Goal: Information Seeking & Learning: Learn about a topic

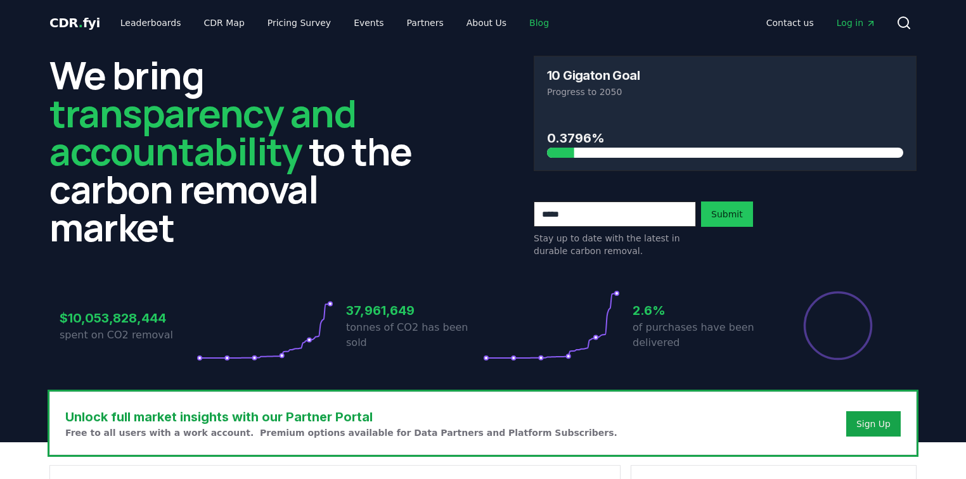
click at [519, 25] on link "Blog" at bounding box center [539, 22] width 40 height 23
click at [519, 21] on link "Blog" at bounding box center [539, 22] width 40 height 23
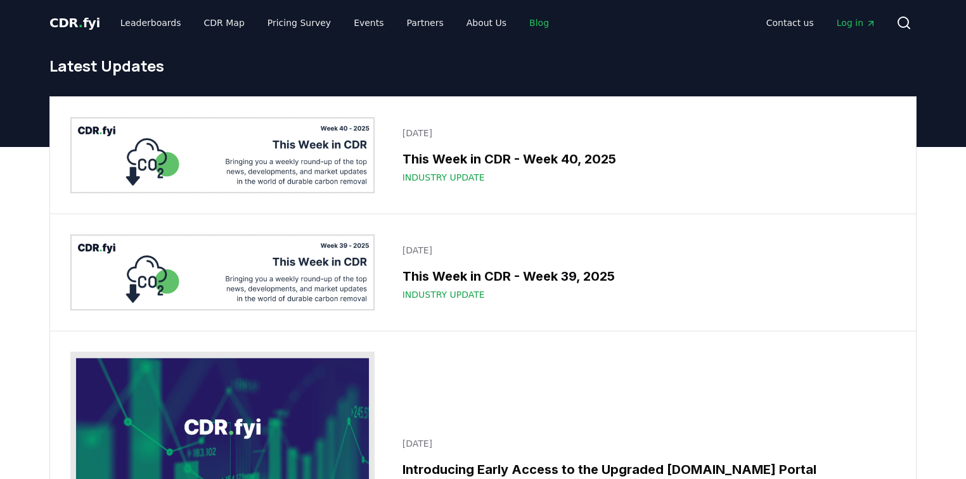
click at [519, 21] on link "Blog" at bounding box center [539, 22] width 40 height 23
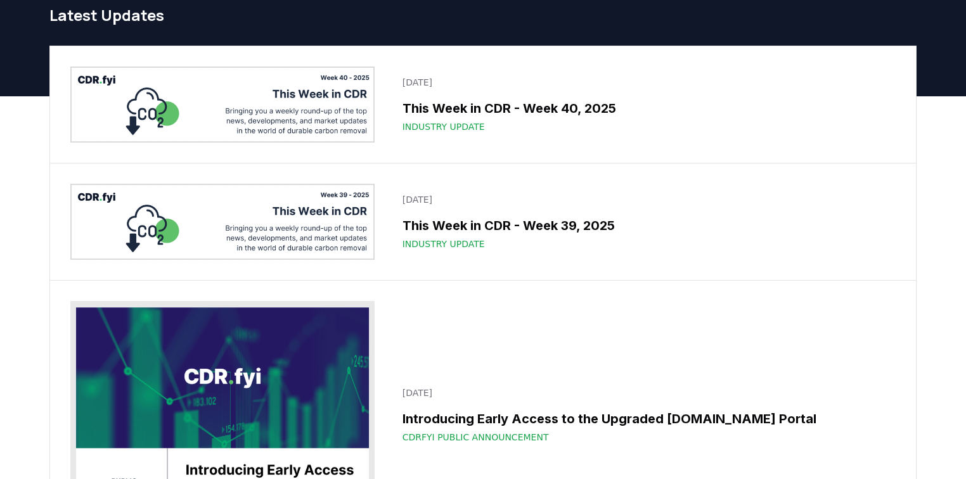
drag, startPoint x: 654, startPoint y: 203, endPoint x: 932, endPoint y: 273, distance: 287.0
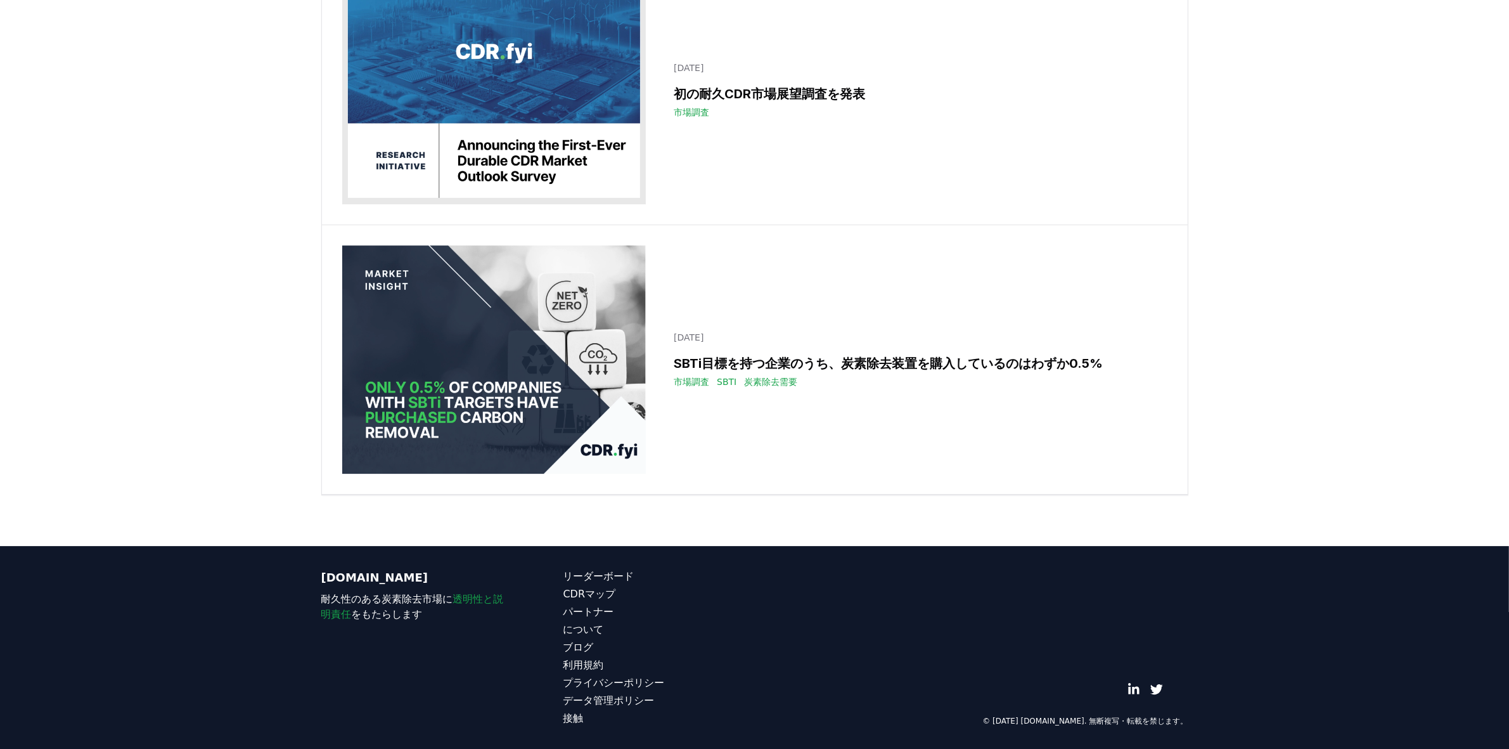
scroll to position [25693, 0]
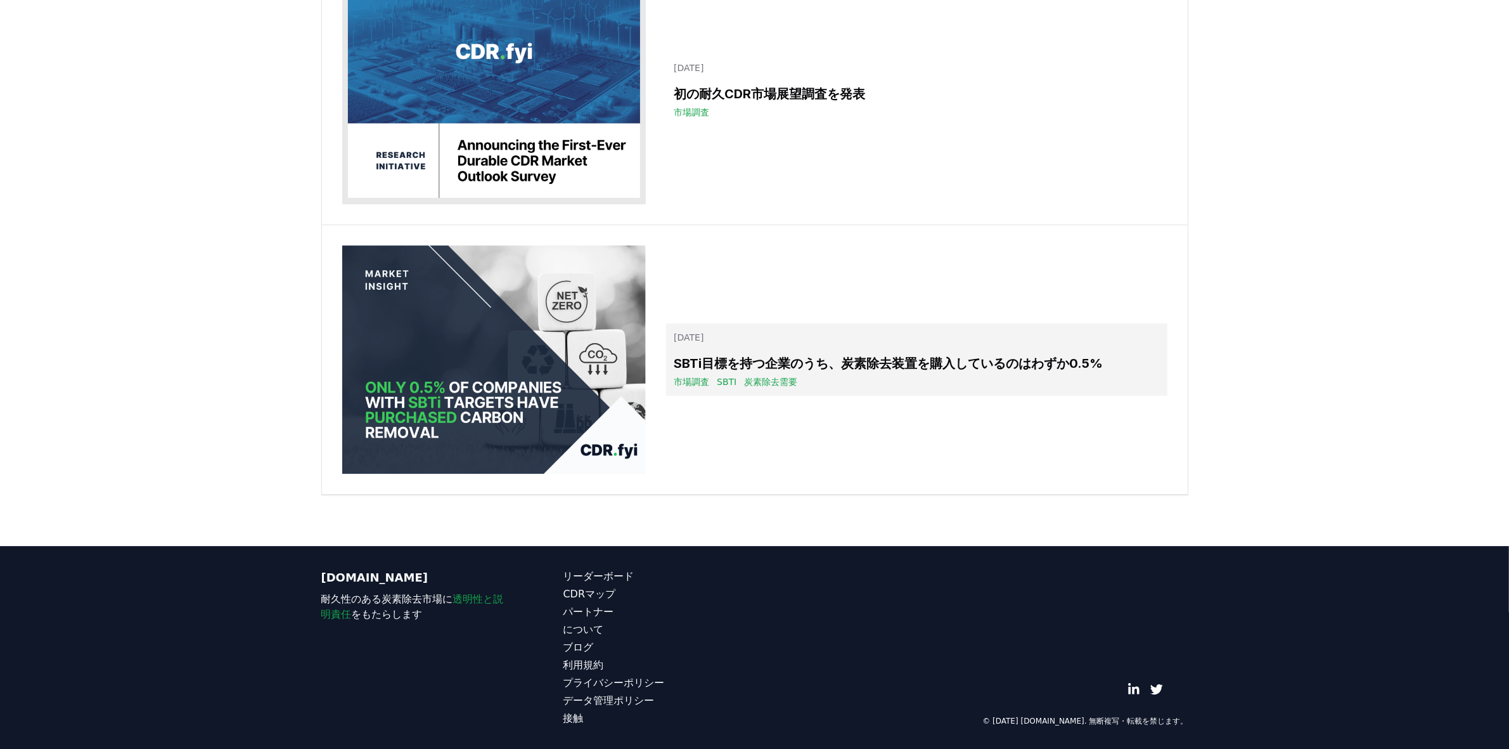
click at [866, 371] on font "SBTi目標を持つ企業のうち、炭素除去装置を購入しているのはわずか0.5%" at bounding box center [888, 363] width 429 height 15
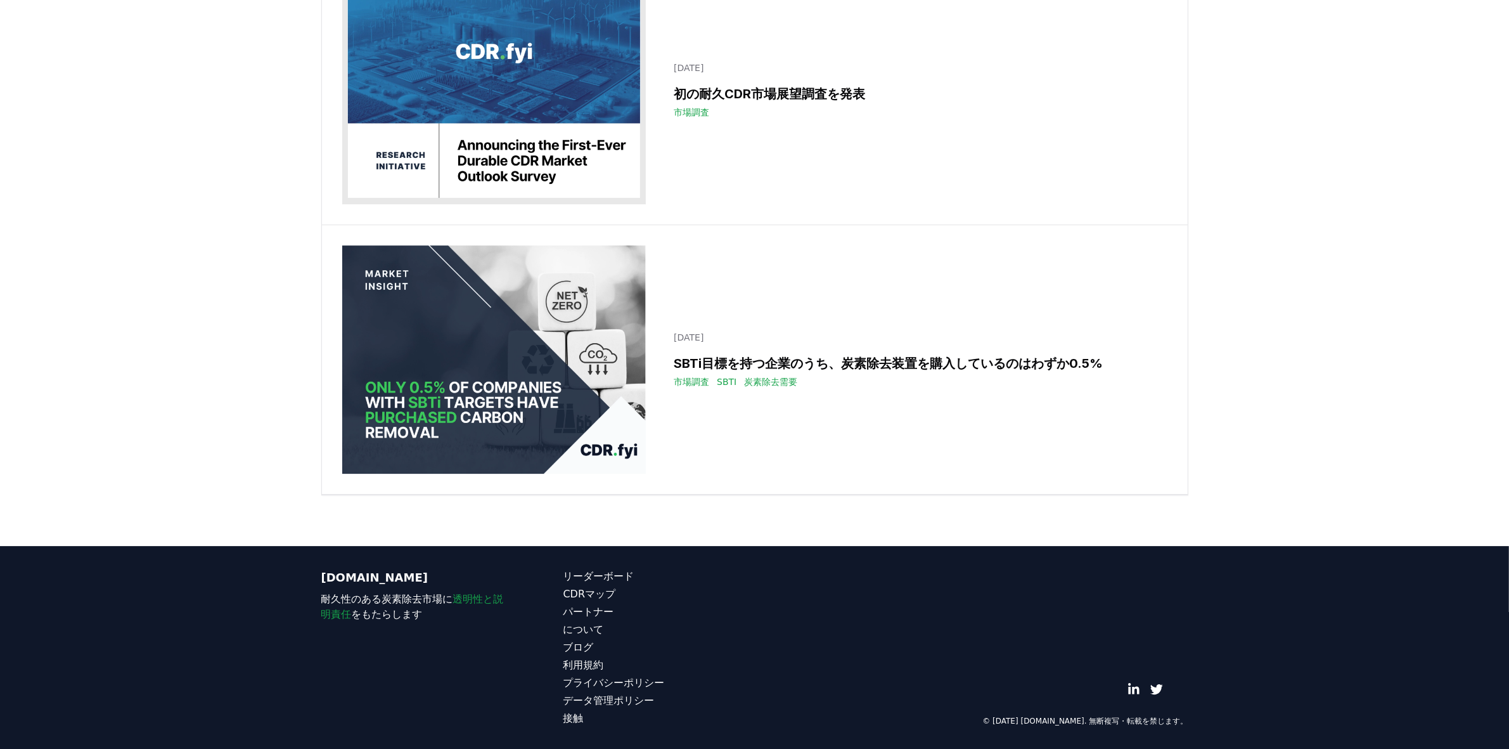
scroll to position [25614, 0]
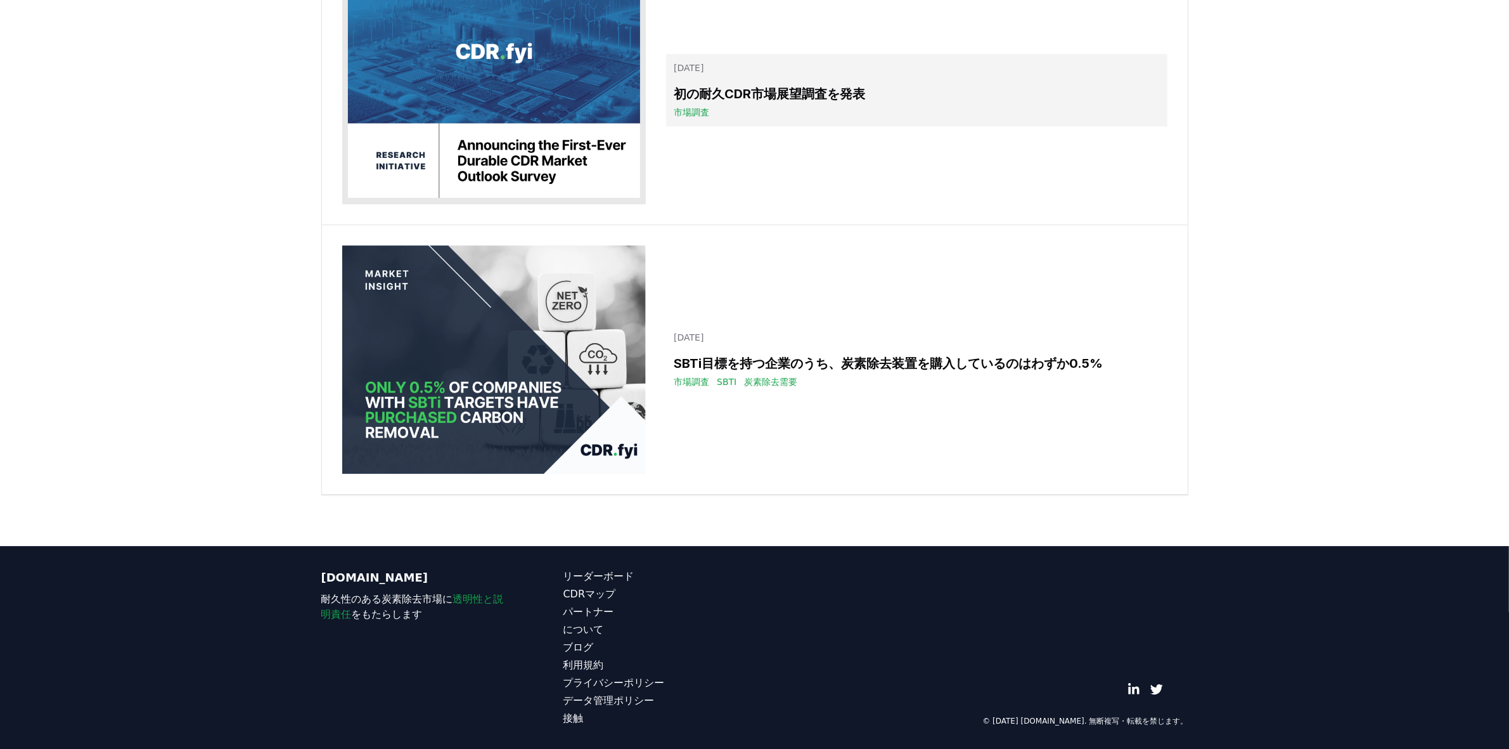
click at [778, 101] on font "初の耐久CDR市場展望調査を発表" at bounding box center [769, 93] width 191 height 15
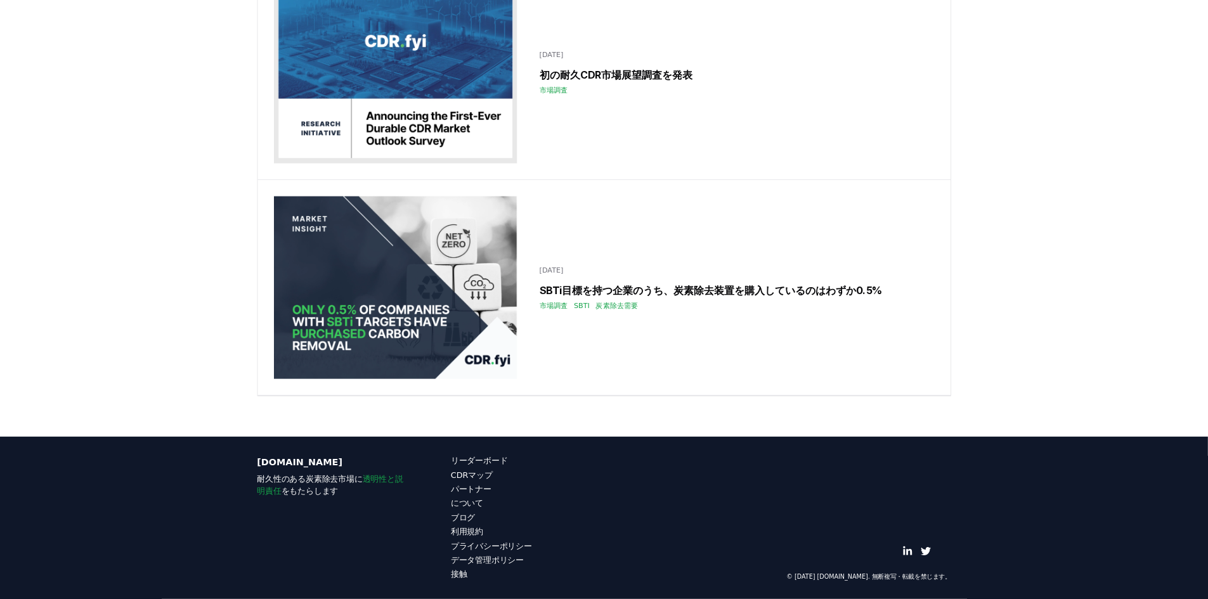
scroll to position [25297, 0]
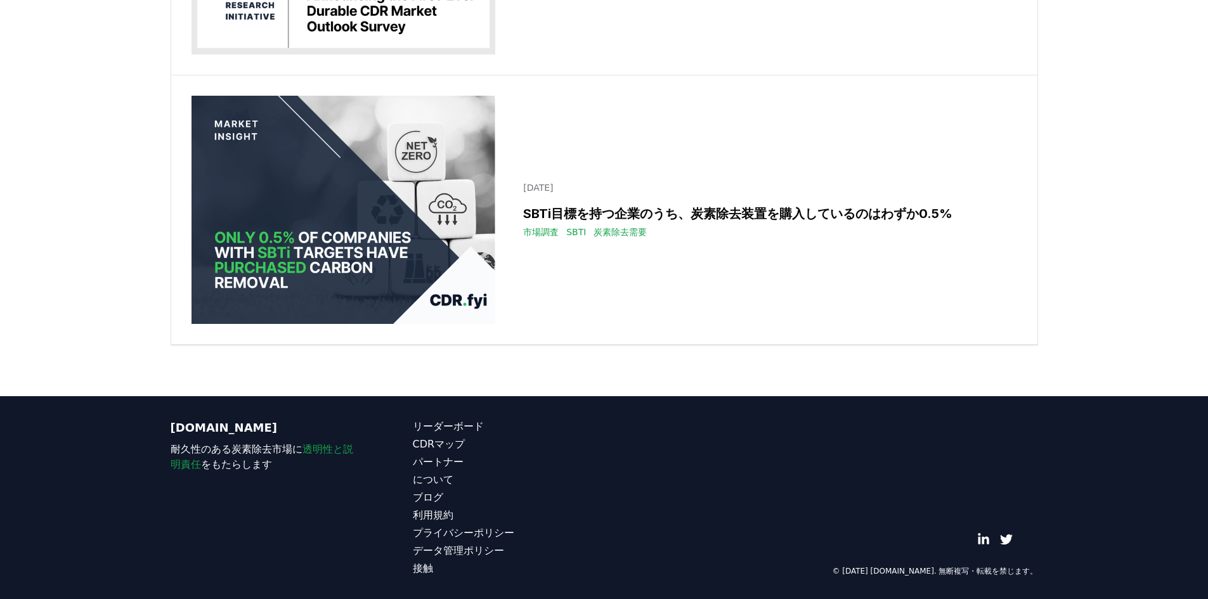
scroll to position [24600, 0]
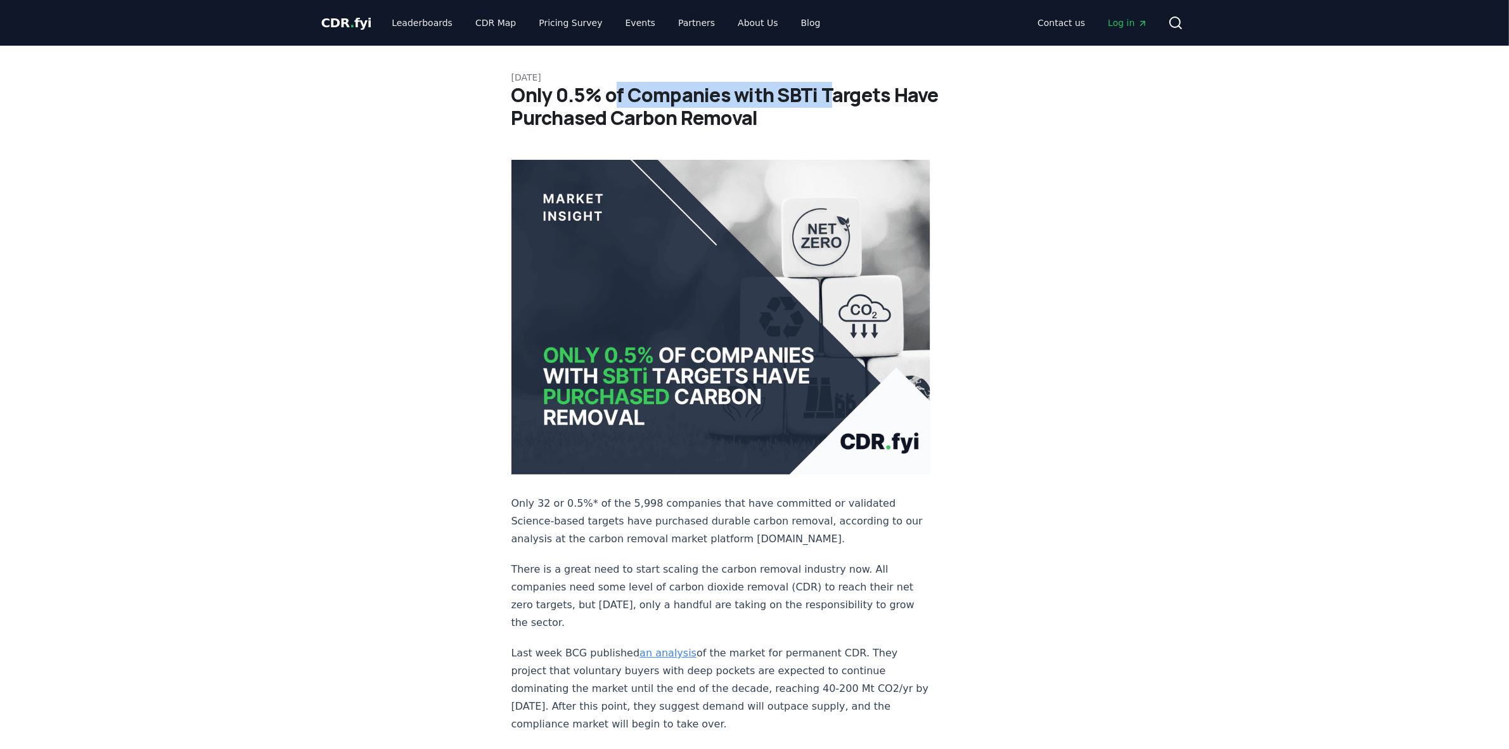
drag, startPoint x: 615, startPoint y: 91, endPoint x: 825, endPoint y: 89, distance: 209.2
click at [825, 89] on h1 "Only 0.5% of Companies with SBTi Targets Have Purchased Carbon Removal" at bounding box center [755, 107] width 487 height 46
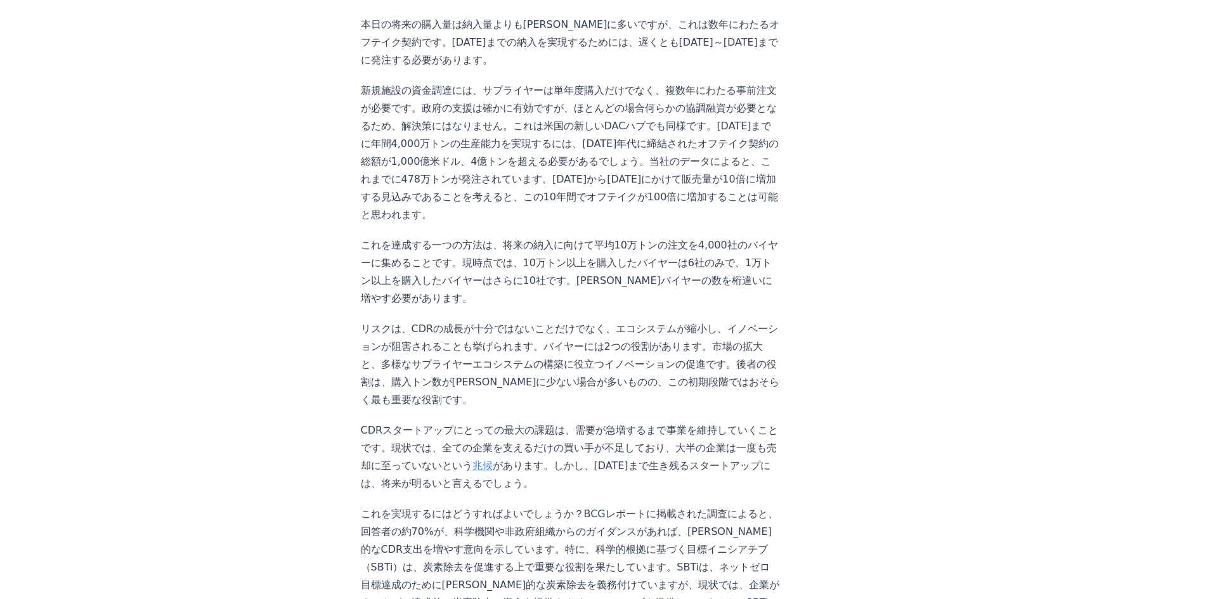
scroll to position [919, 0]
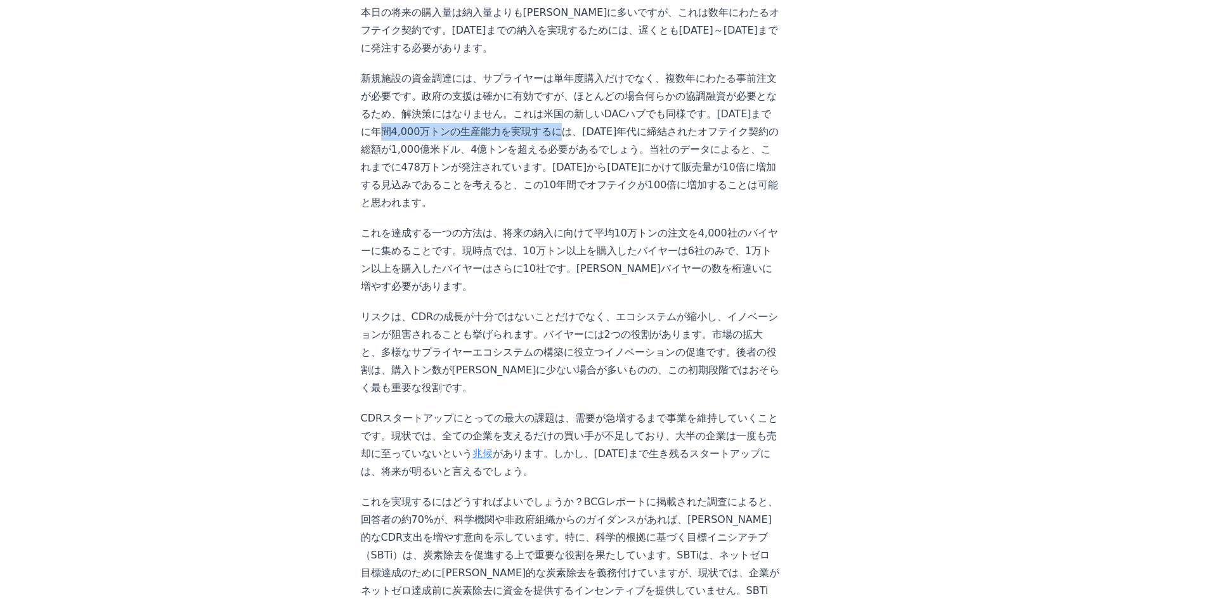
drag, startPoint x: 381, startPoint y: 109, endPoint x: 543, endPoint y: 105, distance: 161.7
click at [543, 105] on font "新規施設の資金調達には、サプライヤーは単年度購入だけでなく、複数年にわたる事前注文が必要です。政府の支援は確かに有効ですが、ほとんどの場合何らかの協調融資が必…" at bounding box center [570, 140] width 418 height 136
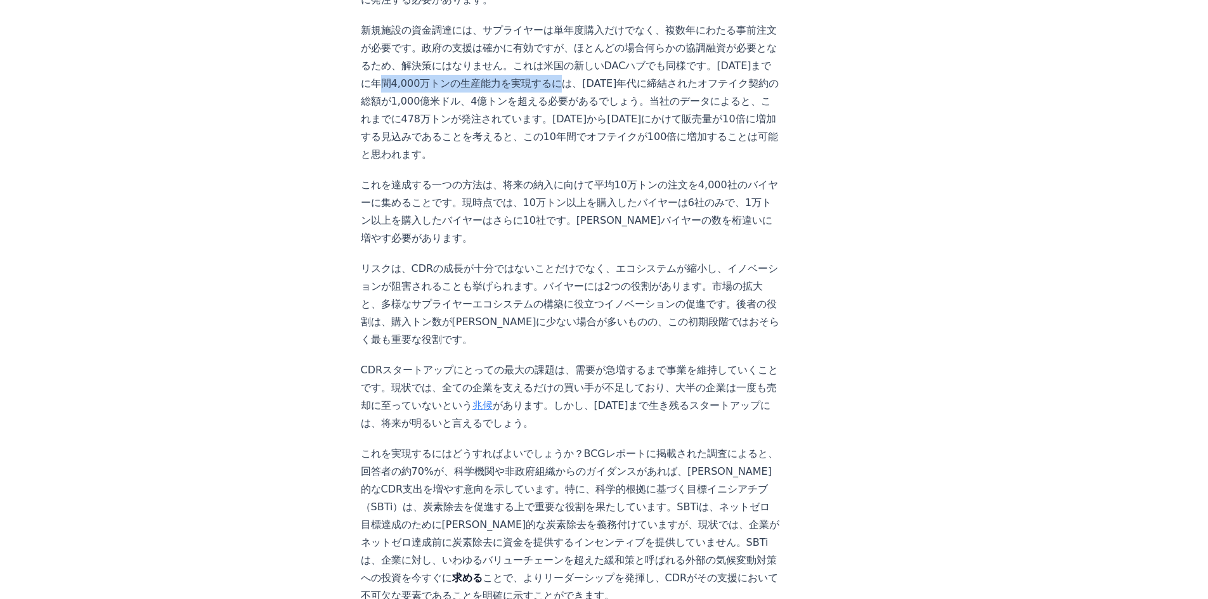
scroll to position [983, 0]
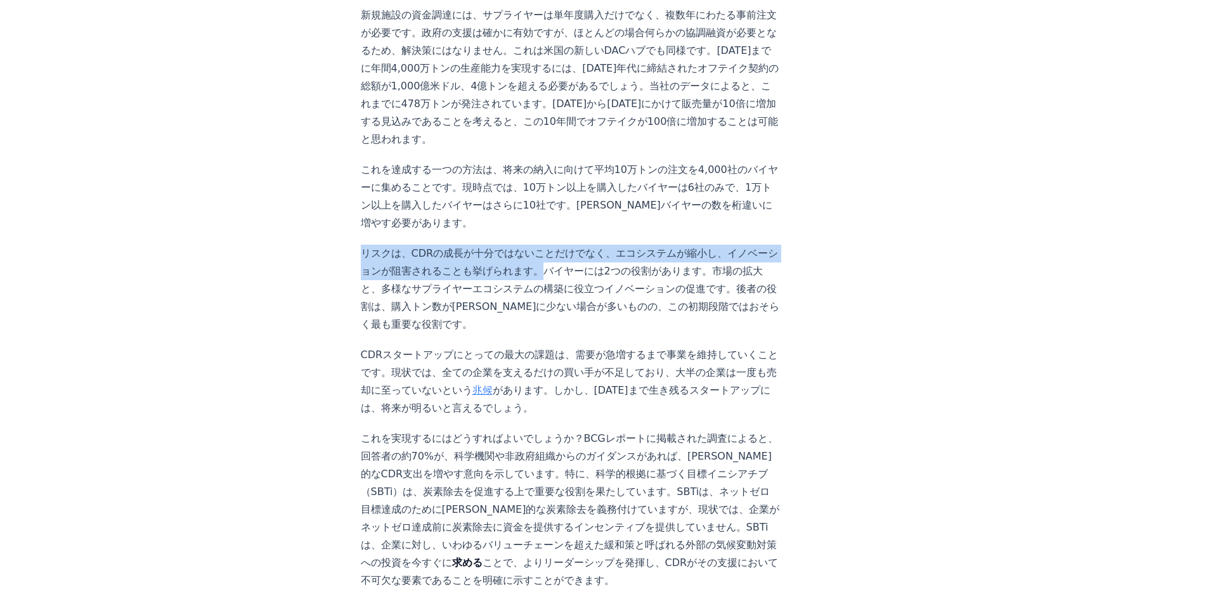
drag, startPoint x: 360, startPoint y: 212, endPoint x: 482, endPoint y: 231, distance: 123.8
click at [482, 231] on div "2023年9月21日 SBTi目標を持つ企業のうち、炭素除去装置を購入しているのはわずか0.5% 炭素除去市場プラットフォーム CDR.fyi の分析によると…" at bounding box center [603, 23] width 887 height 1864
click at [482, 247] on font "リスクは、CDRの成長が十分ではないことだけでなく、エコシステムが縮小し、イノベーションが阻害されることも挙げられます。バイヤーには2つの役割があります。市場…" at bounding box center [570, 288] width 419 height 83
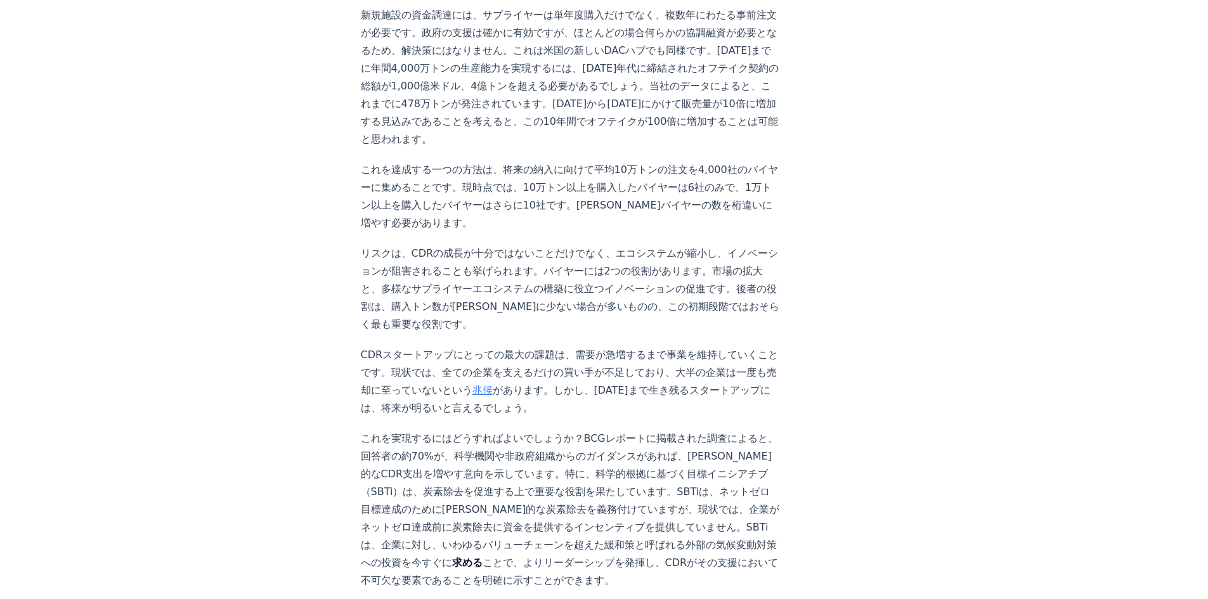
scroll to position [1046, 0]
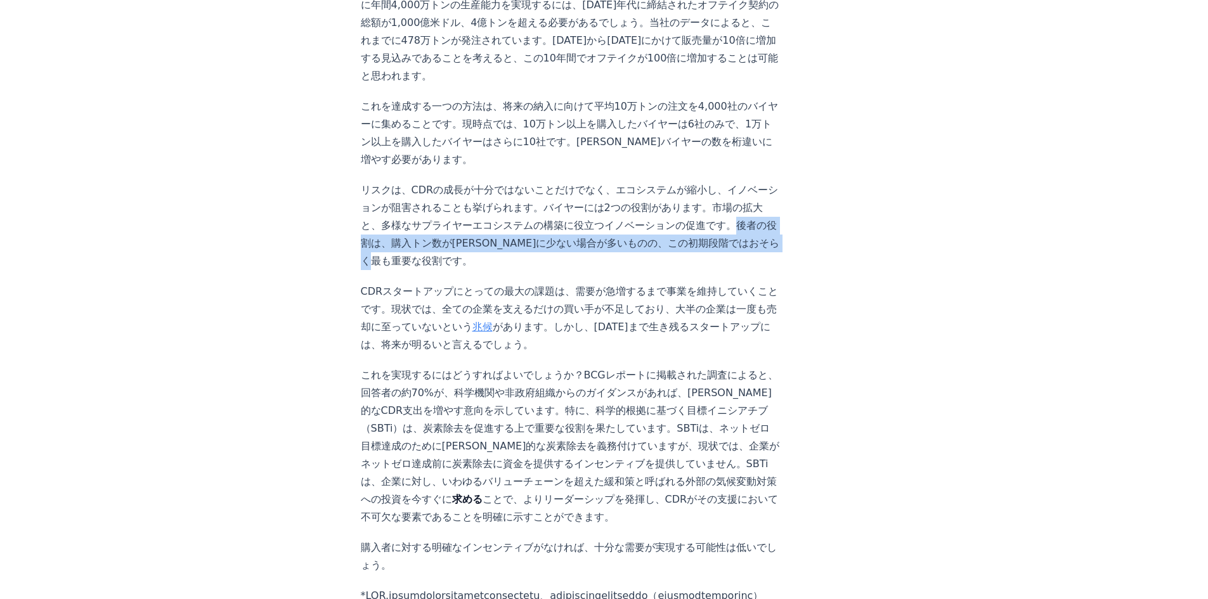
drag, startPoint x: 603, startPoint y: 184, endPoint x: 709, endPoint y: 199, distance: 106.2
click at [709, 199] on p "リスクは、CDRの成長が十分ではないことだけでなく、エコシステムが縮小し、イノベーションが阻害されることも挙げられます。バイヤーには2つの役割があります。市場…" at bounding box center [571, 225] width 420 height 89
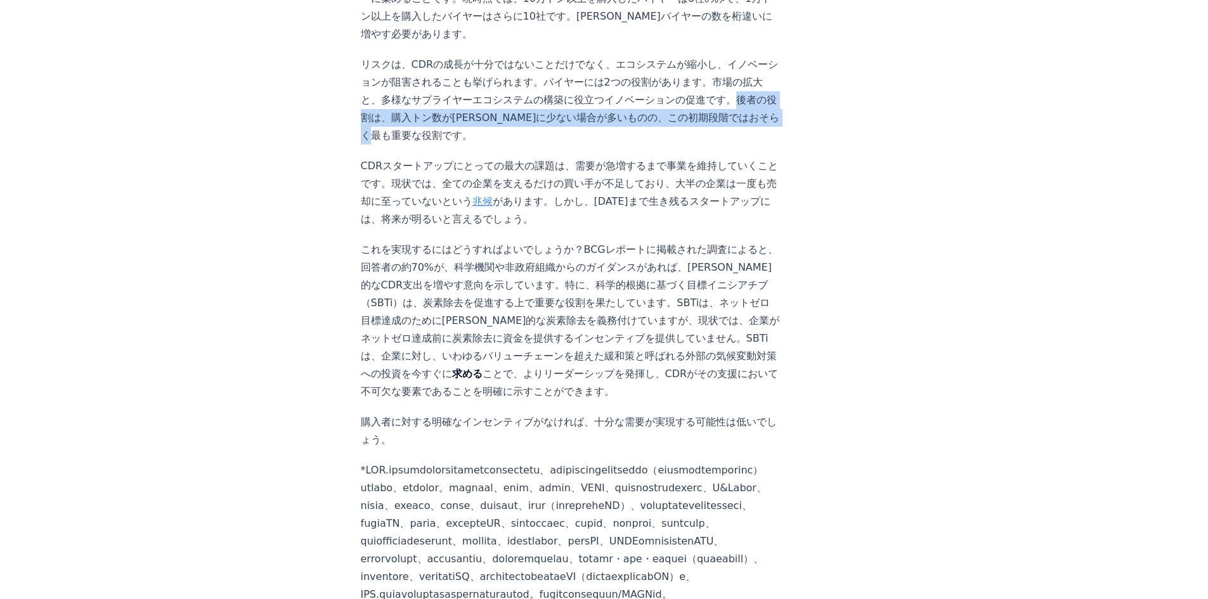
scroll to position [1173, 0]
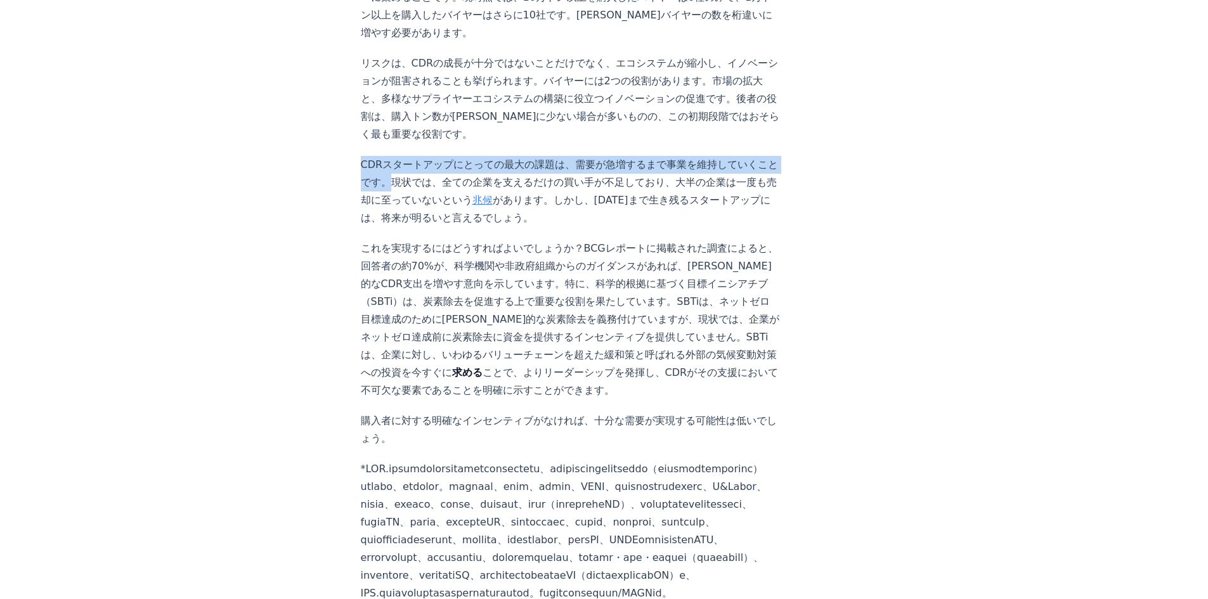
drag, startPoint x: 360, startPoint y: 104, endPoint x: 378, endPoint y: 125, distance: 27.4
click at [378, 158] on font "CDRスタートアップにとっての最大の課題は、需要が急増するまで事業を維持していくことです。現状では、全ての企業を支えるだけの買い手が不足しており、大半の企業は…" at bounding box center [570, 182] width 418 height 48
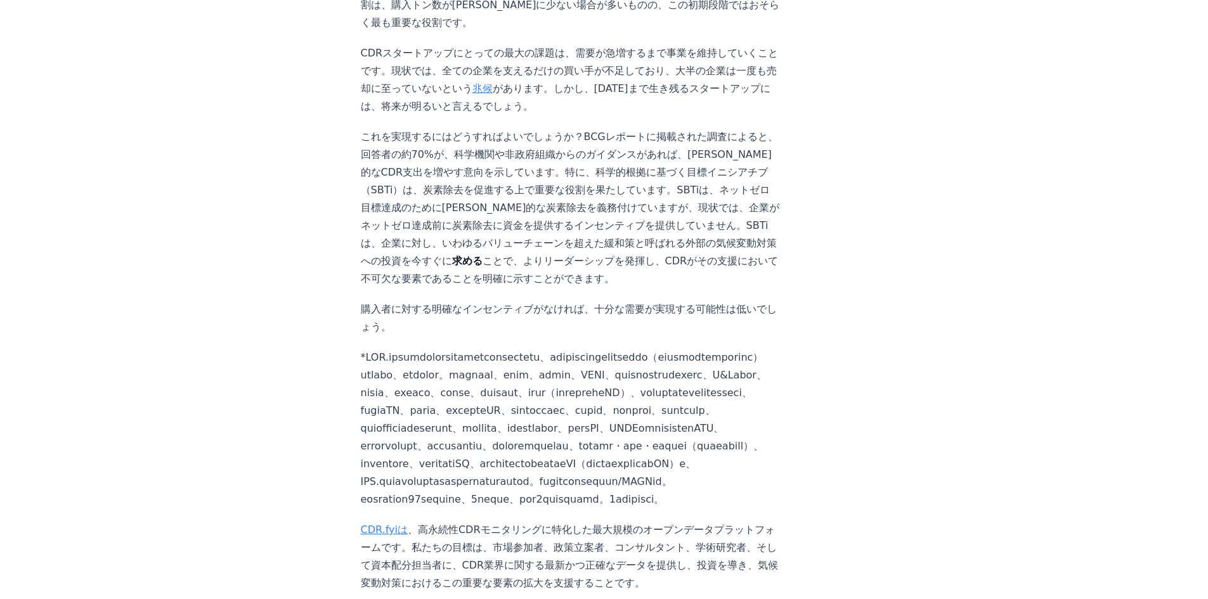
scroll to position [1299, 0]
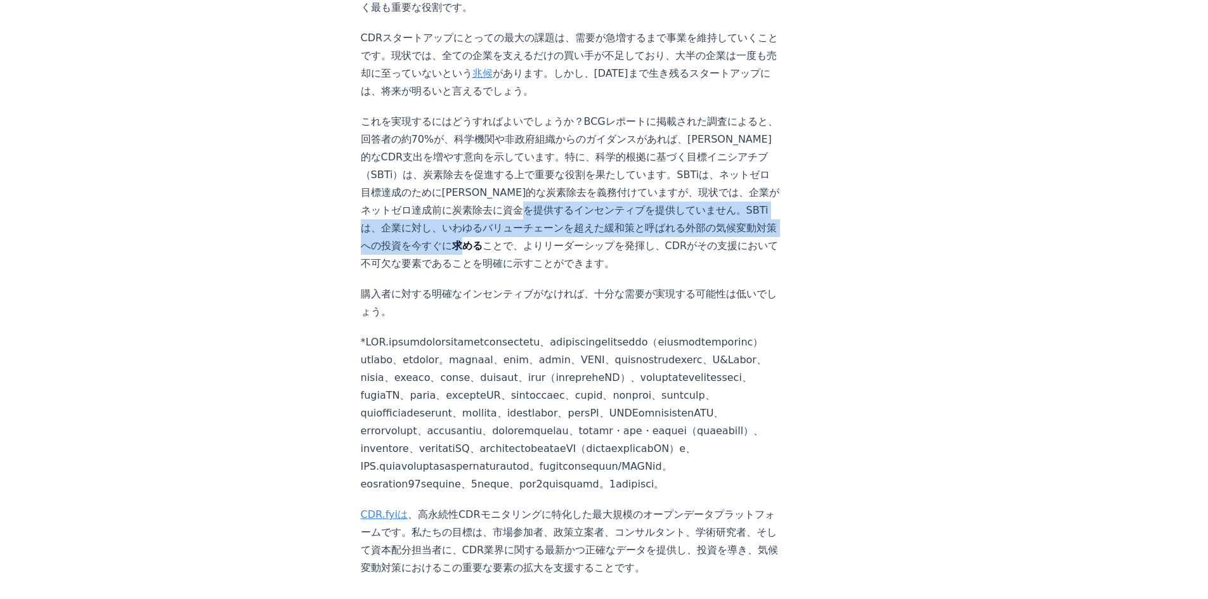
drag, startPoint x: 548, startPoint y: 153, endPoint x: 646, endPoint y: 172, distance: 99.3
click at [646, 172] on p "これを実現するにはどうすればよいでしょうか？BCGレポートに掲載された調査によると、回答者の約70%が、科学機関や非政府組織からのガイダンスがあれば、恒久的な…" at bounding box center [571, 193] width 420 height 160
click at [617, 171] on font "これを実現するにはどうすればよいでしょうか？BCGレポートに掲載された調査によると、回答者の約70%が、科学機関や非政府組織からのガイダンスがあれば、恒久的な…" at bounding box center [570, 183] width 419 height 136
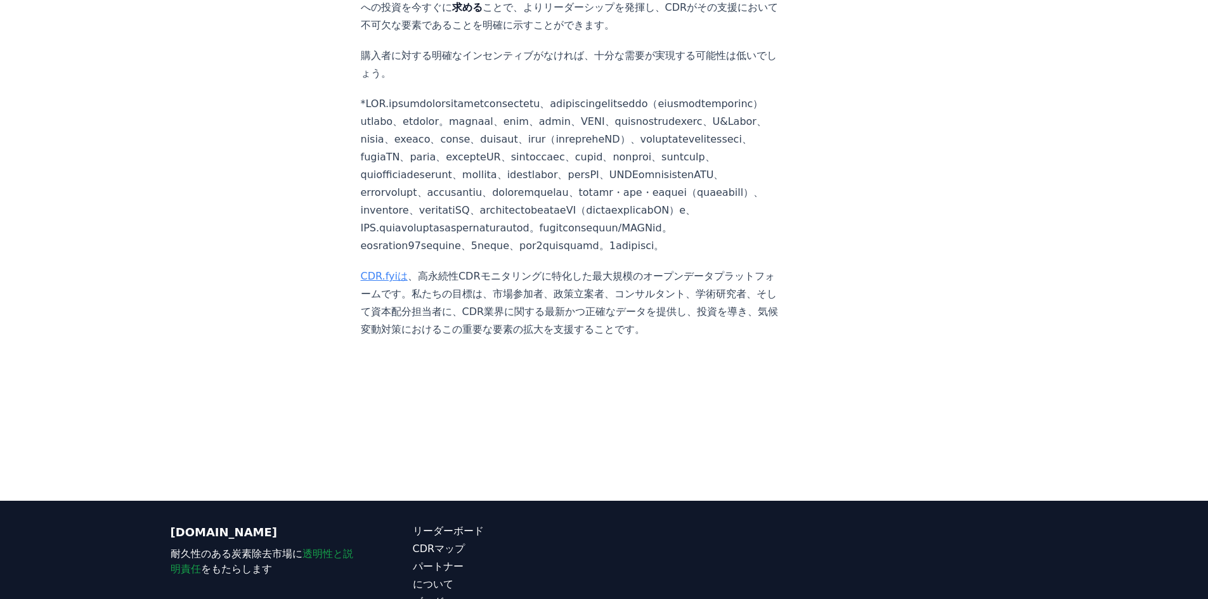
scroll to position [1553, 0]
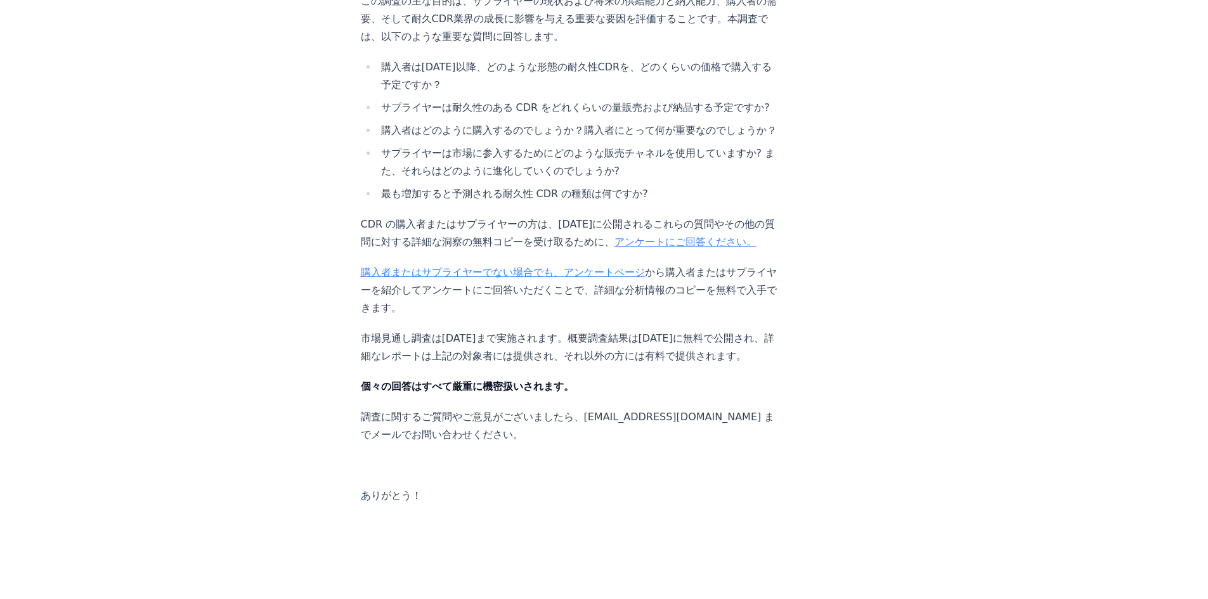
scroll to position [799, 0]
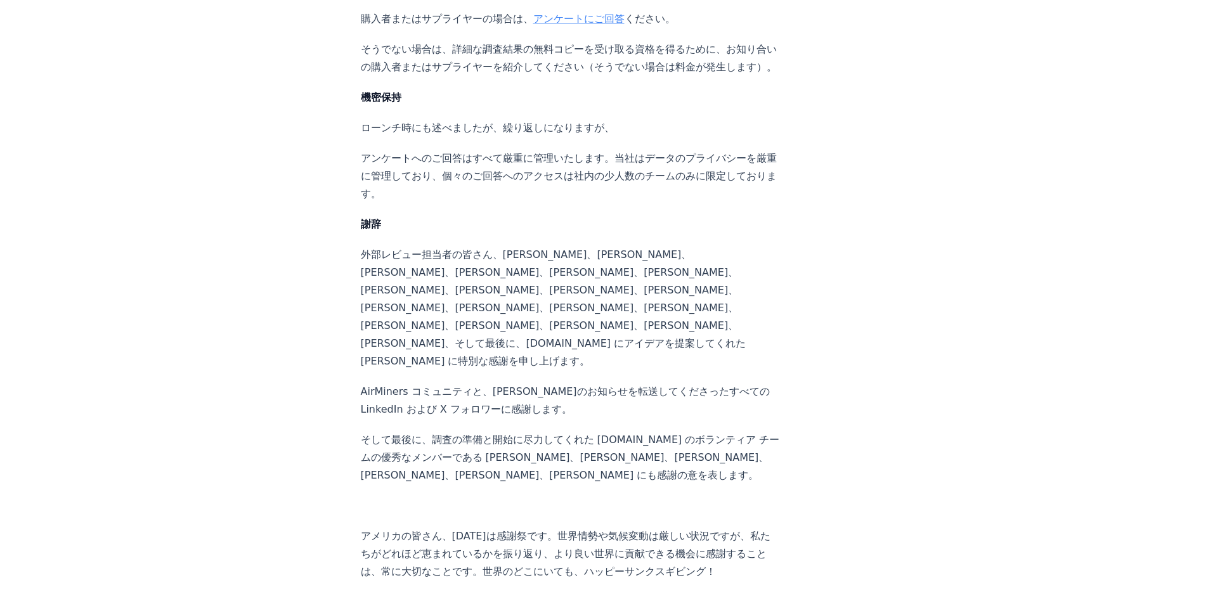
scroll to position [759, 0]
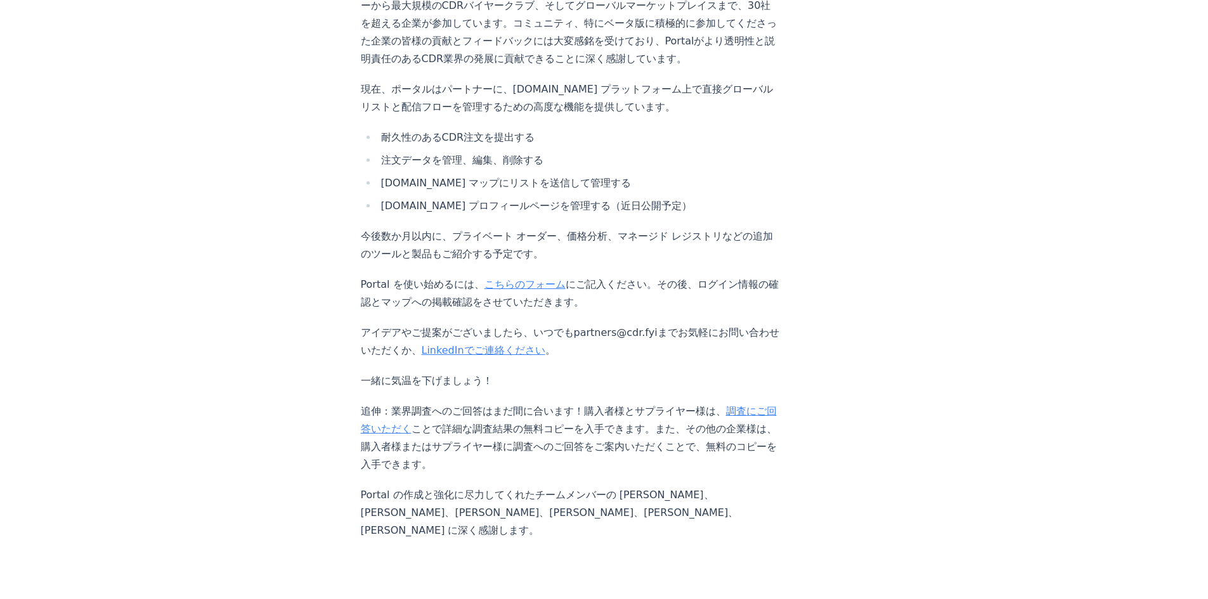
scroll to position [1141, 0]
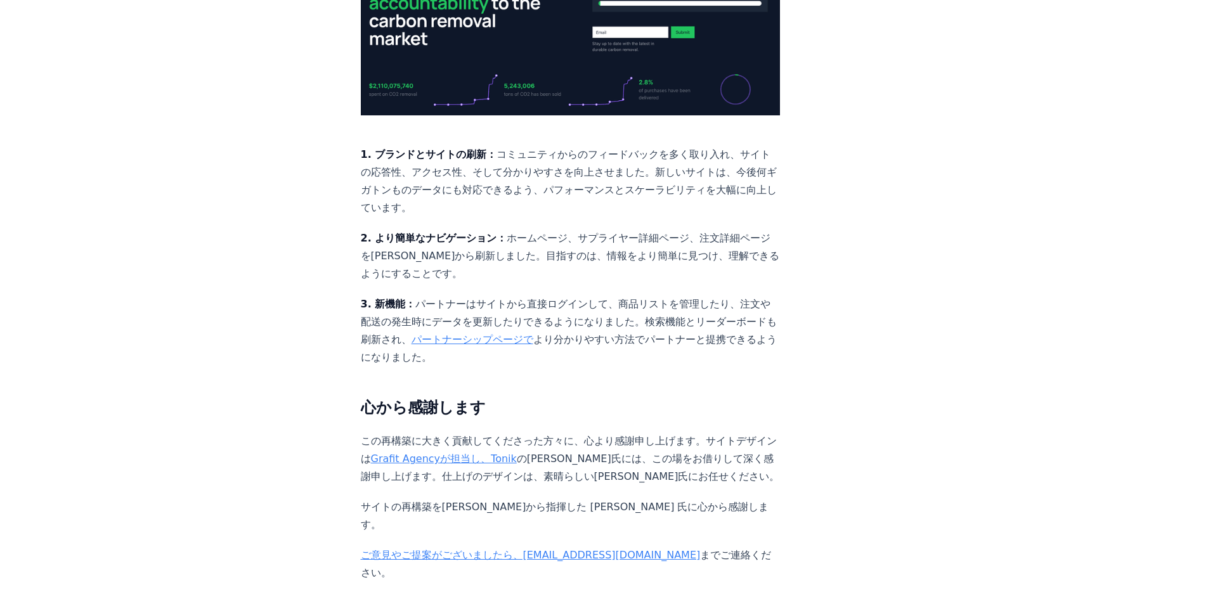
scroll to position [1567, 0]
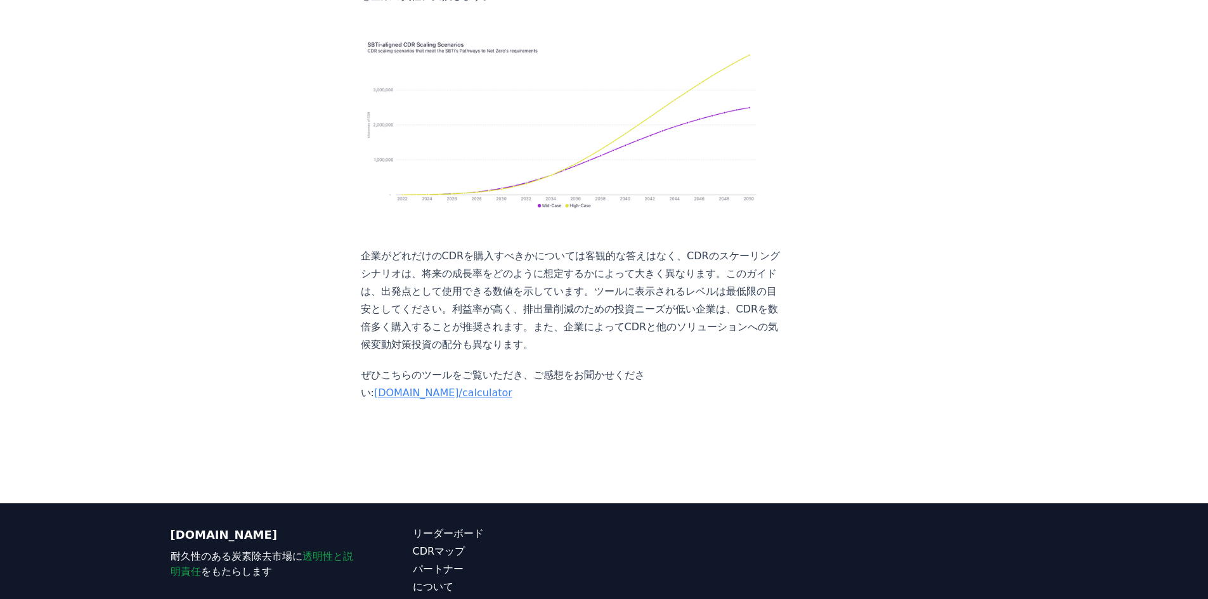
scroll to position [507, 0]
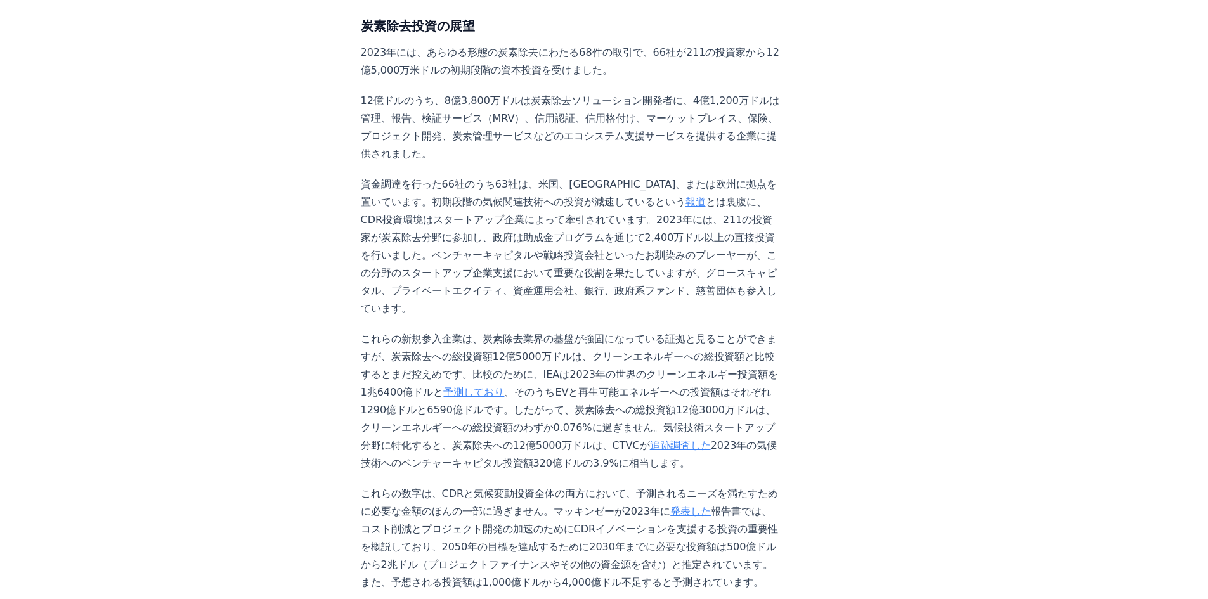
scroll to position [1078, 0]
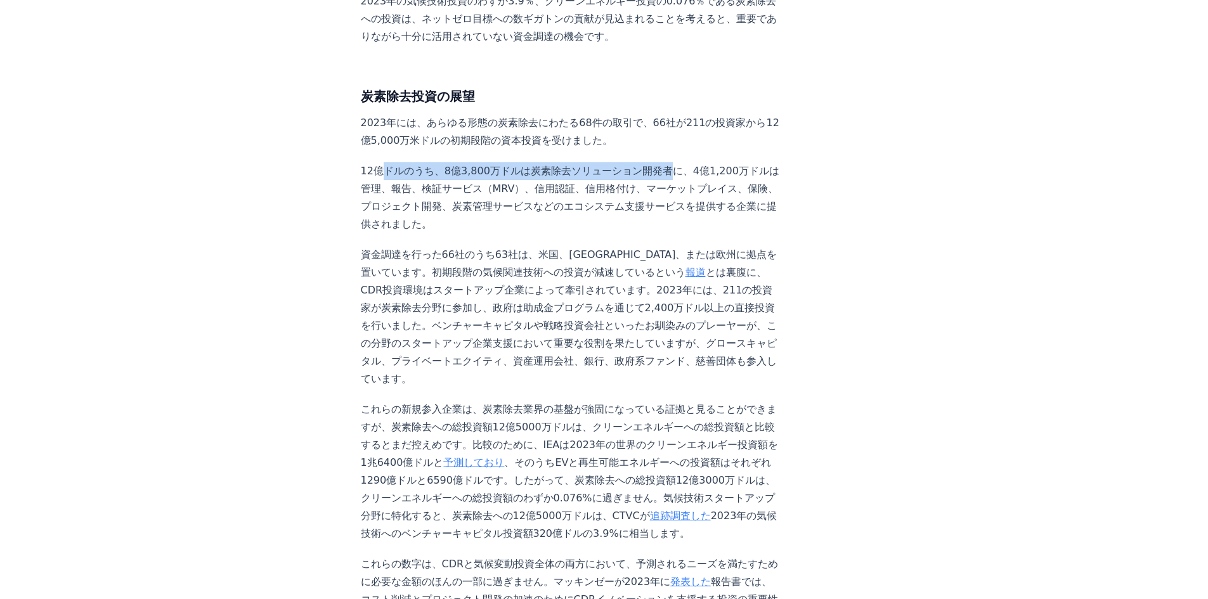
drag, startPoint x: 385, startPoint y: 146, endPoint x: 622, endPoint y: 149, distance: 237.1
click at [622, 165] on font "12億ドルのうち、8億3,800万ドルは炭素除去ソリューション開発者に、4億1,200万ドルは管理、報告、検証サービス（MRV）、信用認証、信用格付け、マーケ…" at bounding box center [570, 197] width 418 height 65
drag, startPoint x: 439, startPoint y: 164, endPoint x: 505, endPoint y: 165, distance: 66.6
click at [505, 165] on font "12億ドルのうち、8億3,800万ドルは炭素除去ソリューション開発者に、4億1,200万ドルは管理、報告、検証サービス（MRV）、信用認証、信用格付け、マーケ…" at bounding box center [570, 197] width 418 height 65
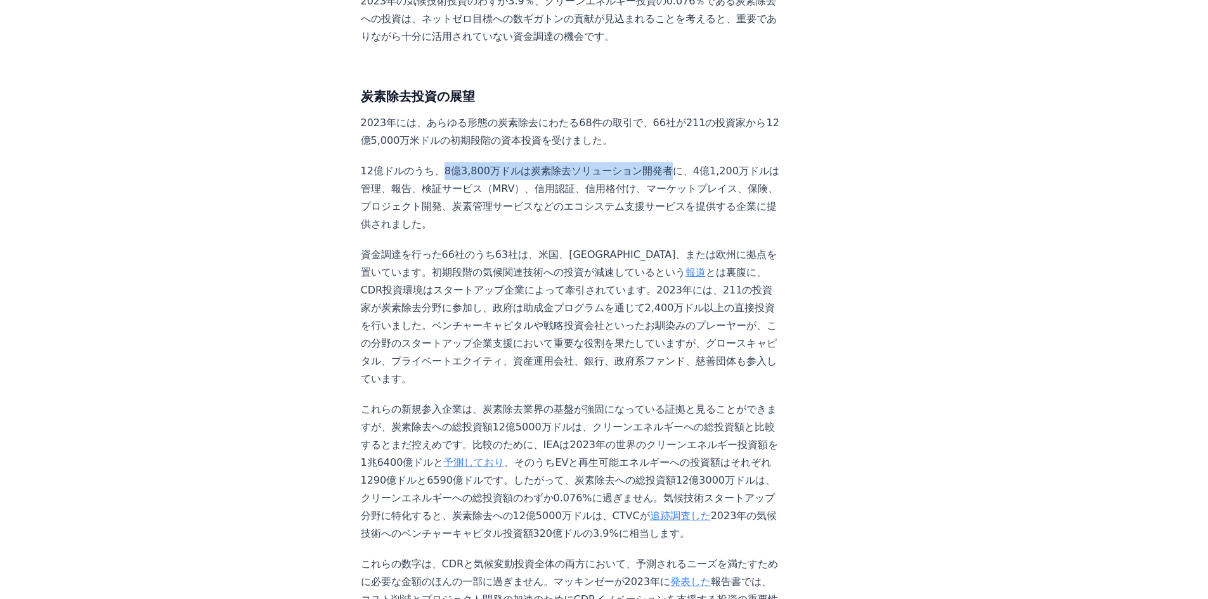
drag, startPoint x: 424, startPoint y: 147, endPoint x: 618, endPoint y: 153, distance: 194.0
click at [618, 165] on font "12億ドルのうち、8億3,800万ドルは炭素除去ソリューション開発者に、4億1,200万ドルは管理、報告、検証サービス（MRV）、信用認証、信用格付け、マーケ…" at bounding box center [570, 197] width 418 height 65
click at [621, 165] on font "12億ドルのうち、8億3,800万ドルは炭素除去ソリューション開発者に、4億1,200万ドルは管理、報告、検証サービス（MRV）、信用認証、信用格付け、マーケ…" at bounding box center [570, 197] width 418 height 65
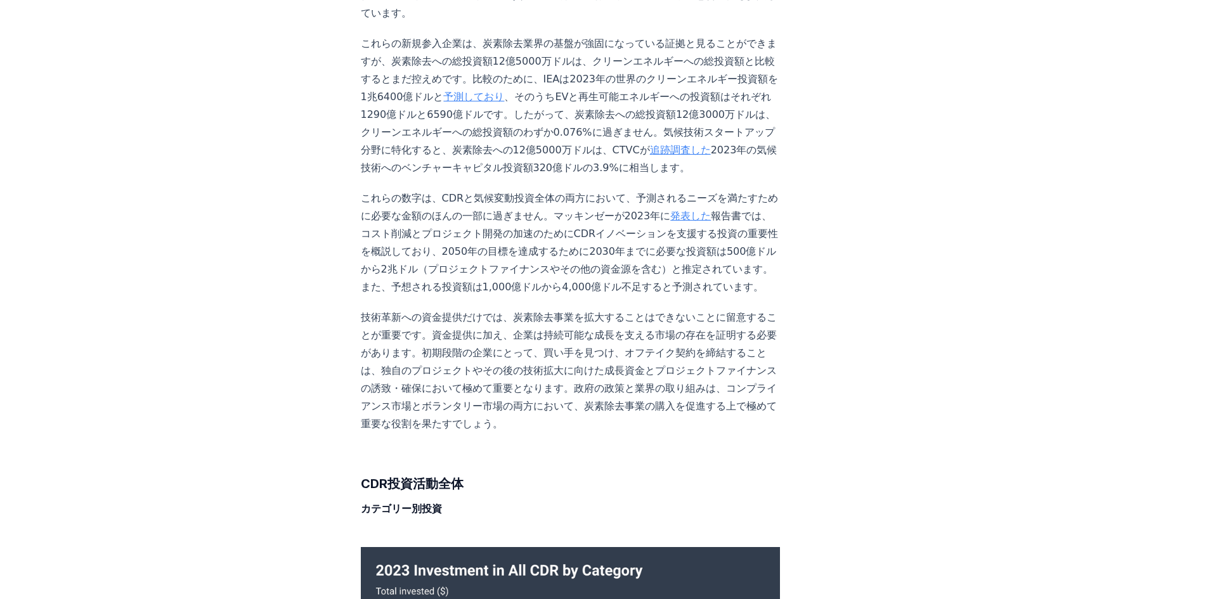
scroll to position [1458, 0]
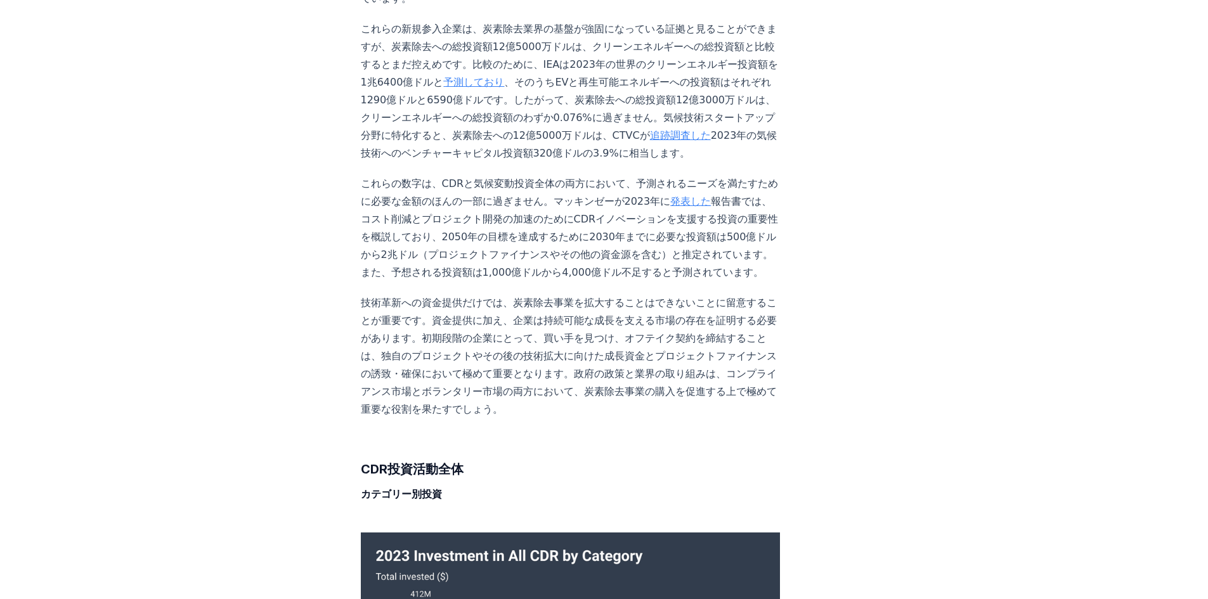
click at [670, 195] on font "発表した" at bounding box center [690, 201] width 41 height 12
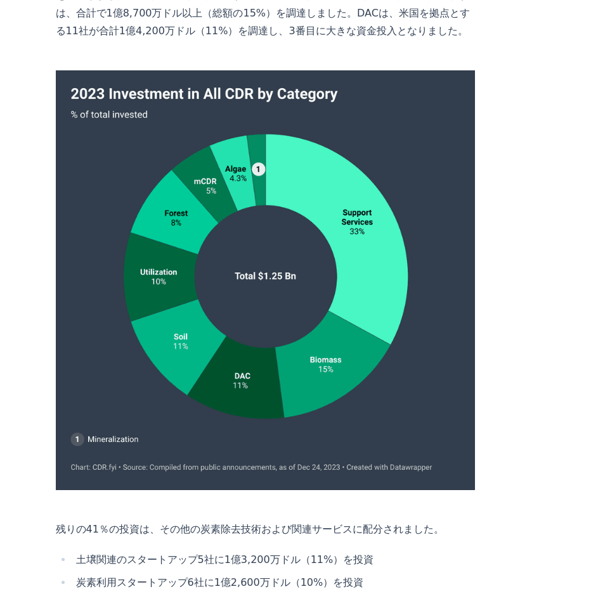
scroll to position [3486, 0]
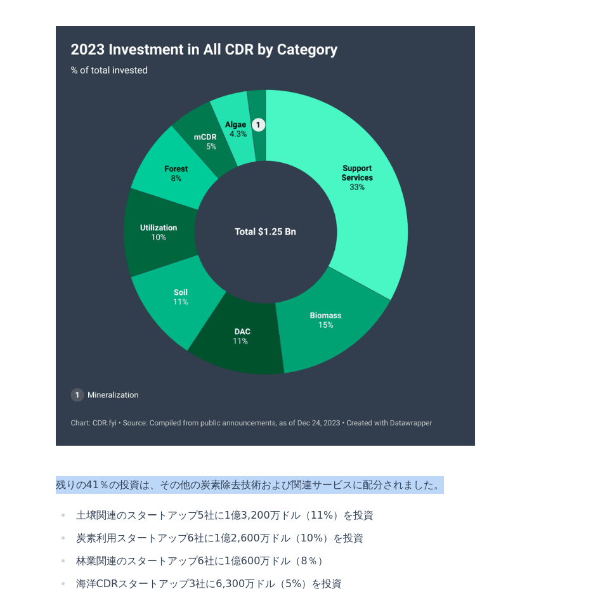
drag, startPoint x: 58, startPoint y: 231, endPoint x: 396, endPoint y: 233, distance: 337.2
click at [396, 476] on p "残りの41％の投資は、その他の炭素除去技術および関連サービスに配分されました。" at bounding box center [266, 485] width 420 height 18
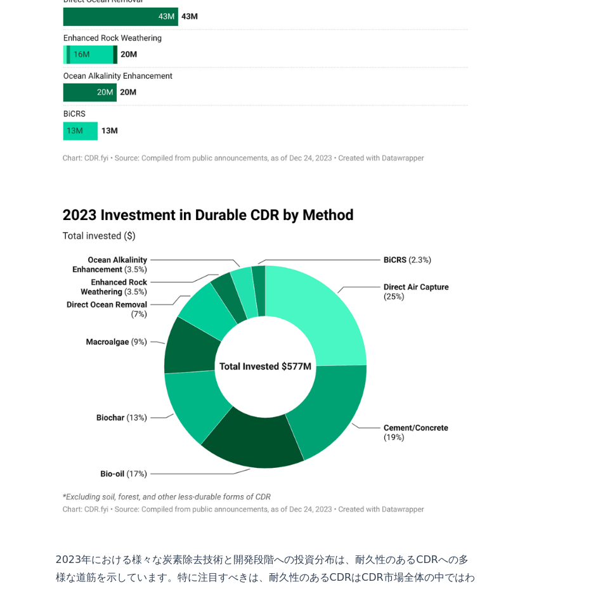
scroll to position [8031, 0]
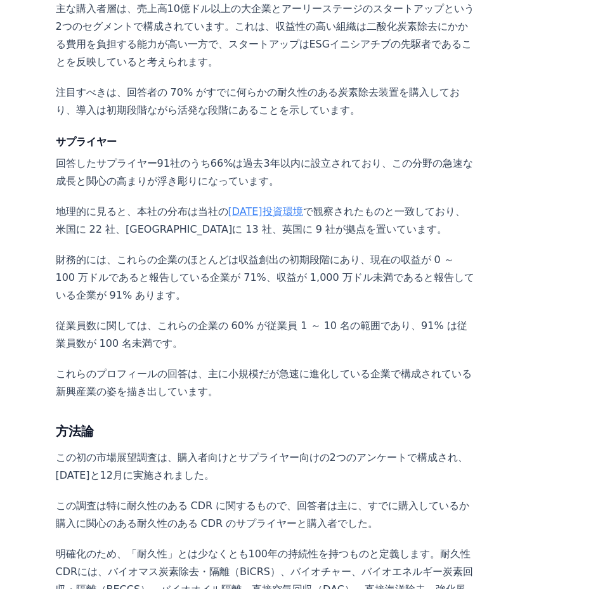
scroll to position [8238, 0]
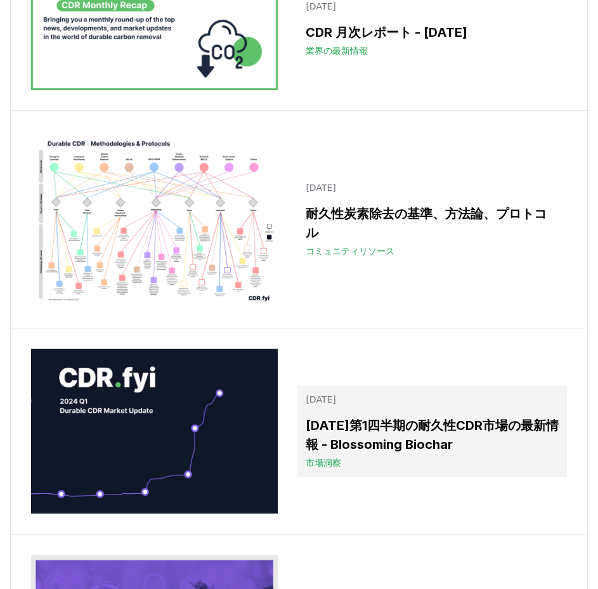
scroll to position [19704, 0]
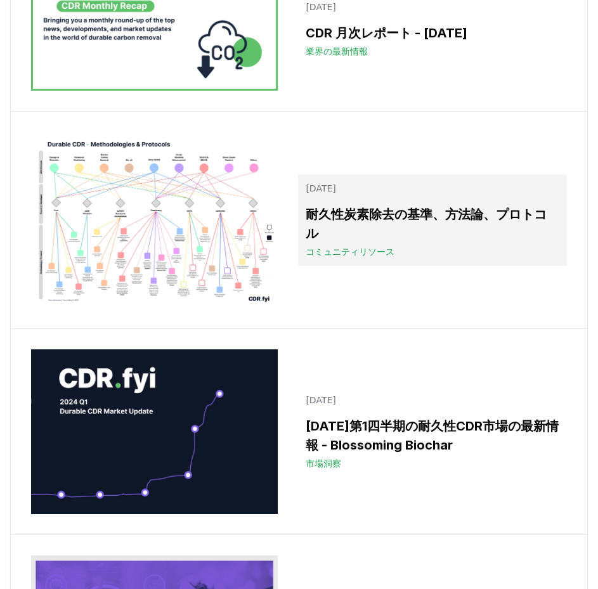
click at [363, 235] on font "耐久性炭素除去の基準、方法論、プロトコル" at bounding box center [426, 224] width 241 height 34
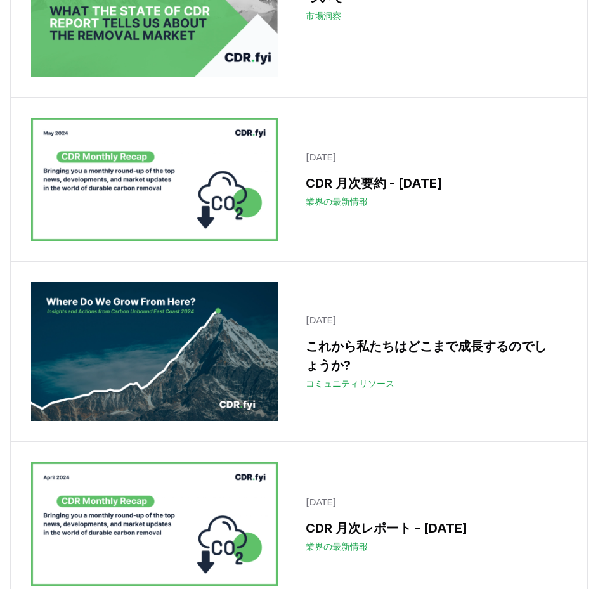
scroll to position [19197, 0]
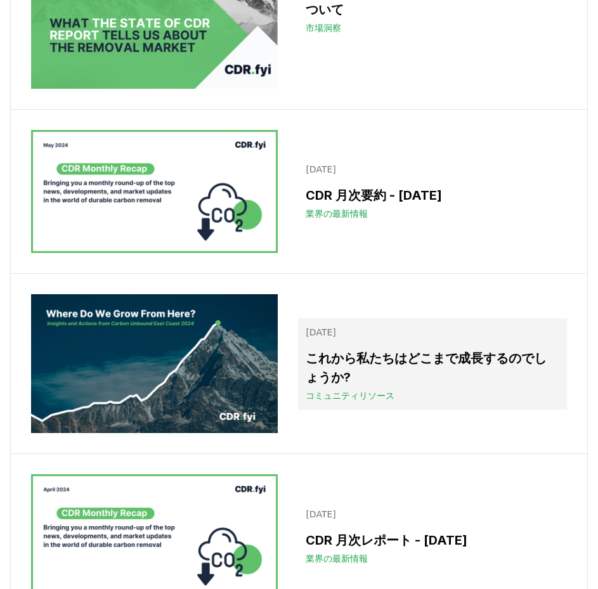
click at [358, 382] on font "これから私たちはどこまで成長するのでしょうか?" at bounding box center [426, 368] width 241 height 34
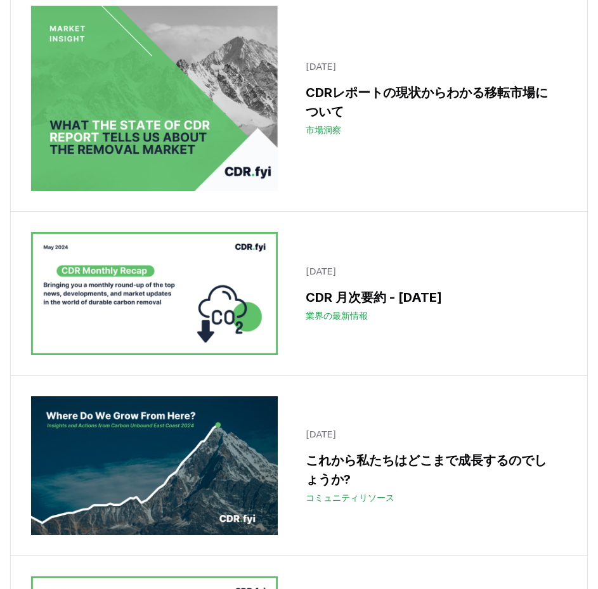
scroll to position [19007, 0]
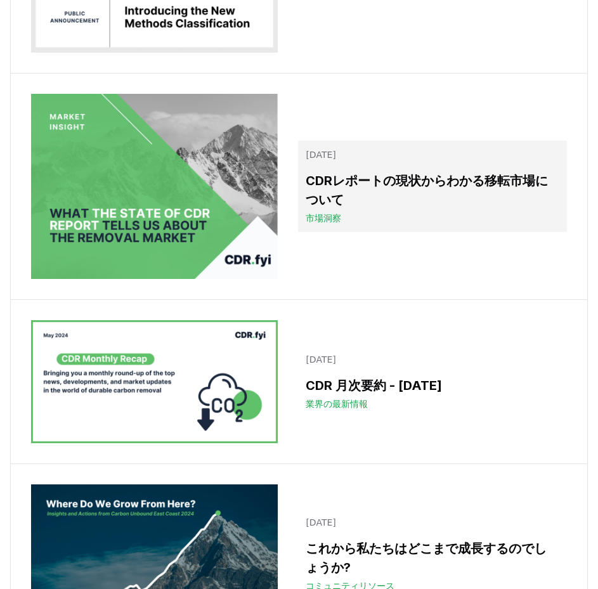
click at [349, 209] on h3 "CDRレポートの現状からわかる移転市場について" at bounding box center [433, 190] width 254 height 38
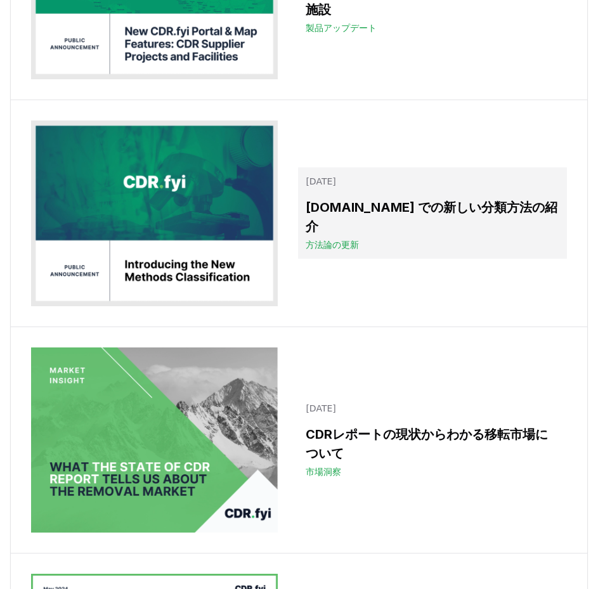
scroll to position [18563, 0]
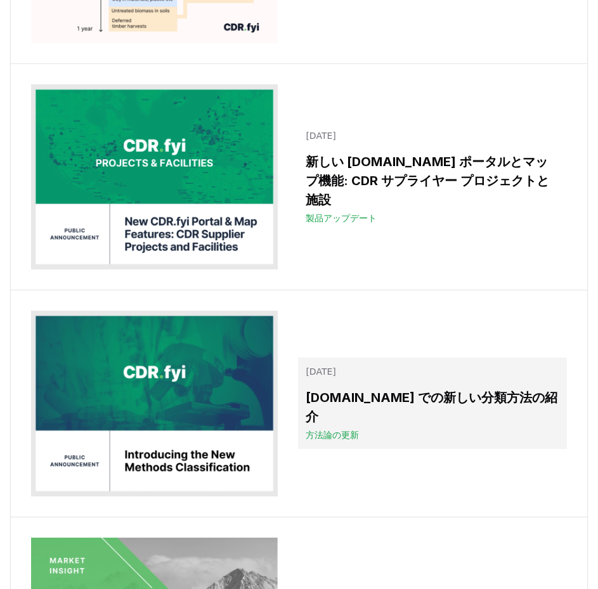
click at [382, 422] on font "CDR.fyi での新しい分類方法の紹介" at bounding box center [432, 407] width 252 height 34
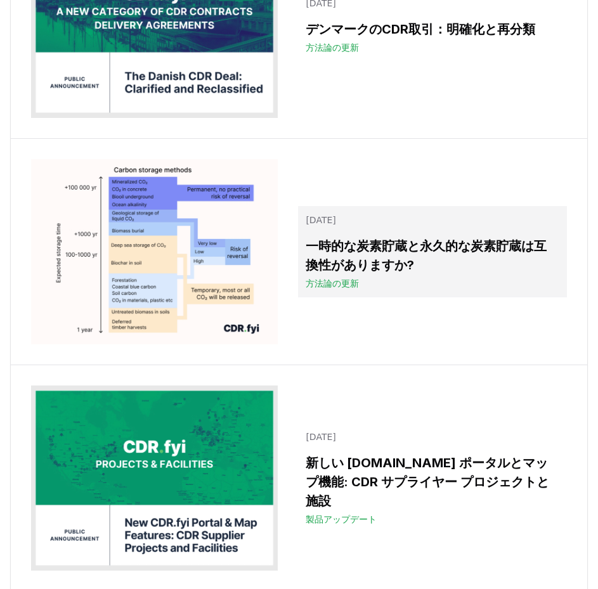
scroll to position [18246, 0]
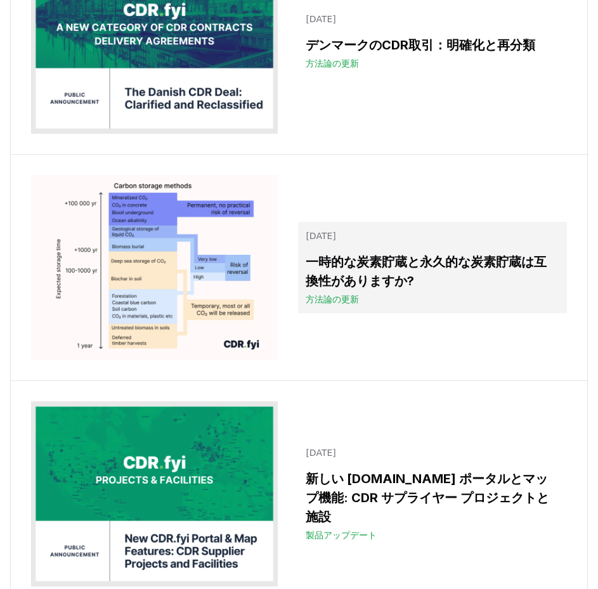
click at [341, 290] on h3 "一時的な炭素貯蔵と永久的な炭素貯蔵は互換性がありますか?" at bounding box center [433, 271] width 254 height 38
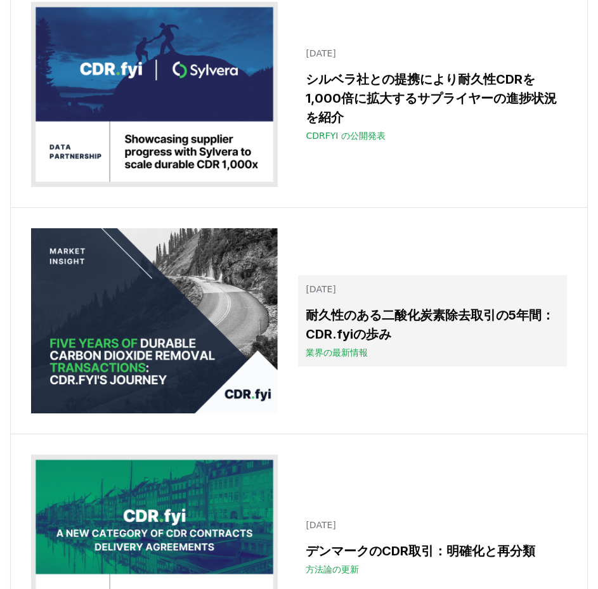
scroll to position [17739, 0]
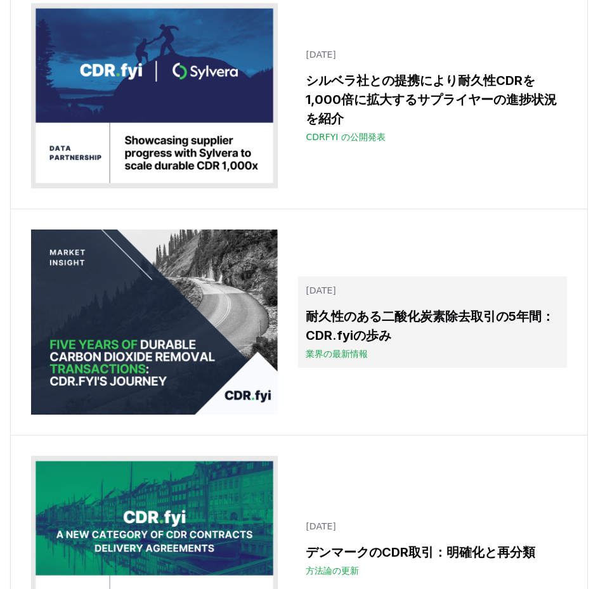
click at [434, 335] on font "耐久性のある二酸化炭素除去取引の5年間：CDR.fyiの歩み" at bounding box center [430, 326] width 248 height 34
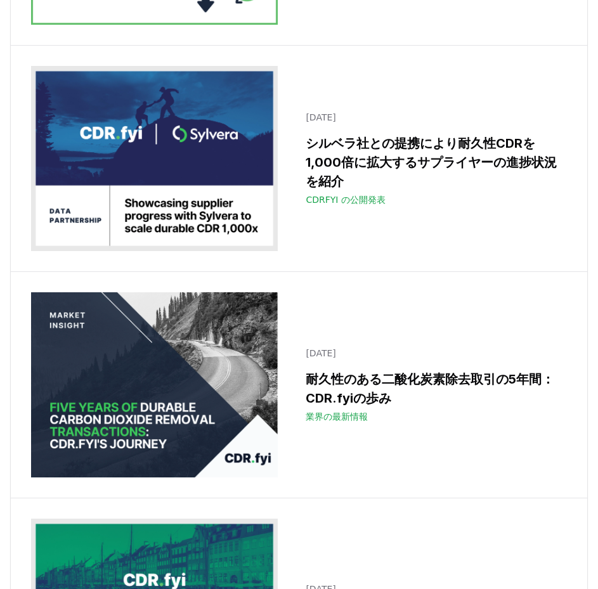
scroll to position [17612, 0]
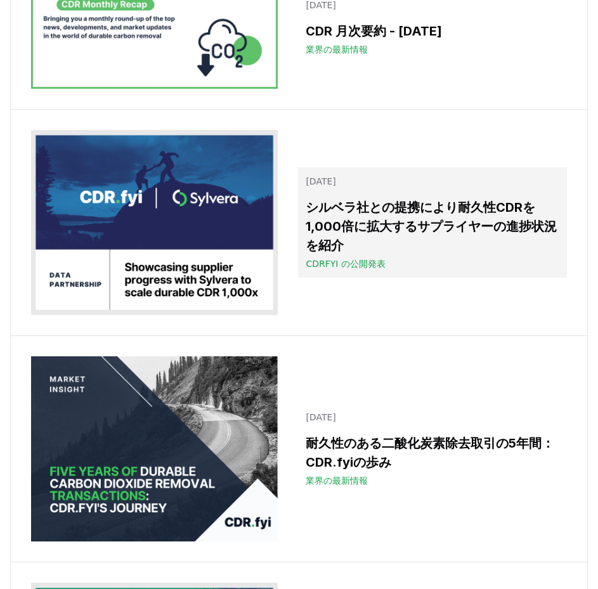
click at [430, 232] on font "シルベラ社との提携により耐久性CDRを1,000倍に拡大するサプライヤーの進捗状況を紹介" at bounding box center [431, 226] width 251 height 53
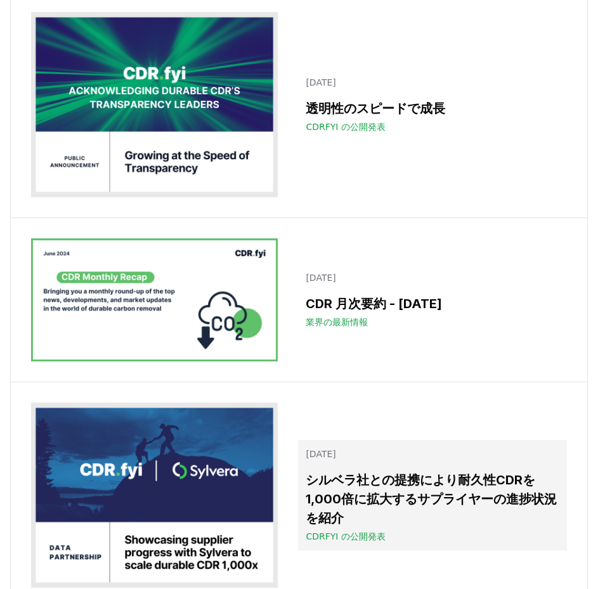
scroll to position [17295, 0]
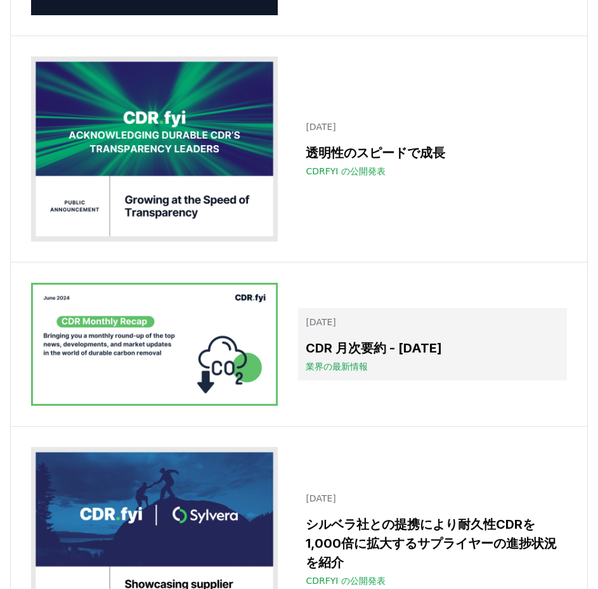
click at [397, 356] on font "CDR 月次要約 - 2024 年 6 月" at bounding box center [374, 347] width 136 height 15
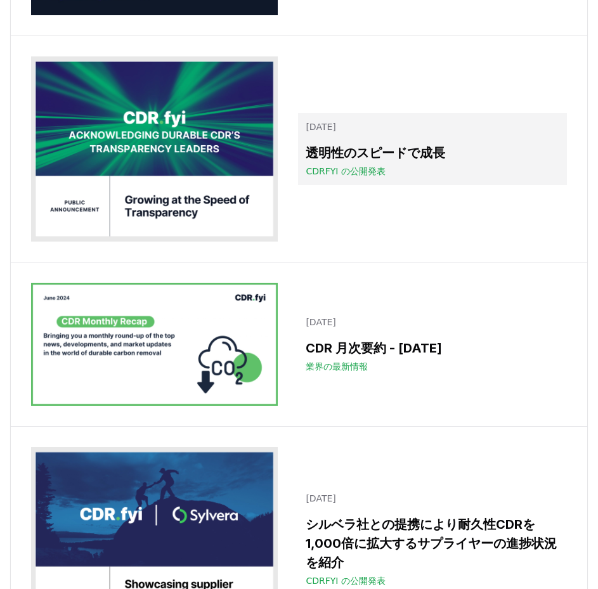
click at [335, 132] on font "2024年7月10日" at bounding box center [321, 127] width 30 height 10
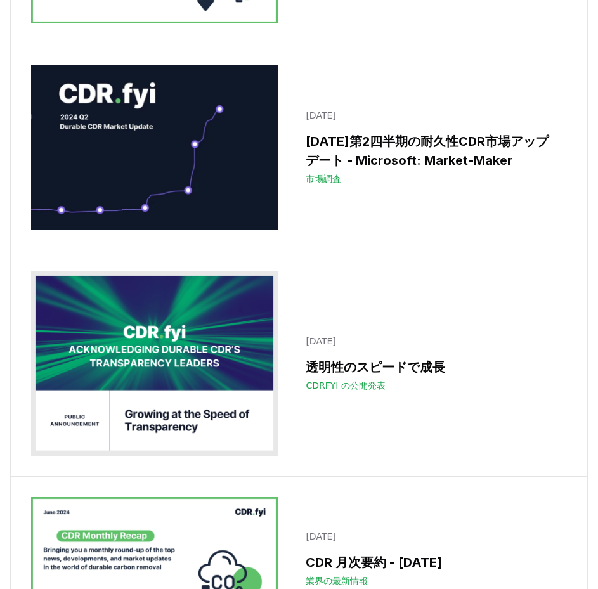
scroll to position [17042, 0]
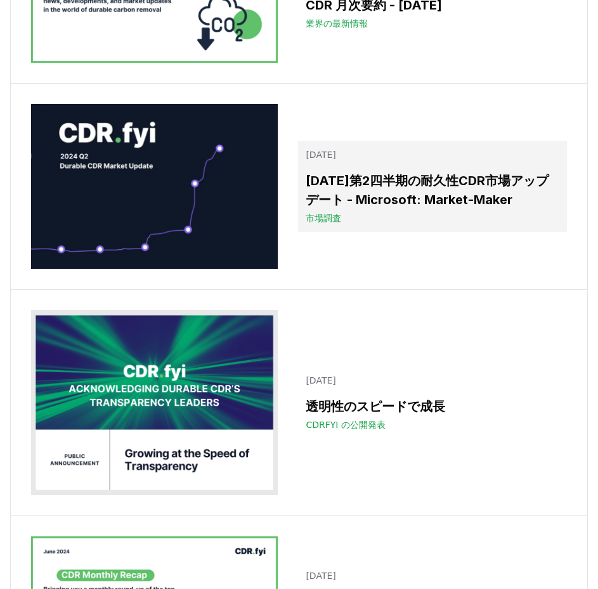
click at [376, 207] on font "2024年第2四半期の耐久性CDR市場アップデート - Microsoft: Market-Maker" at bounding box center [427, 190] width 243 height 34
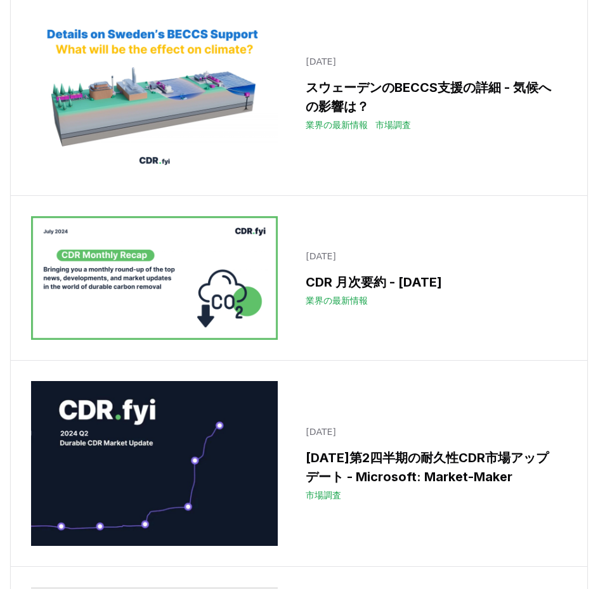
scroll to position [16598, 0]
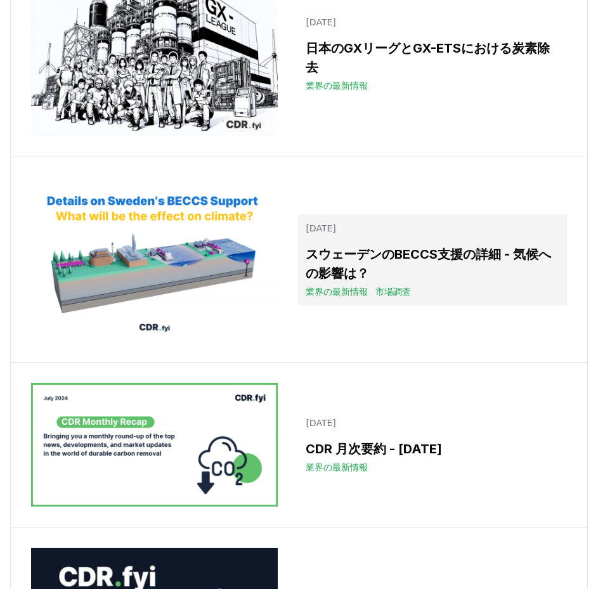
click at [435, 267] on font "スウェーデンのBECCS支援の詳細 - 気候への影響は？" at bounding box center [428, 264] width 245 height 34
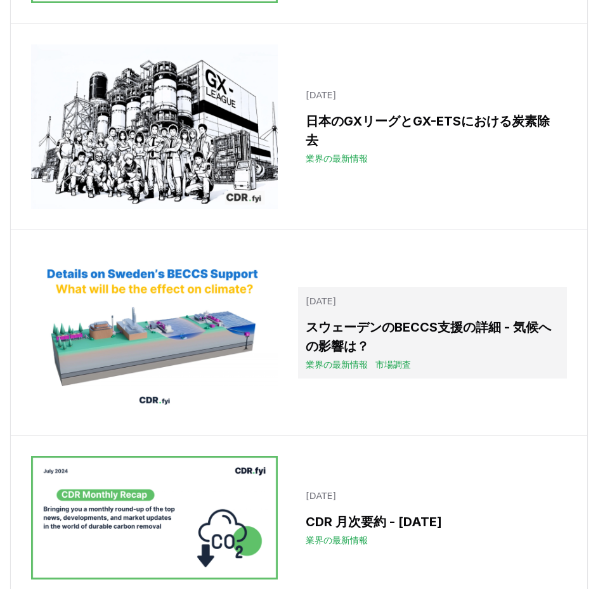
scroll to position [16471, 0]
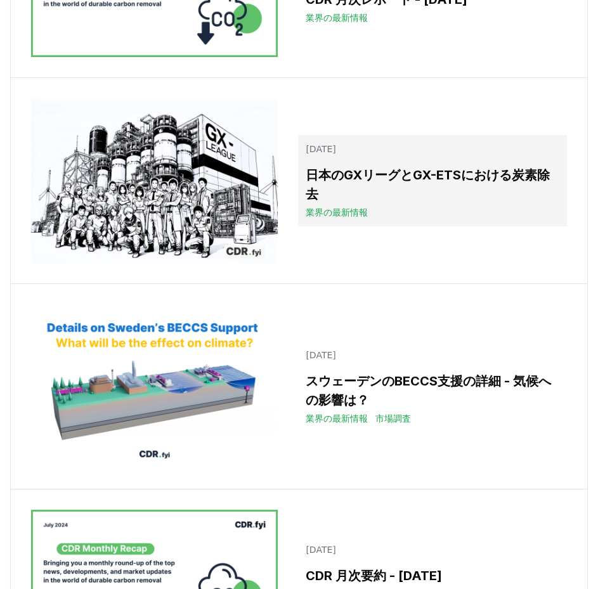
click at [441, 198] on font "日本のGXリーグとGX-ETSにおける炭素除去" at bounding box center [428, 184] width 244 height 34
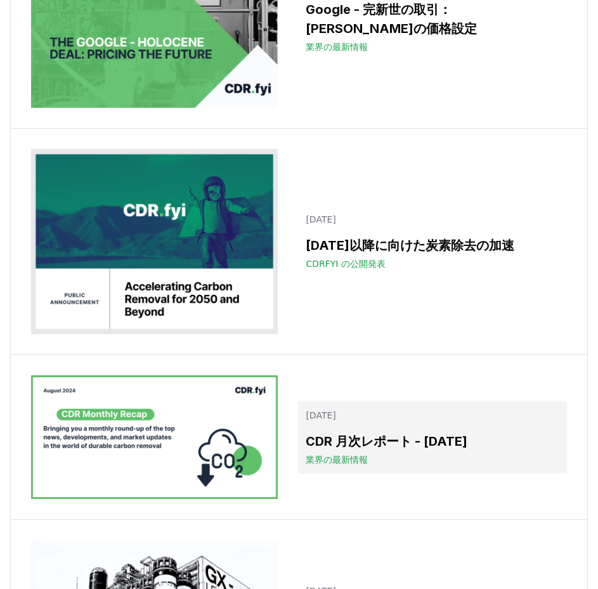
scroll to position [16027, 0]
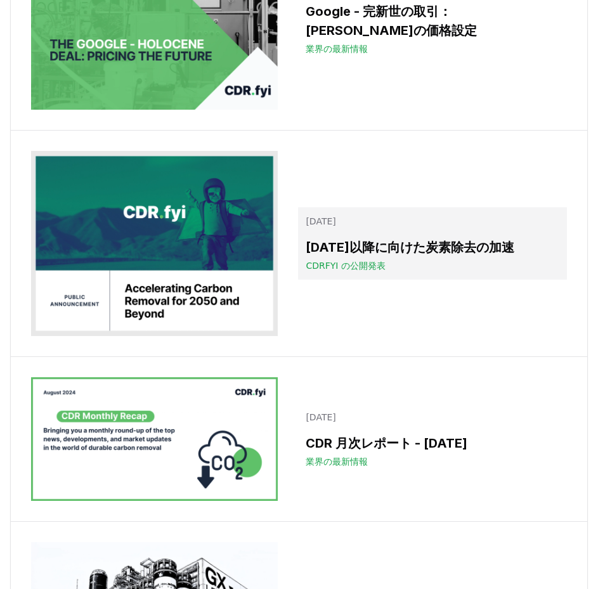
click at [443, 255] on font "2050年以降に向けた炭素除去の加速" at bounding box center [410, 247] width 209 height 15
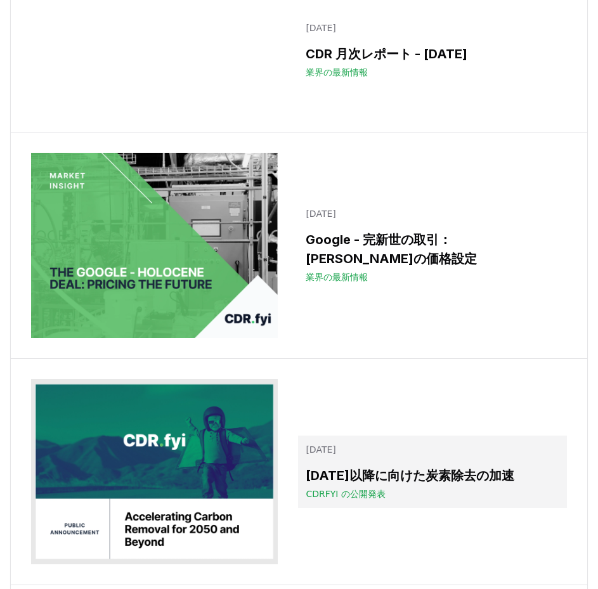
scroll to position [15774, 0]
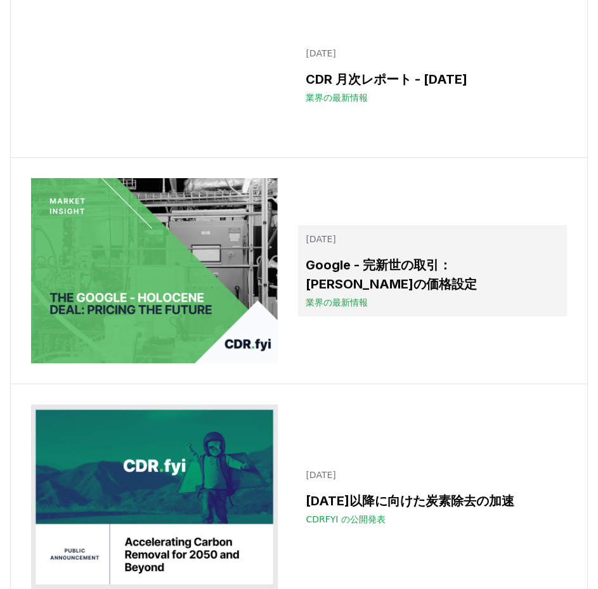
click at [435, 291] on font "Google - 完新世の取引：未来の価格設定" at bounding box center [391, 274] width 171 height 34
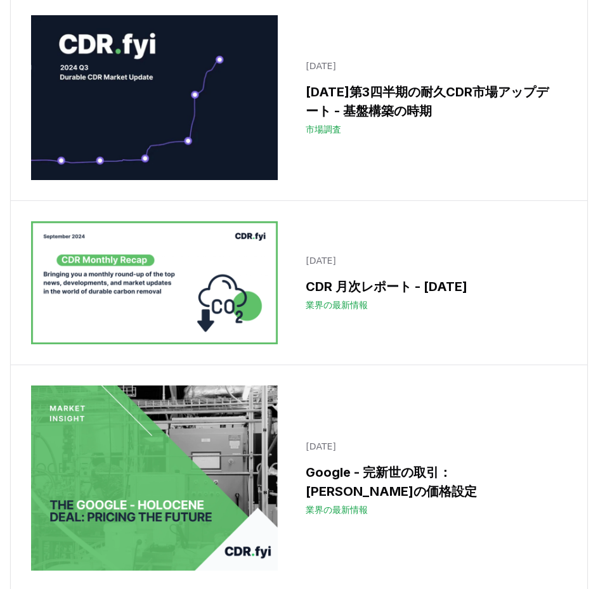
scroll to position [15394, 0]
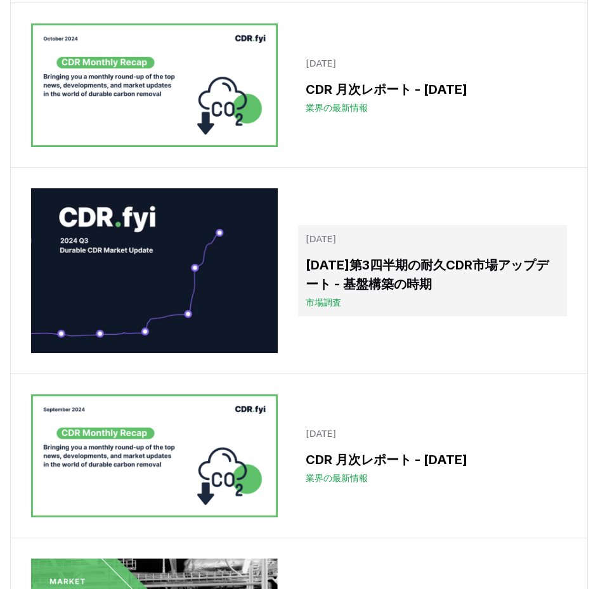
click at [425, 285] on font "2024年第3四半期の耐久CDR市場アップデート - 基盤構築の時期" at bounding box center [427, 274] width 243 height 34
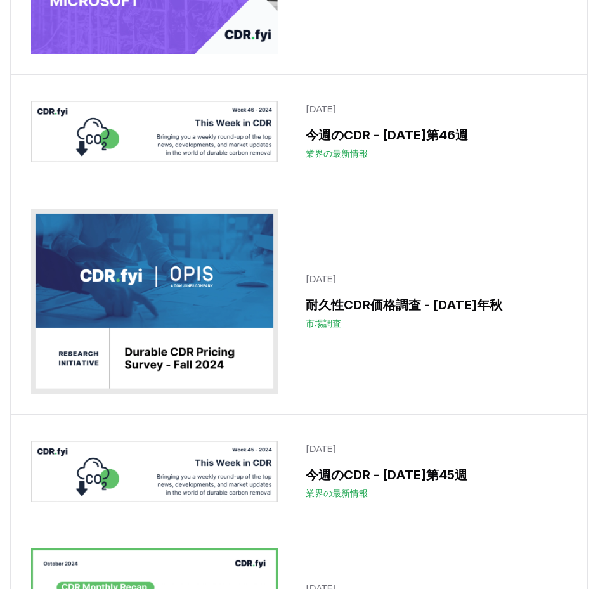
scroll to position [14760, 0]
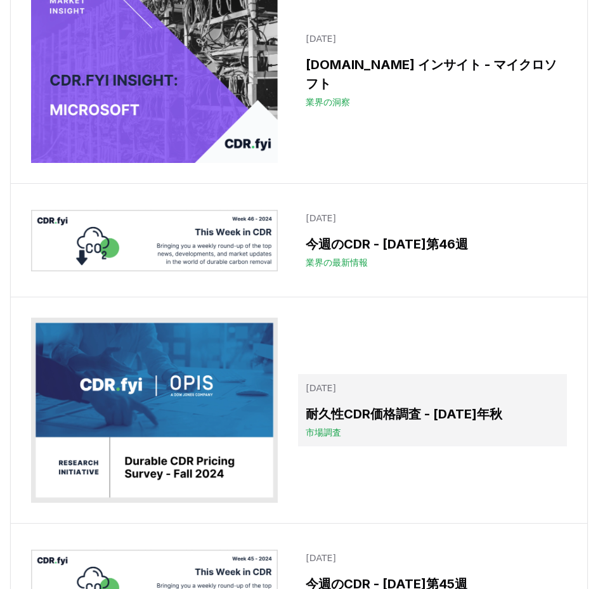
click at [435, 422] on font "耐久性CDR価格調査 - 2024年秋" at bounding box center [404, 413] width 197 height 15
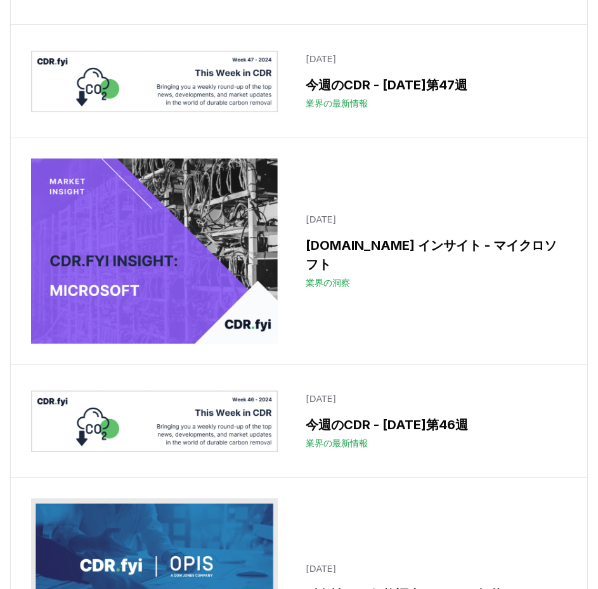
scroll to position [14570, 0]
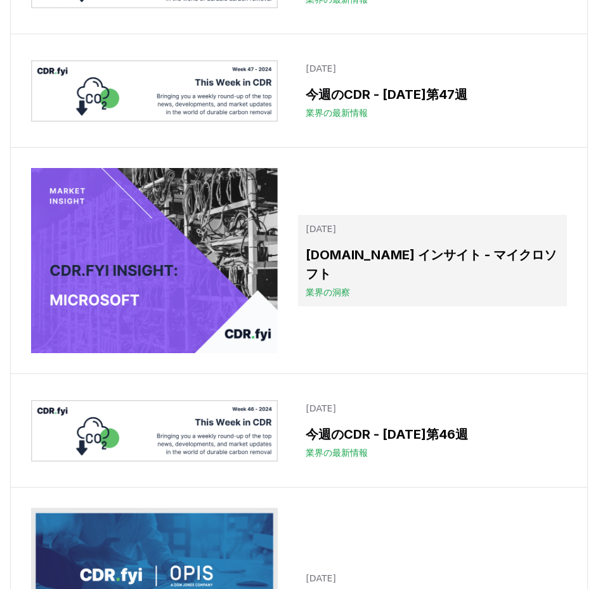
click at [444, 281] on font "CDR.fyi インサイト - マイクロソフト" at bounding box center [431, 264] width 251 height 34
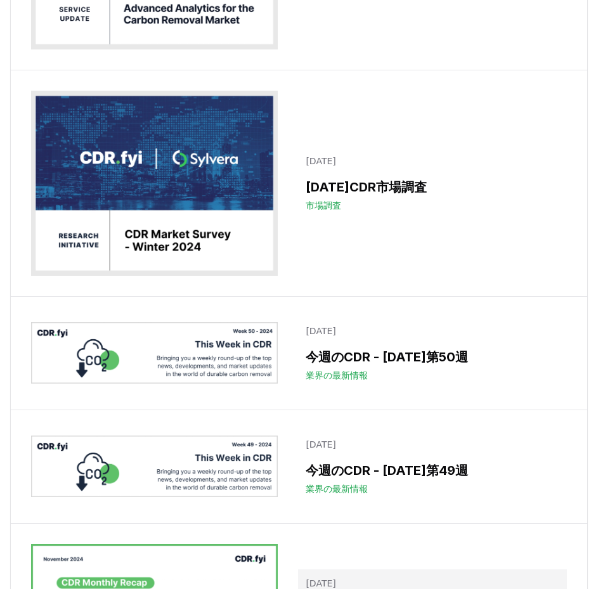
scroll to position [13619, 0]
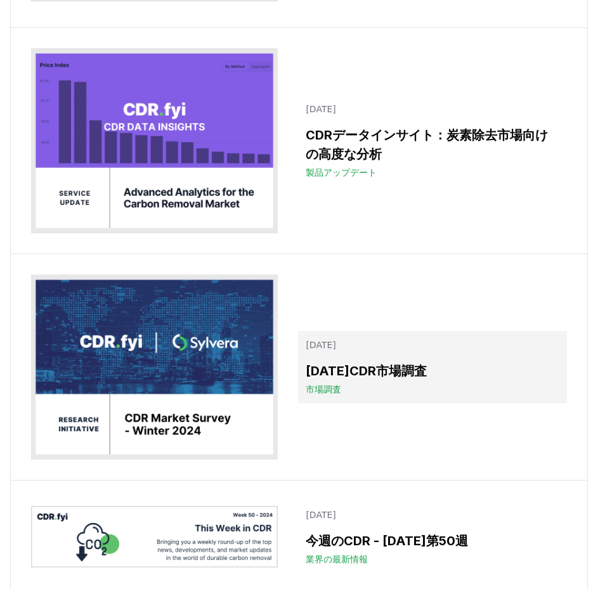
click at [427, 378] on font "2025年CDR市場調査" at bounding box center [366, 370] width 121 height 15
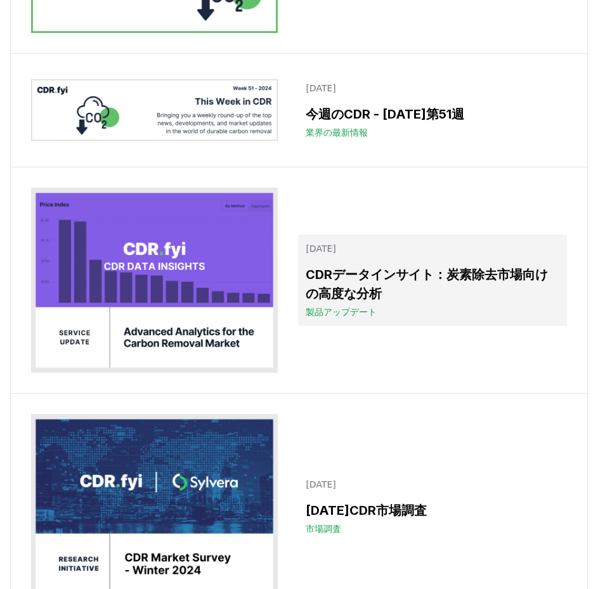
scroll to position [13429, 0]
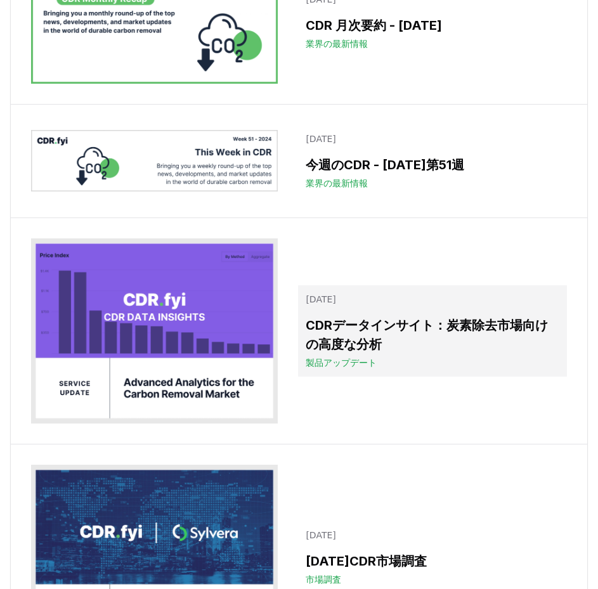
click at [423, 337] on font "CDRデータインサイト：炭素除去市場向けの高度な分析" at bounding box center [427, 335] width 242 height 34
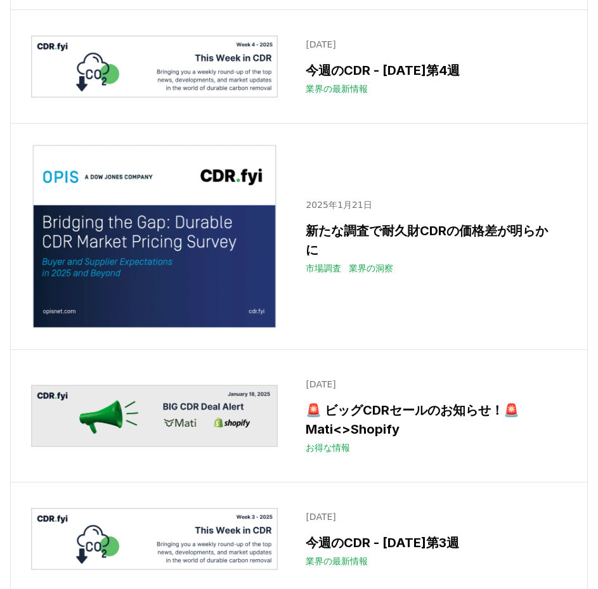
scroll to position [11907, 0]
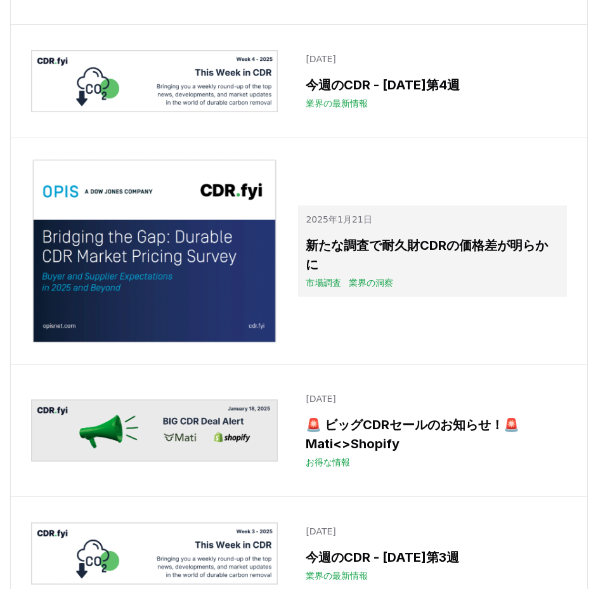
click at [368, 273] on h3 "新たな調査で耐久財CDRの価格差が明らかに" at bounding box center [433, 255] width 254 height 38
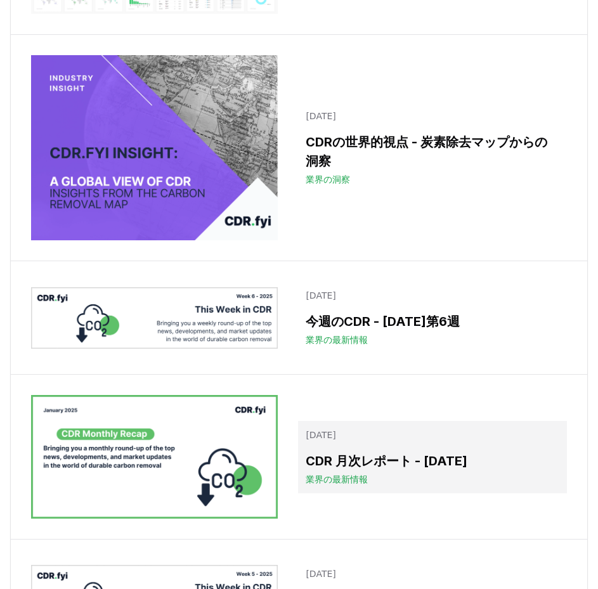
scroll to position [11083, 0]
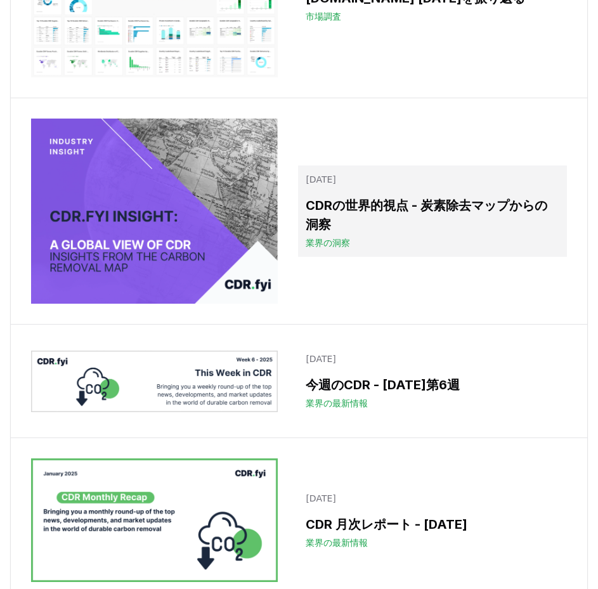
click at [418, 229] on font "CDRの世界的視点 - 炭素除去マップからの洞察" at bounding box center [427, 215] width 242 height 34
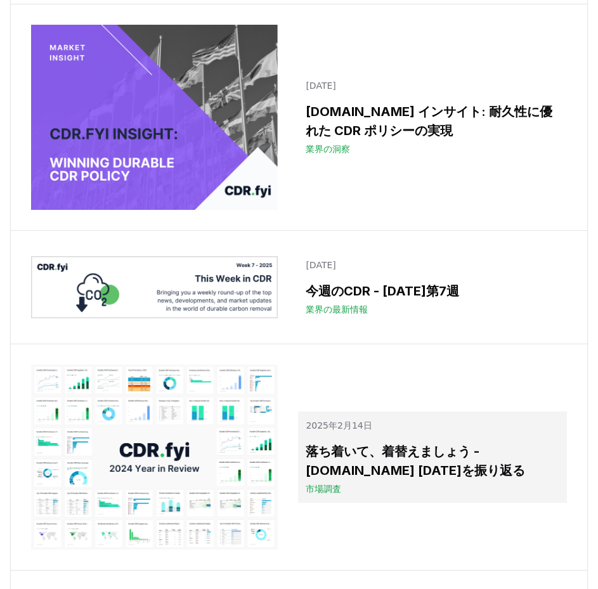
scroll to position [10513, 0]
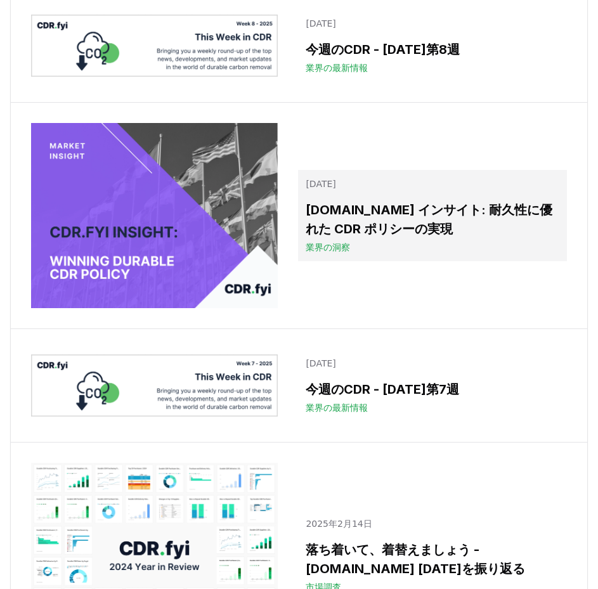
click at [404, 237] on h3 "CDR.fyi インサイト: 耐久性に優れた CDR ポリシーの実現" at bounding box center [433, 219] width 254 height 38
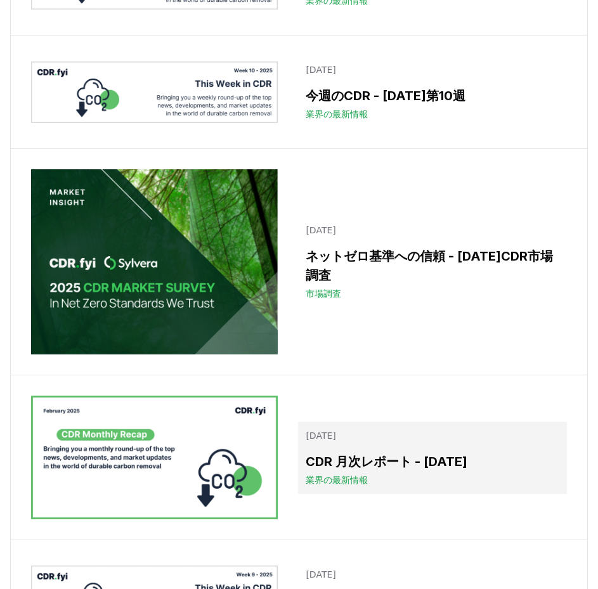
scroll to position [9689, 0]
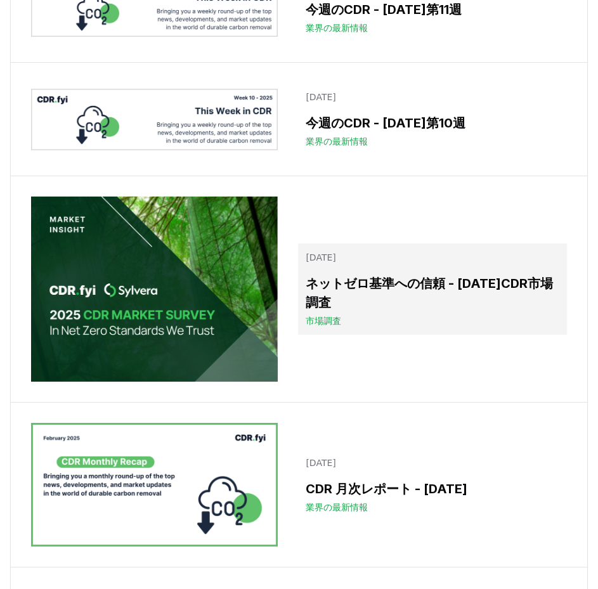
click at [414, 292] on h3 "ネットゼロ基準への信頼 - 2025年CDR市場調査" at bounding box center [433, 293] width 254 height 38
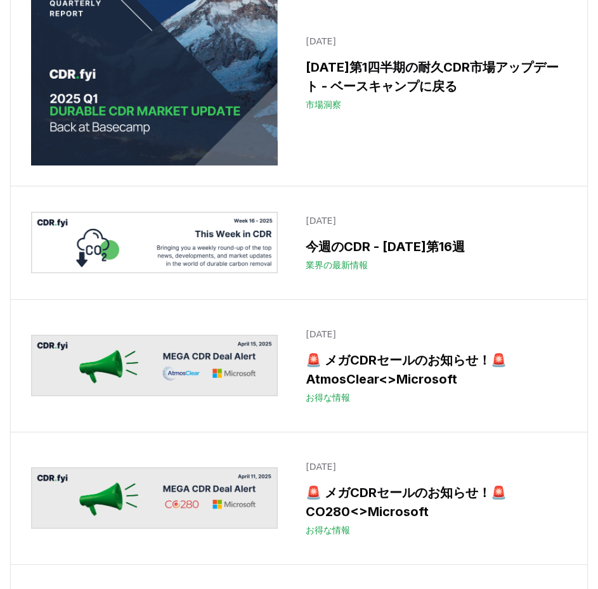
scroll to position [7470, 0]
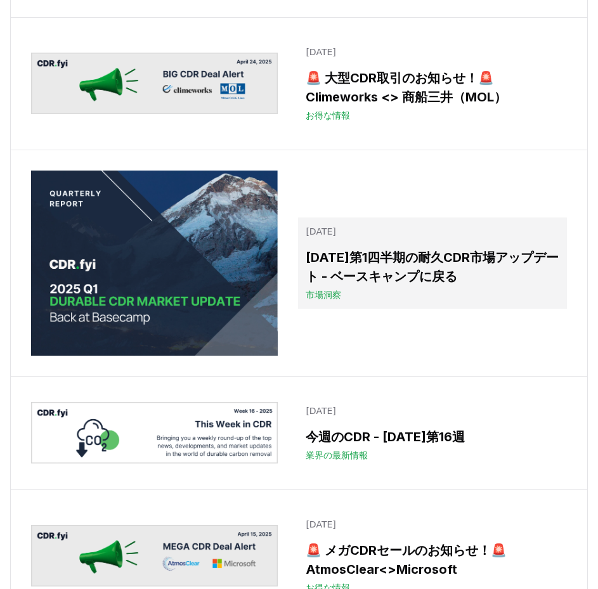
click at [412, 284] on font "2025年第1四半期の耐久CDR市場アップデート - ベースキャンプに戻る" at bounding box center [432, 267] width 253 height 34
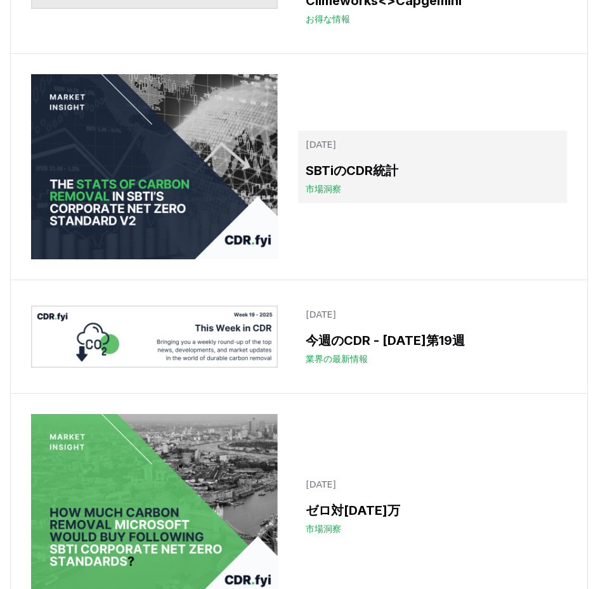
scroll to position [5759, 0]
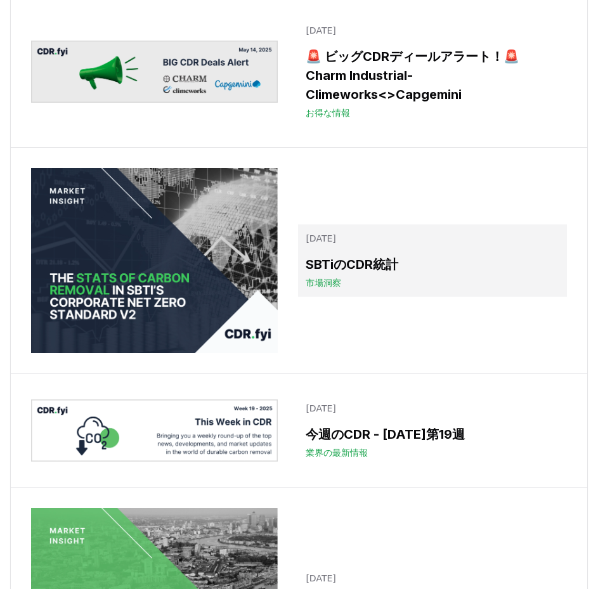
click at [399, 289] on div "市場洞察" at bounding box center [433, 282] width 254 height 13
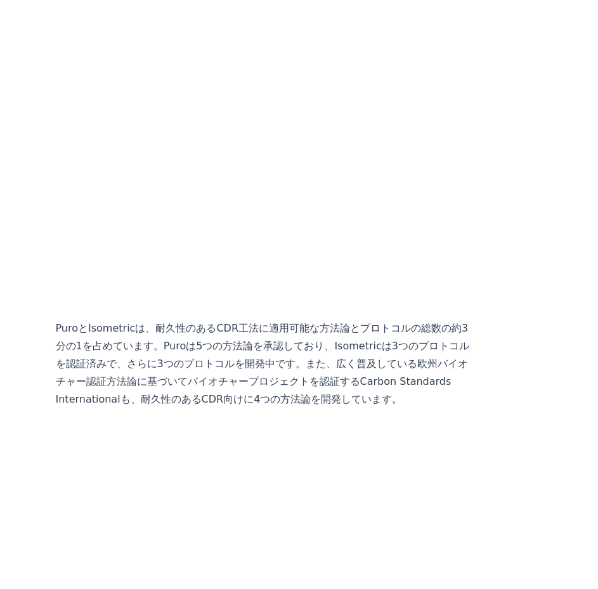
scroll to position [2155, 0]
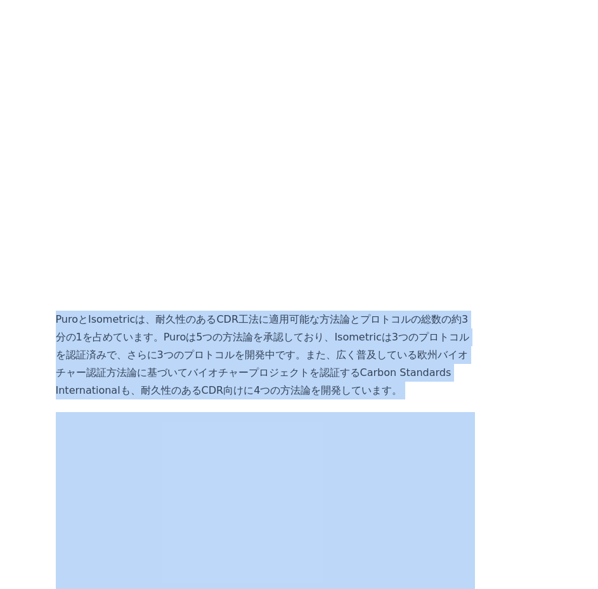
drag, startPoint x: 55, startPoint y: 258, endPoint x: 299, endPoint y: 339, distance: 257.2
click at [302, 333] on p "PuroとIsometricは、耐久性のあるCDR工法に適用可能な方法論とプロトコルの総数の約3分の1を占めています。Puroは5つの方法論を承認しており、I…" at bounding box center [266, 355] width 420 height 89
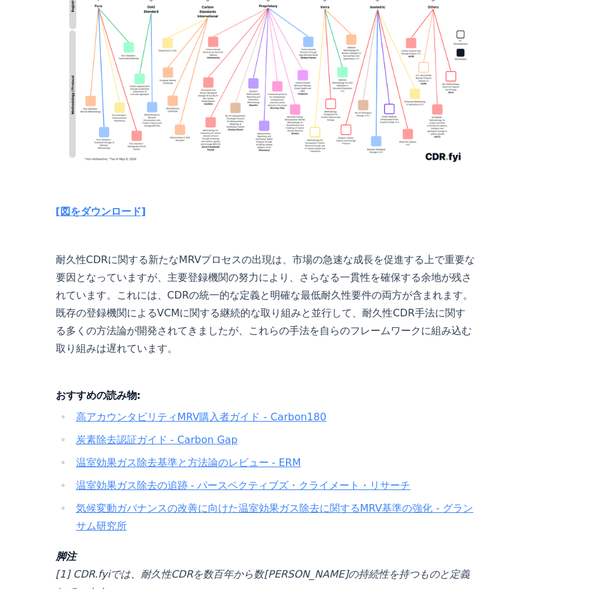
scroll to position [3233, 0]
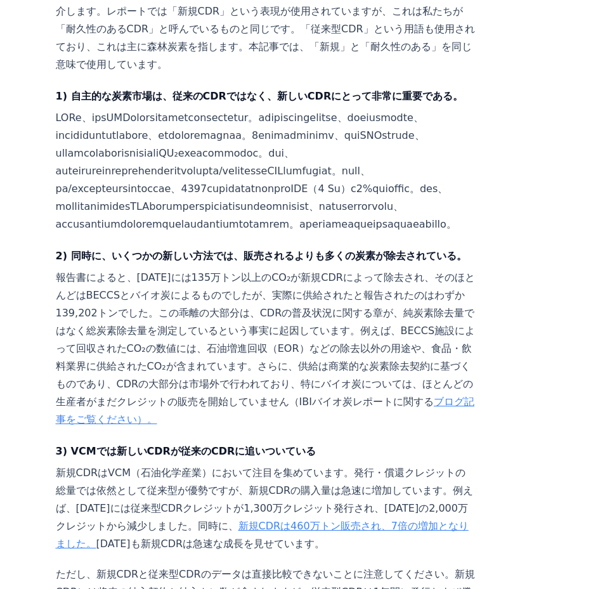
scroll to position [570, 0]
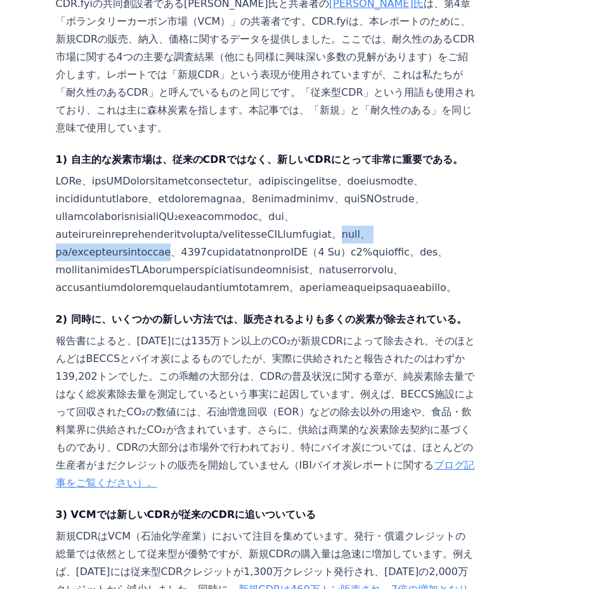
drag, startPoint x: 100, startPoint y: 228, endPoint x: 317, endPoint y: 233, distance: 216.8
click at [317, 233] on font at bounding box center [256, 234] width 401 height 119
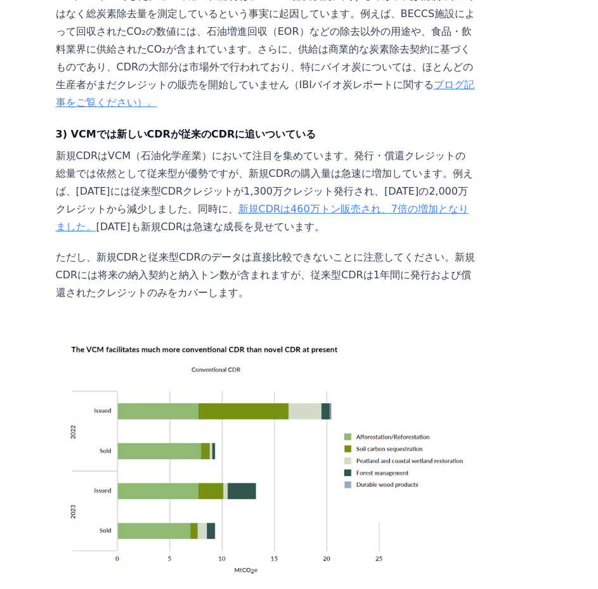
scroll to position [1014, 0]
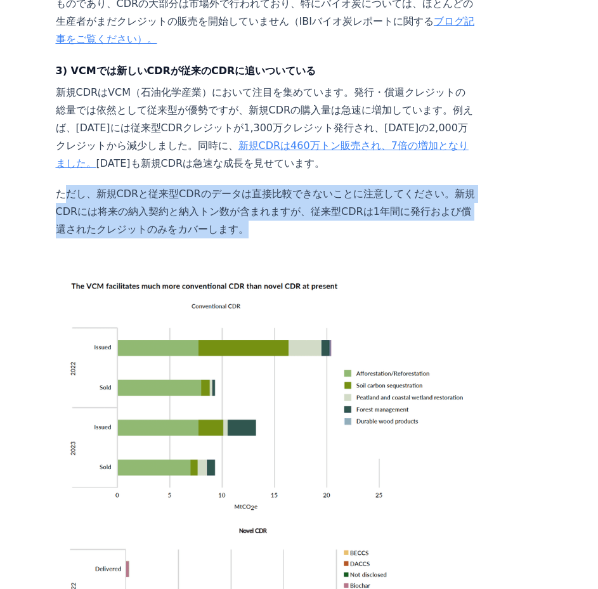
drag, startPoint x: 64, startPoint y: 206, endPoint x: 356, endPoint y: 246, distance: 294.3
click at [356, 238] on p "ただし、新規CDRと従来型CDRのデータは直接比較できないことに注意してください。新規CDRには将来の納入契約と納入トン数が含まれますが、従来型CDRは1年間…" at bounding box center [266, 211] width 420 height 53
click at [354, 238] on p "ただし、新規CDRと従来型CDRのデータは直接比較できないことに注意してください。新規CDRには将来の納入契約と納入トン数が含まれますが、従来型CDRは1年間…" at bounding box center [266, 211] width 420 height 53
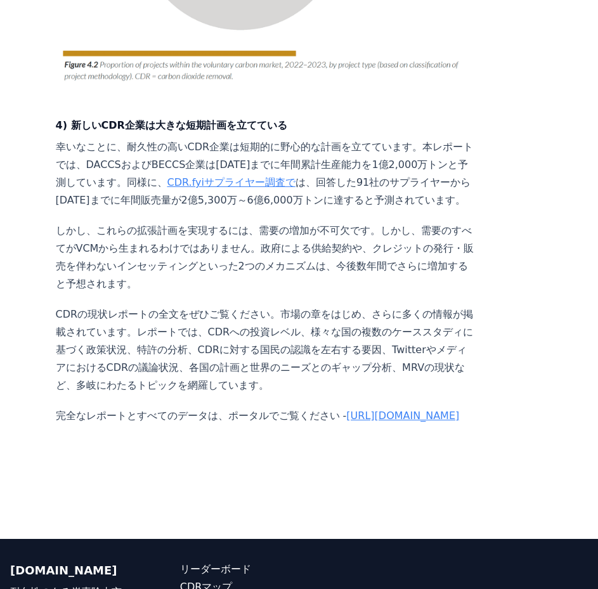
scroll to position [2200, 0]
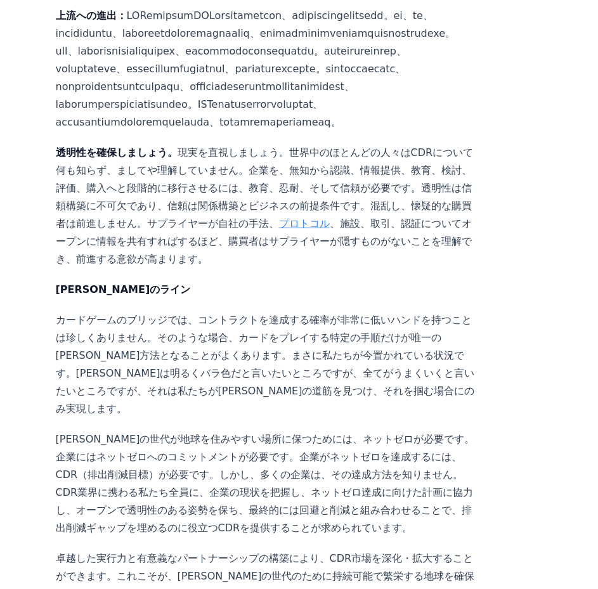
scroll to position [4310, 0]
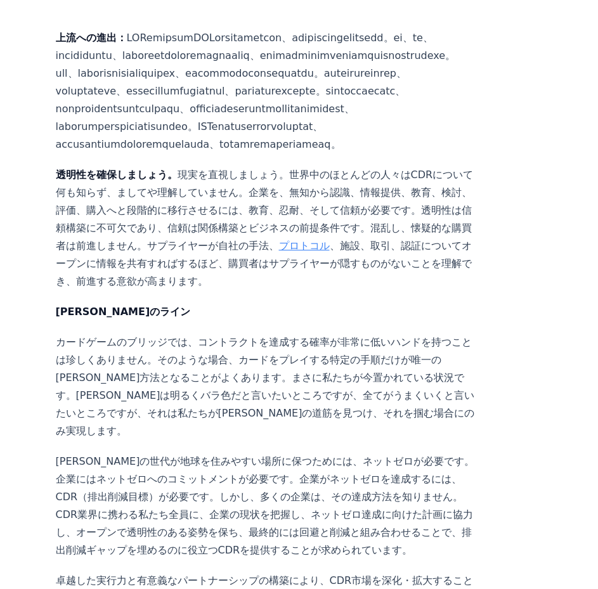
click at [309, 333] on p "カードゲームのブリッジでは、コントラクトを達成する確率が非常に低いハンドを持つことは珍しくありません。そのような場合、カードをプレイする特定の手順だけが唯一の…" at bounding box center [266, 386] width 420 height 106
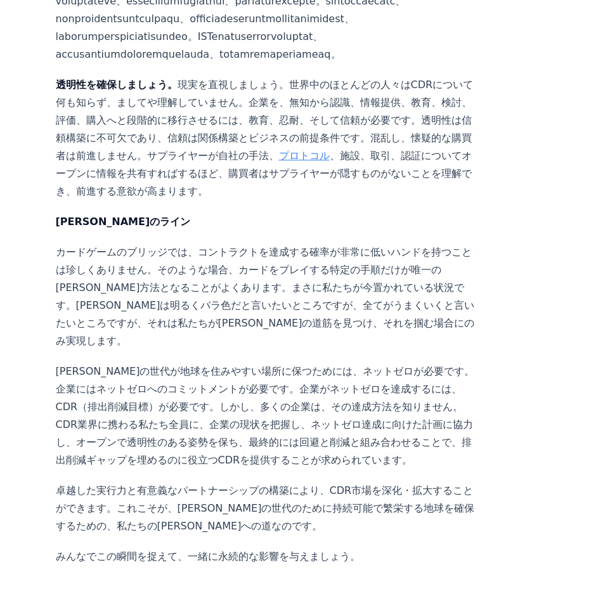
scroll to position [4437, 0]
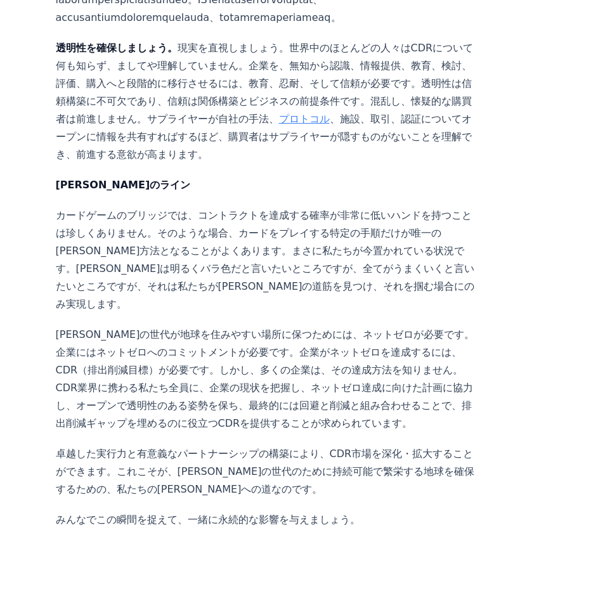
click at [297, 326] on p "未来の世代が地球を住みやすい場所に保つためには、ネットゼロが必要です。企業にはネットゼロへのコミットメントが必要です。企業がネットゼロを達成するには、CDR（…" at bounding box center [266, 379] width 420 height 106
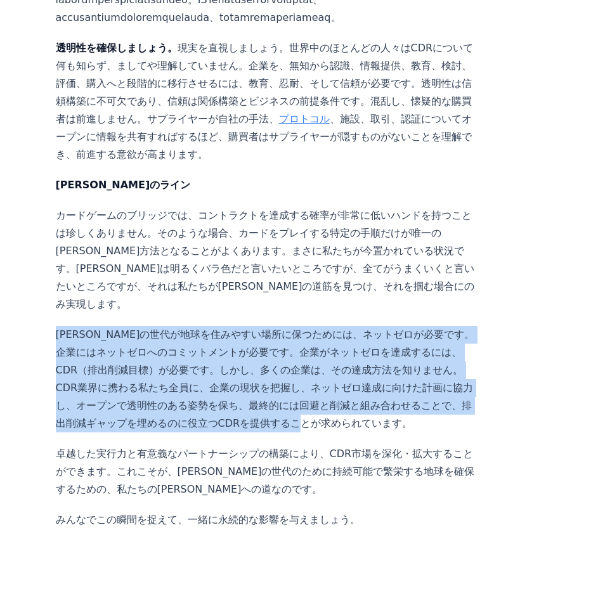
drag, startPoint x: 243, startPoint y: 240, endPoint x: 52, endPoint y: 150, distance: 211.3
drag, startPoint x: 58, startPoint y: 150, endPoint x: 257, endPoint y: 240, distance: 217.9
click at [257, 326] on p "未来の世代が地球を住みやすい場所に保つためには、ネットゼロが必要です。企業にはネットゼロへのコミットメントが必要です。企業がネットゼロを達成するには、CDR（…" at bounding box center [266, 379] width 420 height 106
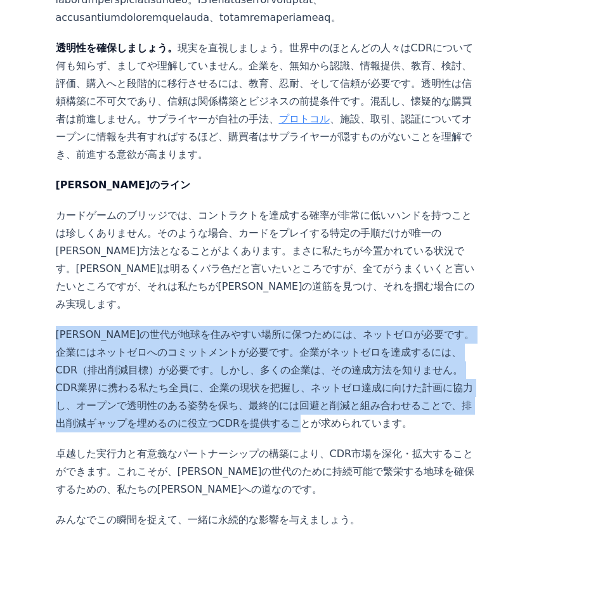
click at [252, 326] on p "未来の世代が地球を住みやすい場所に保つためには、ネットゼロが必要です。企業にはネットゼロへのコミットメントが必要です。企業がネットゼロを達成するには、CDR（…" at bounding box center [266, 379] width 420 height 106
click at [242, 328] on font "未来の世代が地球を住みやすい場所に保つためには、ネットゼロが必要です。企業にはネットゼロへのコミットメントが必要です。企業がネットゼロを達成するには、CDR（…" at bounding box center [265, 378] width 419 height 101
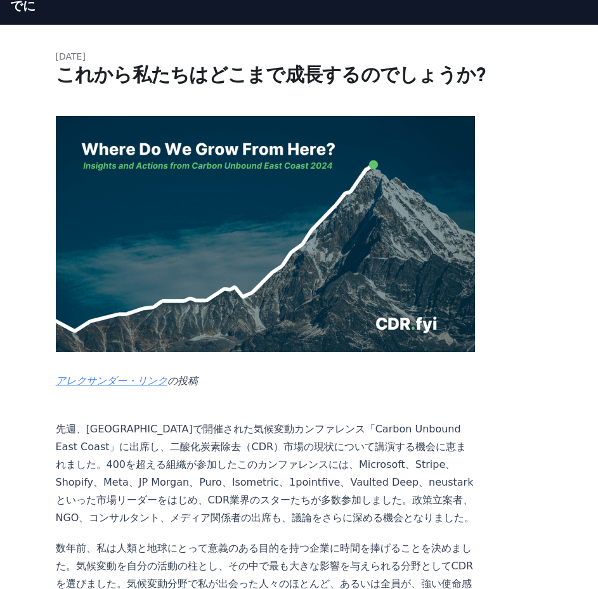
scroll to position [0, 0]
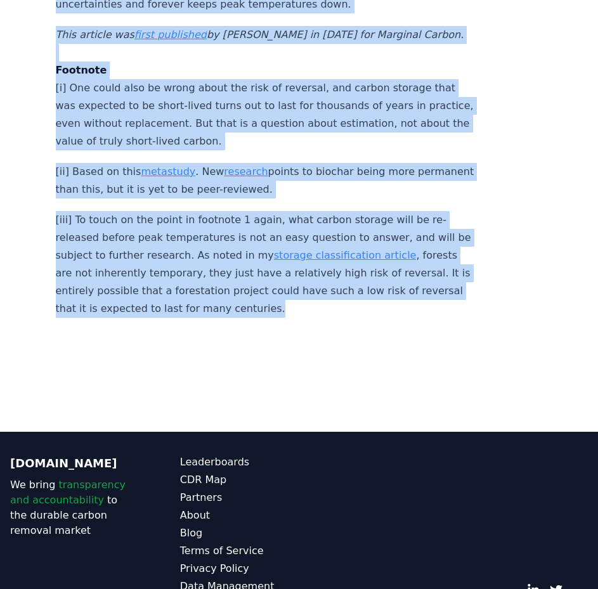
scroll to position [4128, 0]
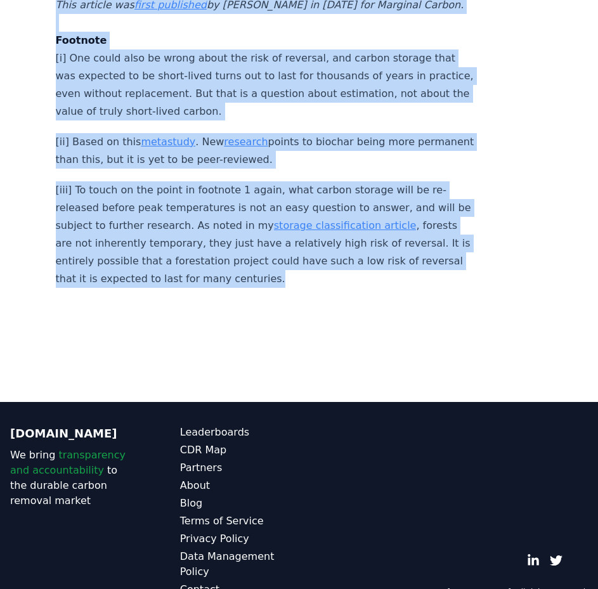
drag, startPoint x: 58, startPoint y: 74, endPoint x: 337, endPoint y: 265, distance: 338.3
copy article "une 19, 2024 Are Temporary and Permanent Carbon Stores Interchangeable? Are thr…"
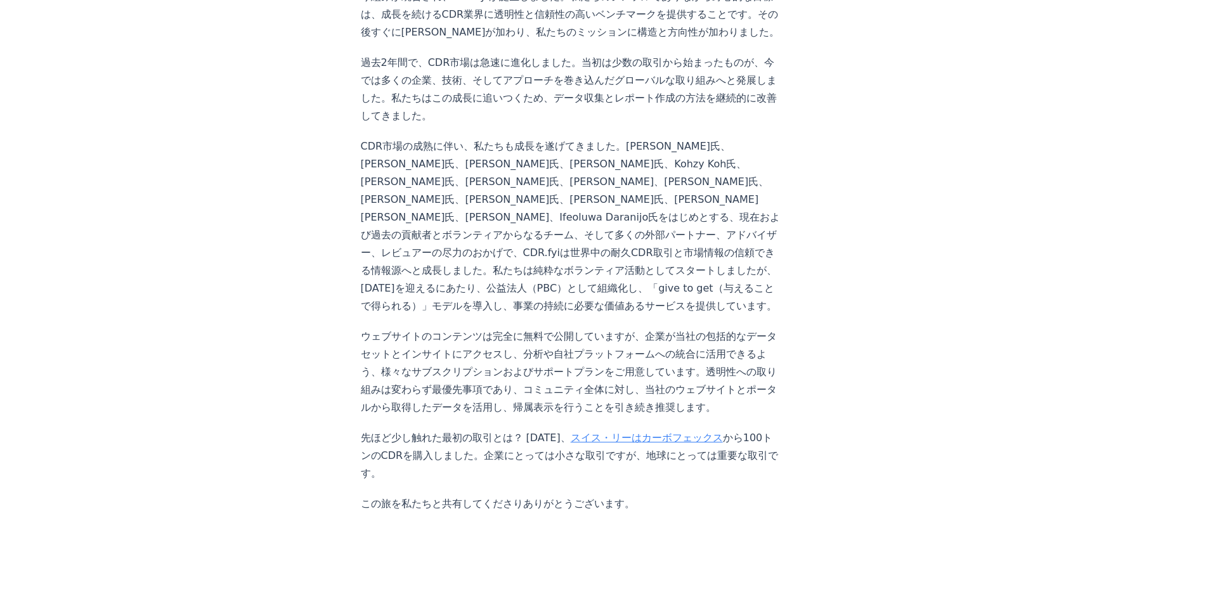
scroll to position [827, 0]
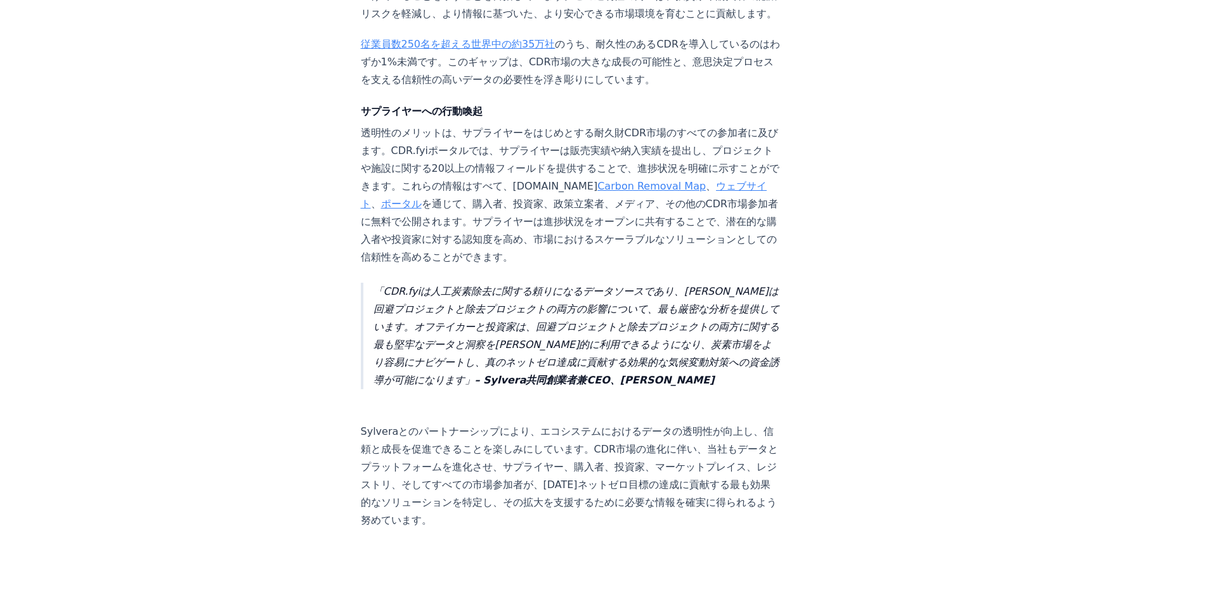
scroll to position [824, 0]
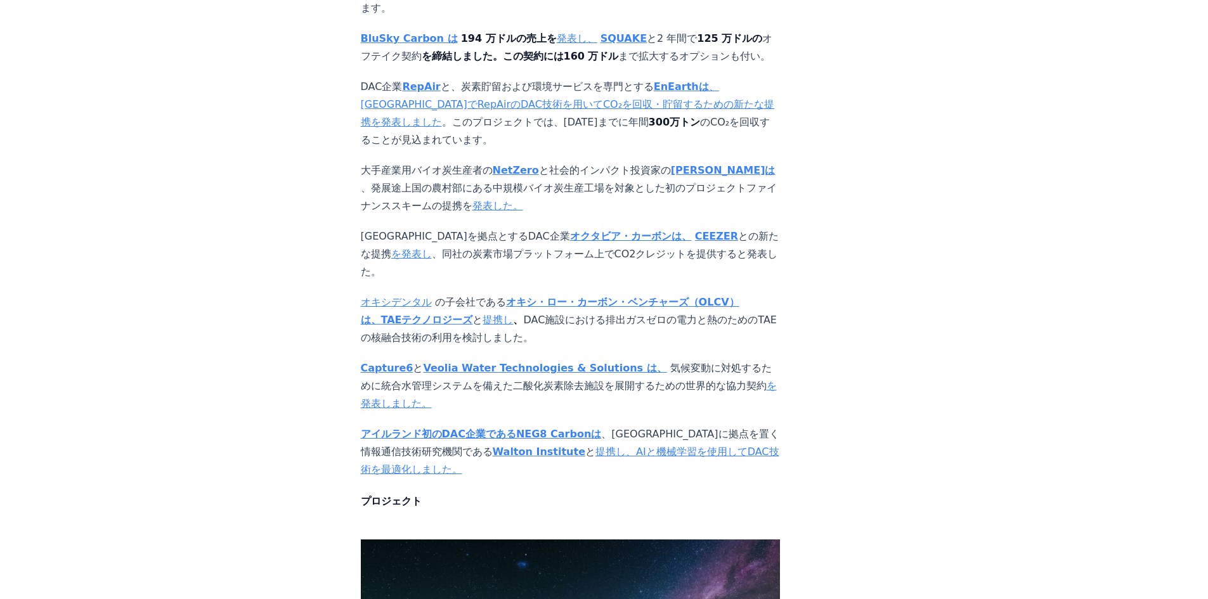
scroll to position [1268, 0]
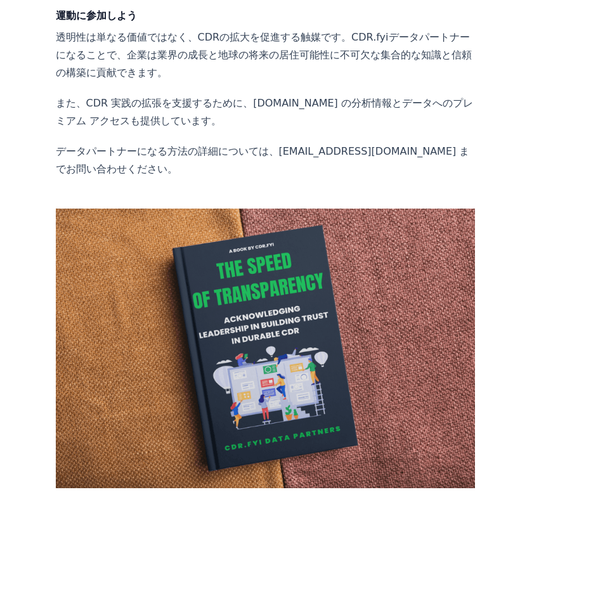
scroll to position [2291, 0]
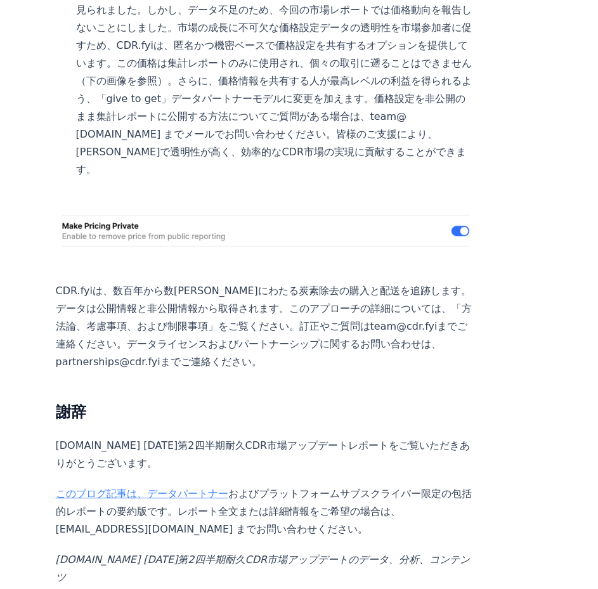
scroll to position [4419, 0]
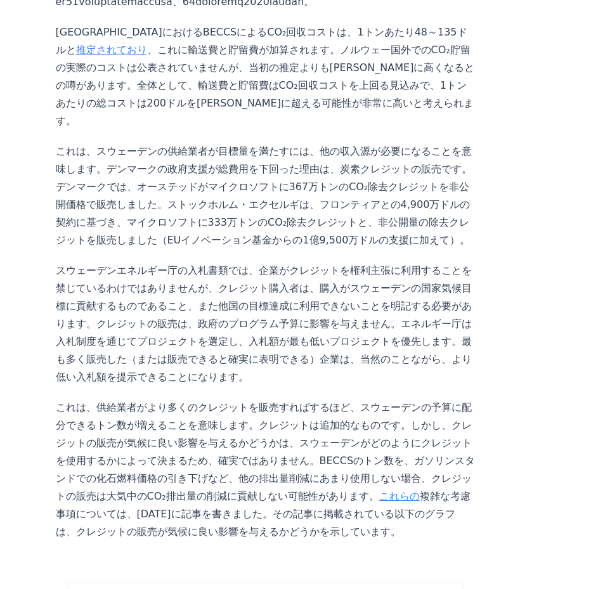
scroll to position [761, 0]
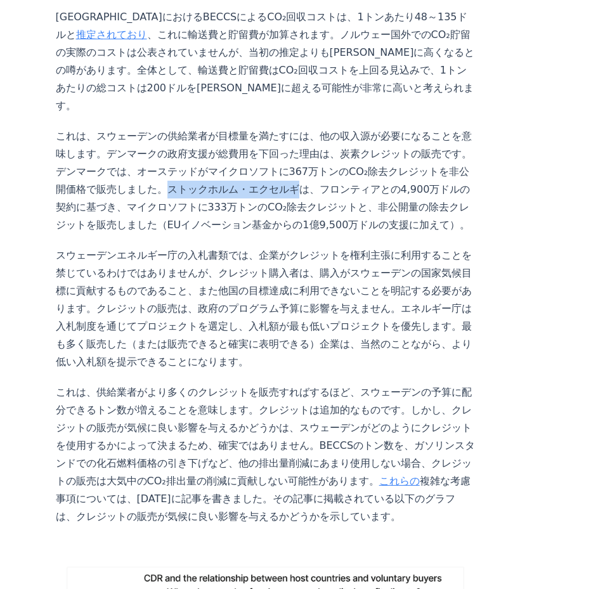
drag, startPoint x: 91, startPoint y: 171, endPoint x: 188, endPoint y: 173, distance: 97.0
click at [188, 173] on font "これは、スウェーデンの供給業者が目標量を満たすには、他の収入源が必要になることを意味します。デンマークの政府支援が総費用を下回った理由は、炭素クレジットの販売…" at bounding box center [264, 180] width 416 height 101
click at [193, 173] on font "これは、スウェーデンの供給業者が目標量を満たすには、他の収入源が必要になることを意味します。デンマークの政府支援が総費用を下回った理由は、炭素クレジットの販売…" at bounding box center [264, 180] width 416 height 101
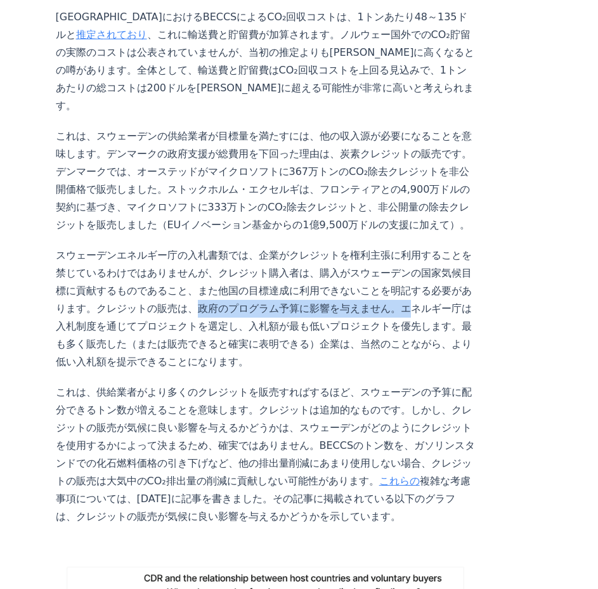
drag, startPoint x: 124, startPoint y: 290, endPoint x: 296, endPoint y: 290, distance: 172.4
click at [296, 290] on font "スウェーデンエネルギー庁の入札書類では、企業がクレジットを権利主張に利用することを禁じているわけではありませんが、クレジット購入者は、購入がスウェーデンの国家…" at bounding box center [264, 308] width 416 height 119
click at [292, 289] on font "スウェーデンエネルギー庁の入札書類では、企業がクレジットを権利主張に利用することを禁じているわけではありませんが、クレジット購入者は、購入がスウェーデンの国家…" at bounding box center [264, 308] width 416 height 119
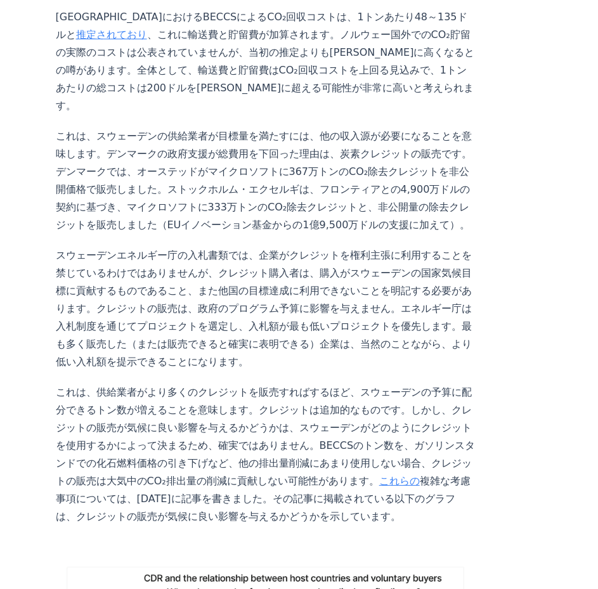
click at [290, 288] on font "スウェーデンエネルギー庁の入札書類では、企業がクレジットを権利主張に利用することを禁じているわけではありませんが、クレジット購入者は、購入がスウェーデンの国家…" at bounding box center [264, 308] width 416 height 119
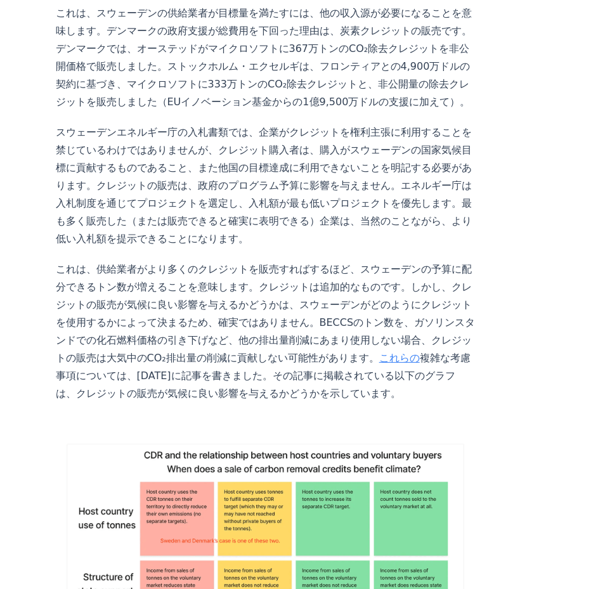
scroll to position [887, 0]
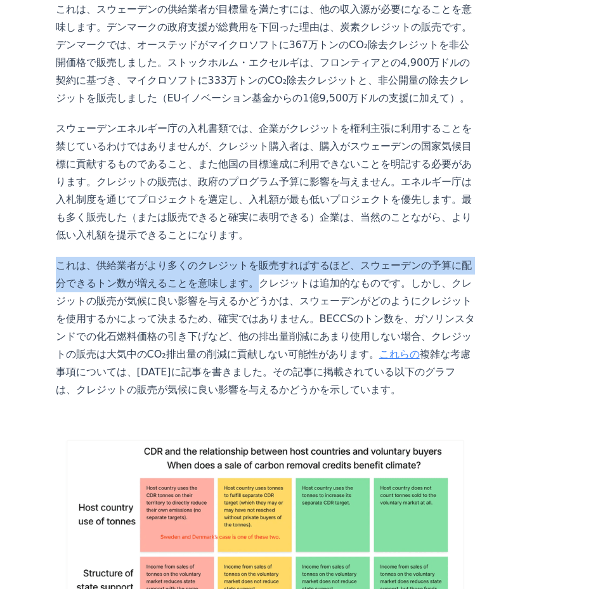
drag, startPoint x: 53, startPoint y: 247, endPoint x: 194, endPoint y: 265, distance: 142.5
click at [194, 265] on div "2024年8月23日 スウェーデンのBECCS支援の詳細 - 気候への影響は？ ロバート・ホグランド の投稿 今週、スウェーデンは 待望のバイオエネルギー炭素…" at bounding box center [299, 126] width 598 height 1880
click at [195, 266] on font "これは、供給業者がより多くのクレジットを販売すればするほど、スウェーデンの予算に配分できるトン数が増えることを意味します。クレジットは追加的なものです。しかし…" at bounding box center [266, 309] width 420 height 101
drag, startPoint x: 192, startPoint y: 265, endPoint x: 58, endPoint y: 248, distance: 135.5
click at [58, 259] on font "これは、供給業者がより多くのクレジットを販売すればするほど、スウェーデンの予算に配分できるトン数が増えることを意味します。クレジットは追加的なものです。しかし…" at bounding box center [266, 309] width 420 height 101
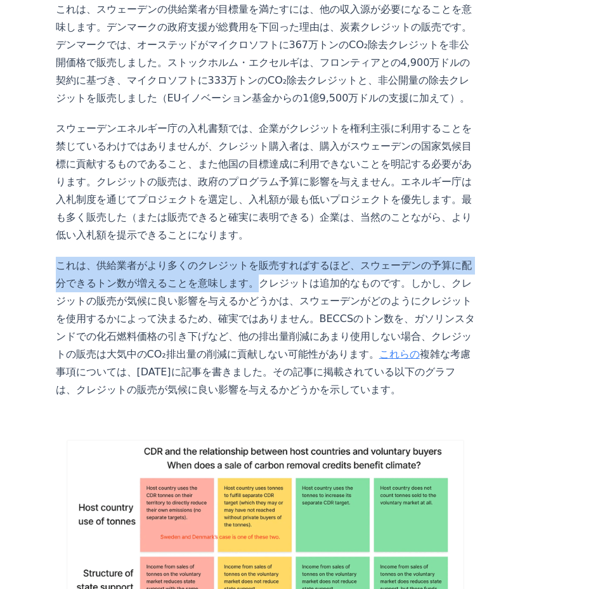
click at [58, 259] on font "これは、供給業者がより多くのクレジットを販売すればするほど、スウェーデンの予算に配分できるトン数が増えることを意味します。クレジットは追加的なものです。しかし…" at bounding box center [266, 309] width 420 height 101
drag, startPoint x: 56, startPoint y: 247, endPoint x: 192, endPoint y: 269, distance: 137.5
click at [192, 269] on font "これは、供給業者がより多くのクレジットを販売すればするほど、スウェーデンの予算に配分できるトン数が増えることを意味します。クレジットは追加的なものです。しかし…" at bounding box center [266, 309] width 420 height 101
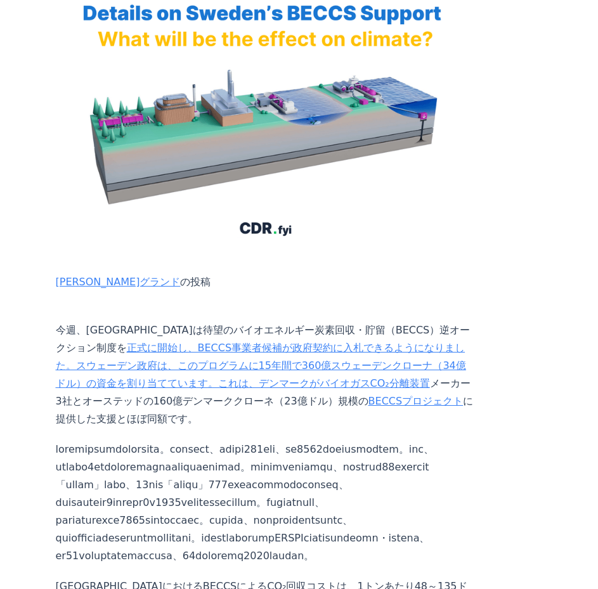
scroll to position [165, 0]
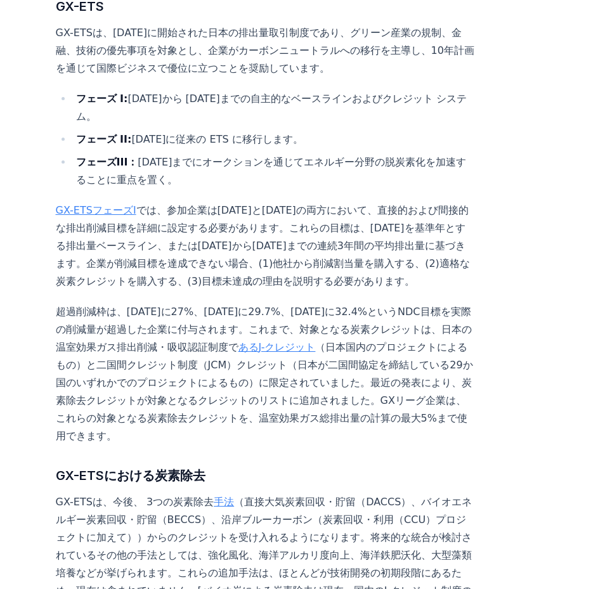
scroll to position [1331, 0]
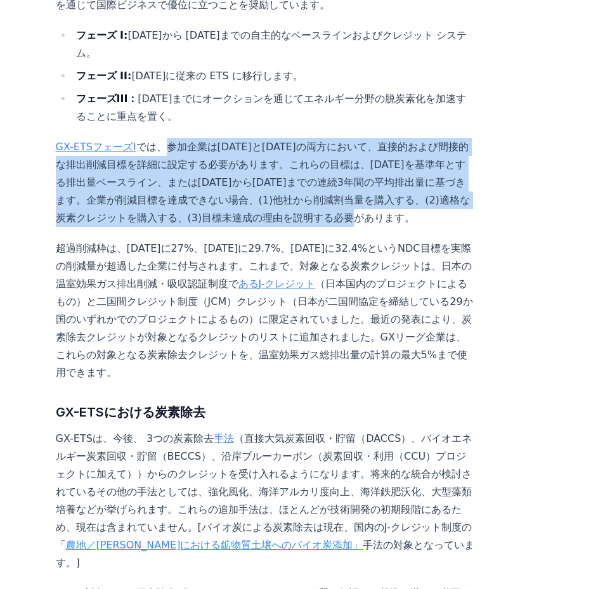
drag, startPoint x: 147, startPoint y: 145, endPoint x: 354, endPoint y: 215, distance: 218.7
click at [354, 215] on font "、参加企業は2025年と2030年の両方において、直接的および間接的な排出削減目標を詳細に設定する必要があります。これらの目標は、2013年を基準年とする排出…" at bounding box center [263, 182] width 414 height 83
drag, startPoint x: 364, startPoint y: 219, endPoint x: 58, endPoint y: 141, distance: 315.9
click at [58, 141] on p "GX-ETSフェーズI では 、参加企業は2025年と2030年の両方において、直接的および間接的な排出削減目標を詳細に設定する必要があります。これらの目標は…" at bounding box center [266, 182] width 420 height 89
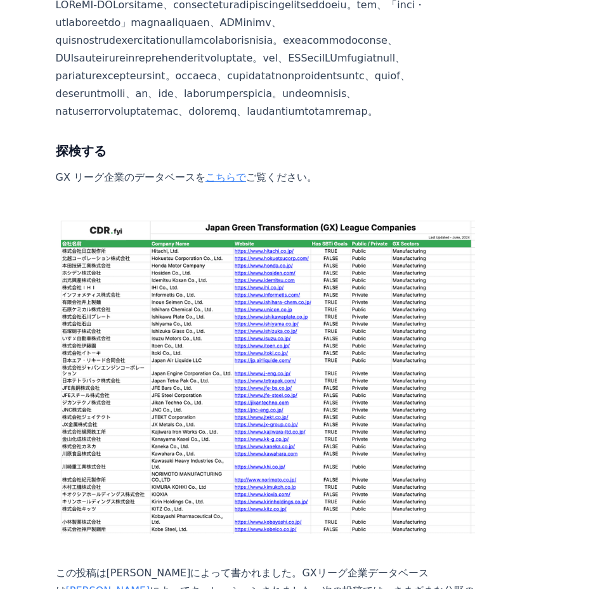
scroll to position [3803, 0]
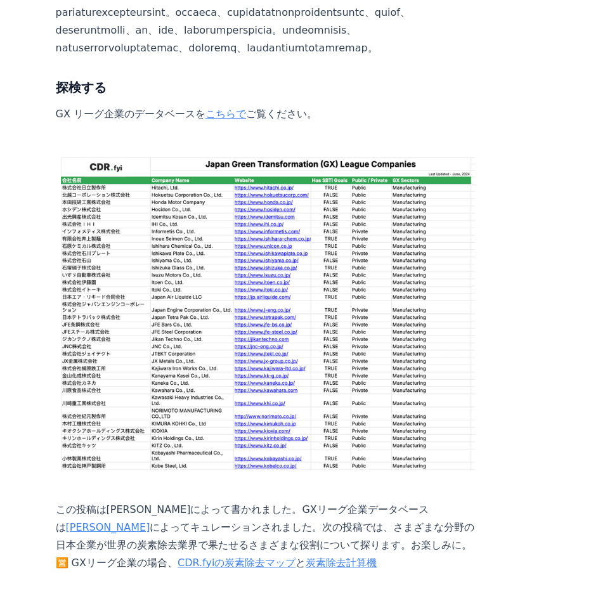
click at [205, 120] on font "こちらで" at bounding box center [225, 114] width 41 height 12
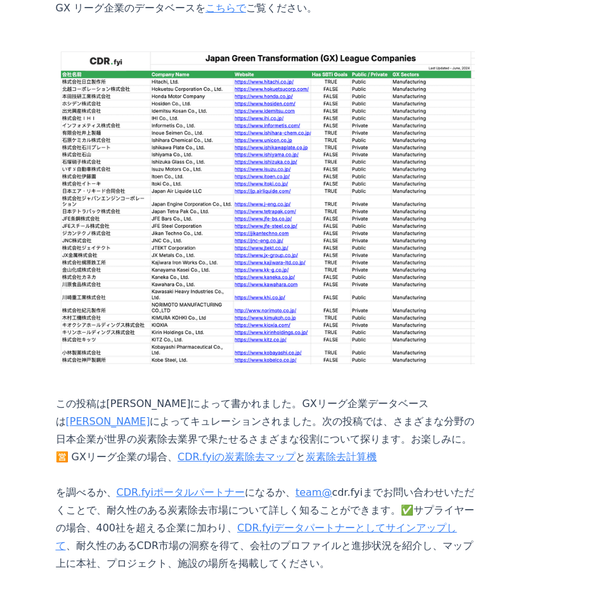
scroll to position [3930, 0]
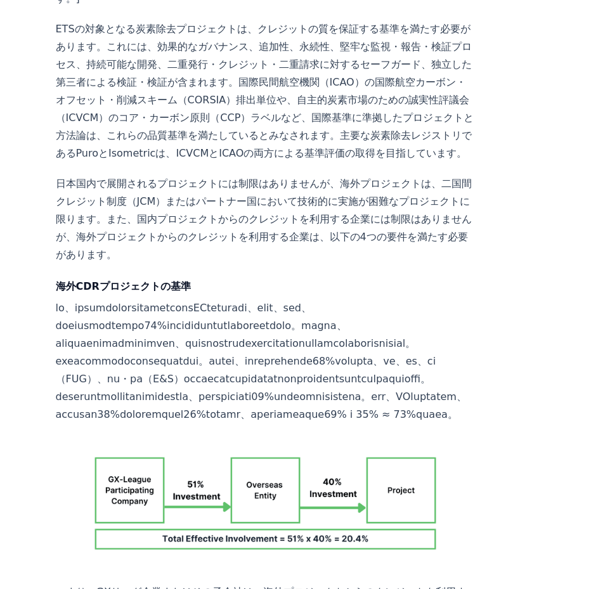
scroll to position [1965, 0]
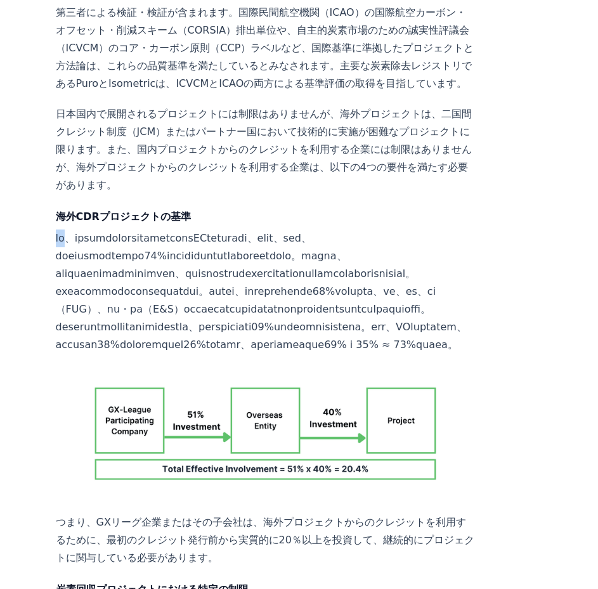
drag, startPoint x: 57, startPoint y: 184, endPoint x: 74, endPoint y: 186, distance: 16.6
click at [74, 232] on font at bounding box center [261, 291] width 411 height 119
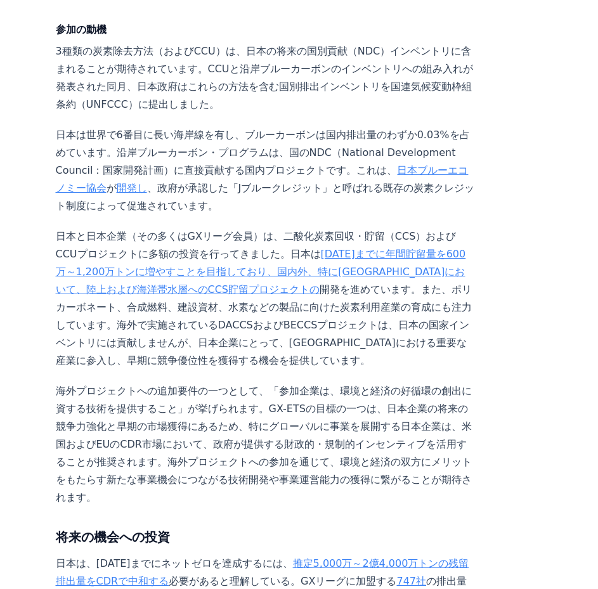
scroll to position [3106, 0]
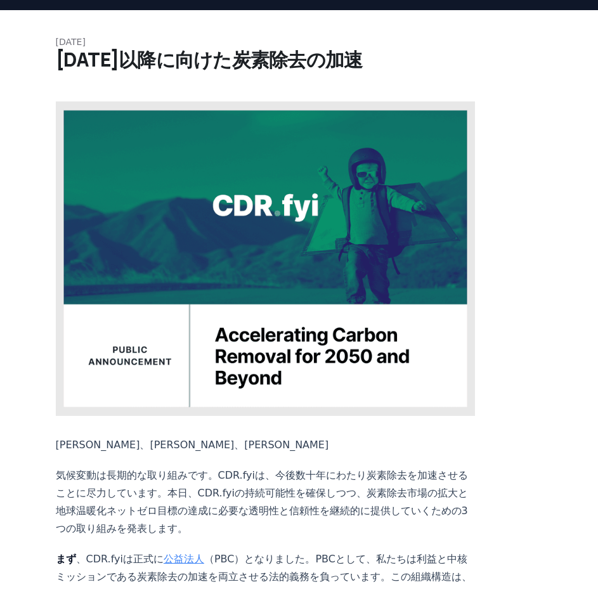
scroll to position [63, 0]
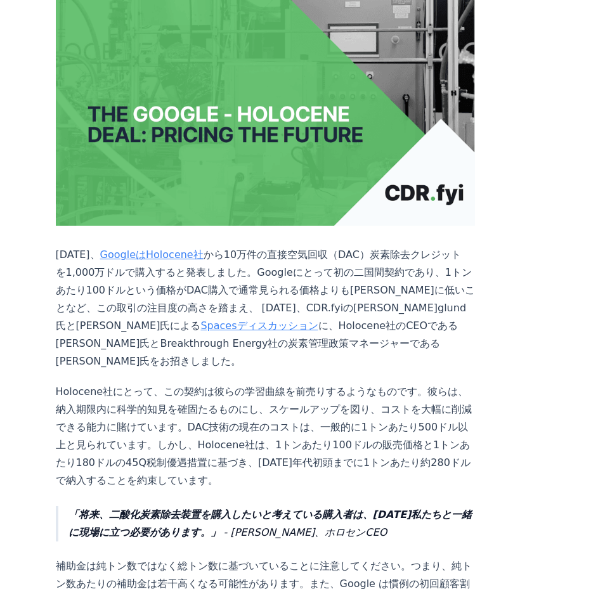
scroll to position [317, 0]
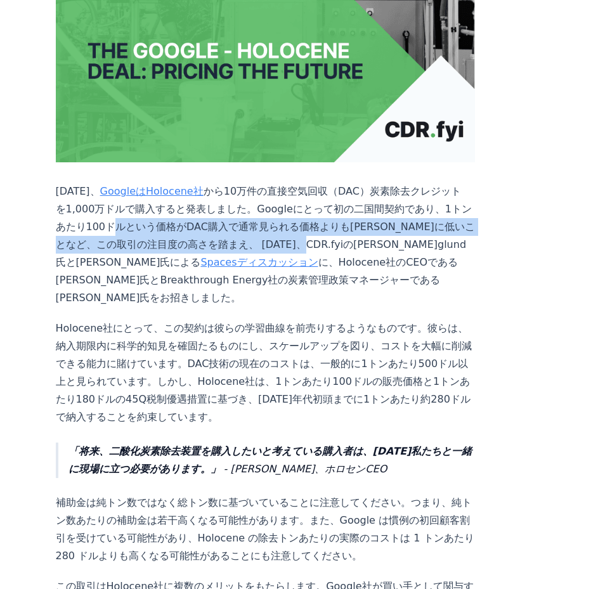
drag, startPoint x: 141, startPoint y: 205, endPoint x: 312, endPoint y: 229, distance: 173.5
click at [312, 229] on font "1,000万ドルで購入すると発表しました。Googleにとって初の二国間契約であり、1トンあたり100ドルという価格がDAC購入で通常見られる価格よりもはるか…" at bounding box center [265, 235] width 419 height 65
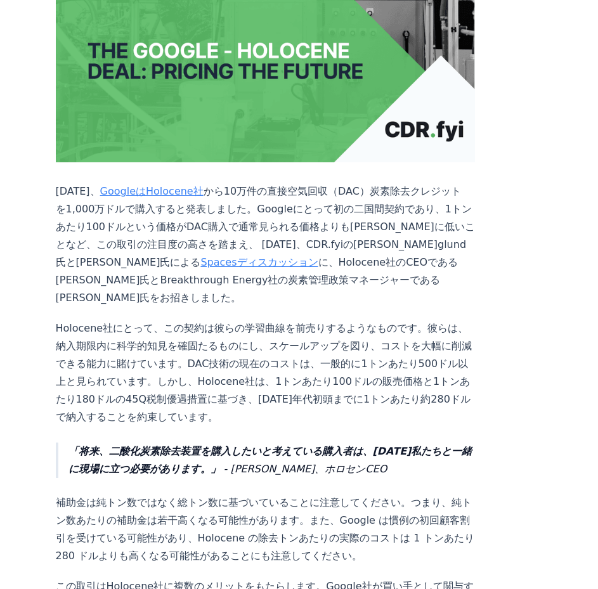
click at [290, 256] on font "に、Holocene社のCEOであるAnca Timofte氏とBreakthrough Energy社の炭素管理政策マネージャーであるJack Andrea…" at bounding box center [257, 280] width 403 height 48
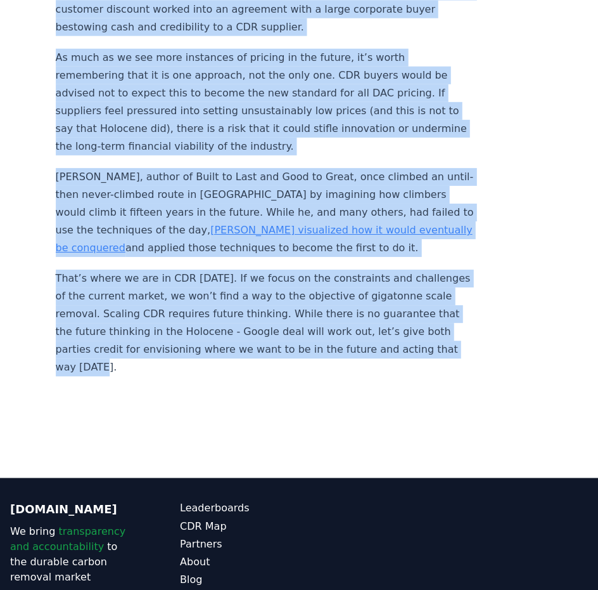
scroll to position [1602, 0]
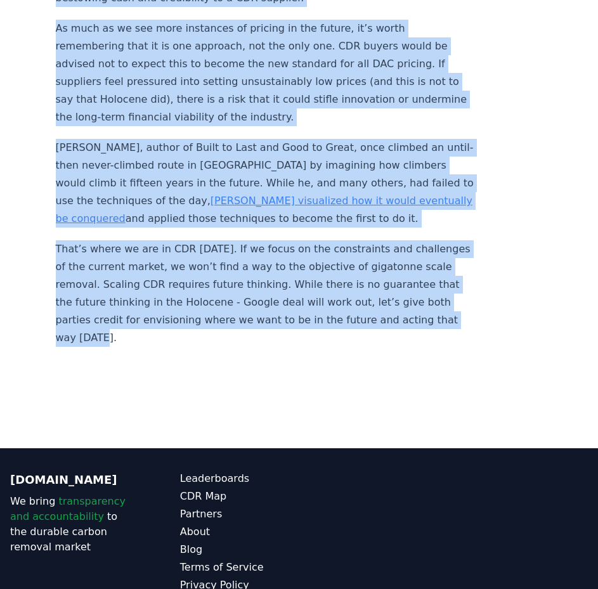
drag, startPoint x: 58, startPoint y: 39, endPoint x: 219, endPoint y: 301, distance: 308.2
copy div "On Sep 10, 2024, Google announced the purchase of 100,000 direct air capture (D…"
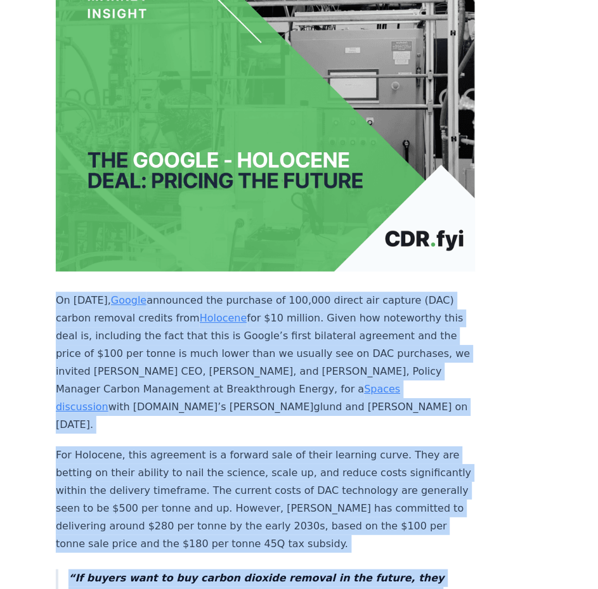
scroll to position [0, 0]
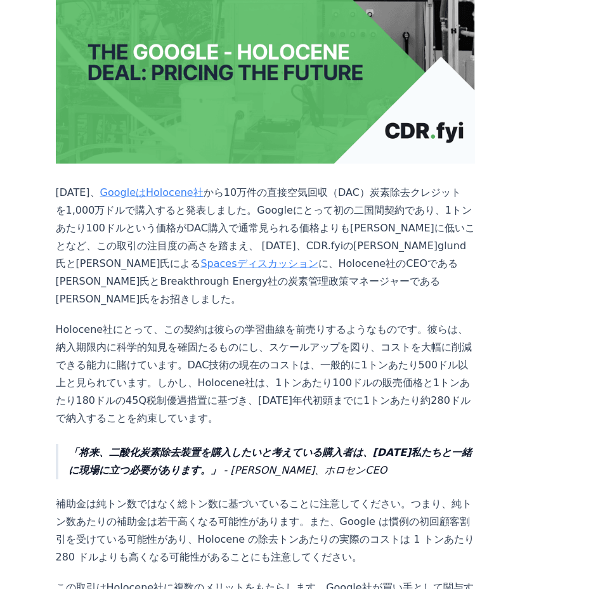
scroll to position [317, 0]
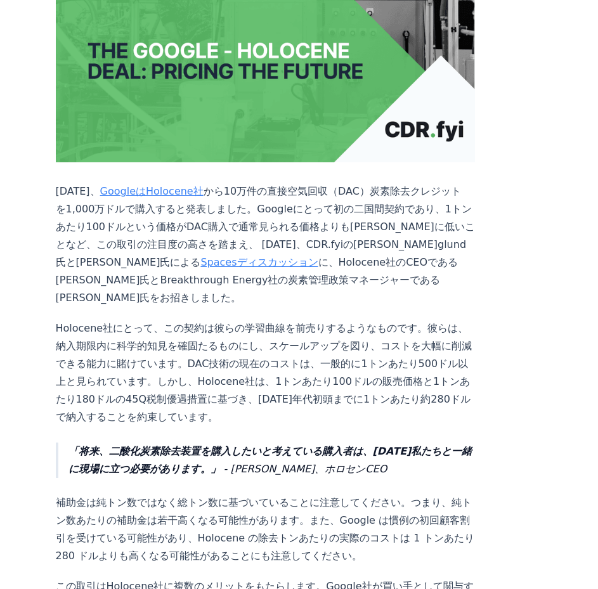
drag, startPoint x: 287, startPoint y: 343, endPoint x: 230, endPoint y: 340, distance: 57.1
click at [230, 340] on font "Holocene社にとって、この契約は彼らの学習曲線を前売りするようなものです。彼らは、納入期限内に科学的知見を確固たるものにし、スケールアップを図り、コスト…" at bounding box center [264, 372] width 416 height 101
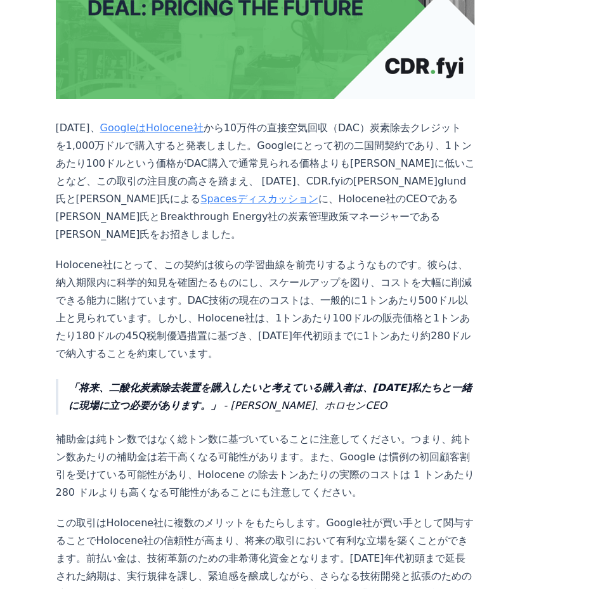
scroll to position [444, 0]
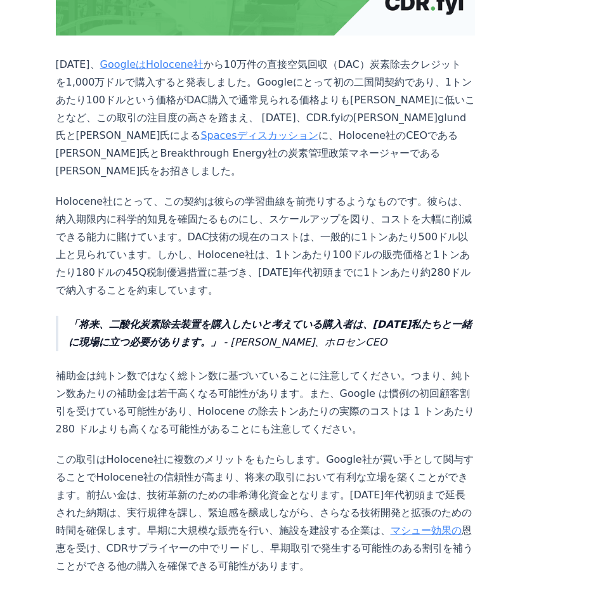
click at [238, 150] on p "2024年9月10日、 Googleは Holocene社 から10万件の直接空気回収（DAC）炭素除去クレジットを 1,000万ドルで購入すると発表しました…" at bounding box center [266, 118] width 420 height 124
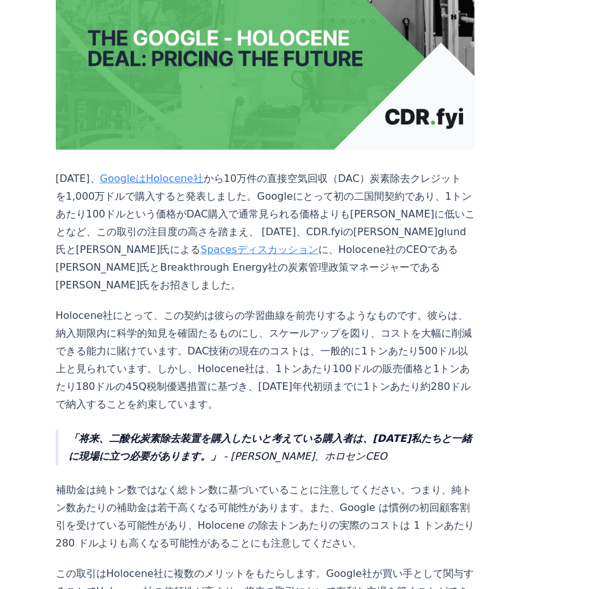
scroll to position [0, 0]
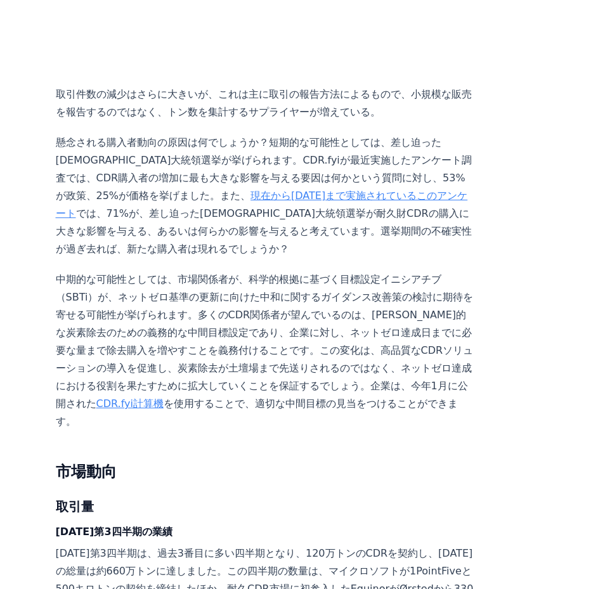
scroll to position [1204, 0]
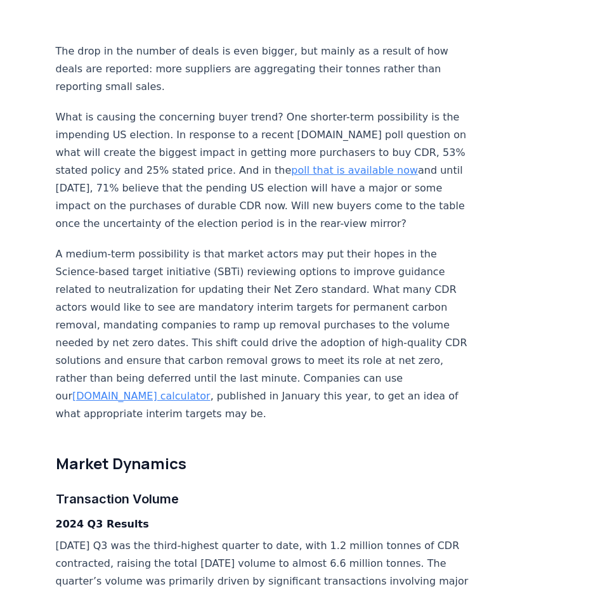
drag, startPoint x: 58, startPoint y: 85, endPoint x: 82, endPoint y: 186, distance: 103.8
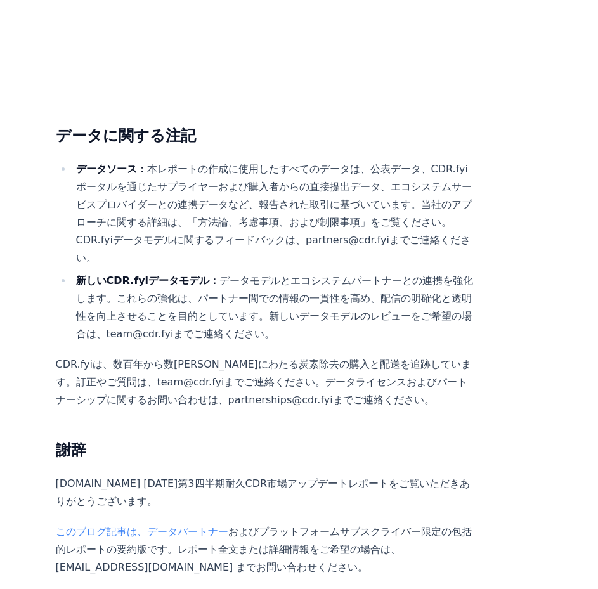
scroll to position [4366, 0]
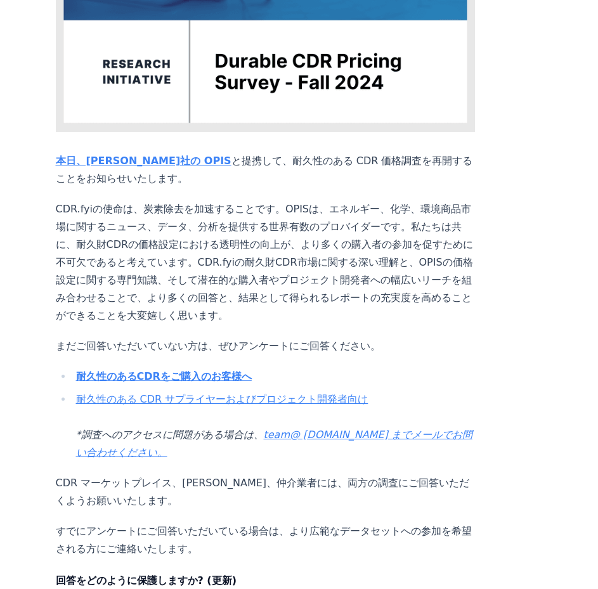
scroll to position [444, 0]
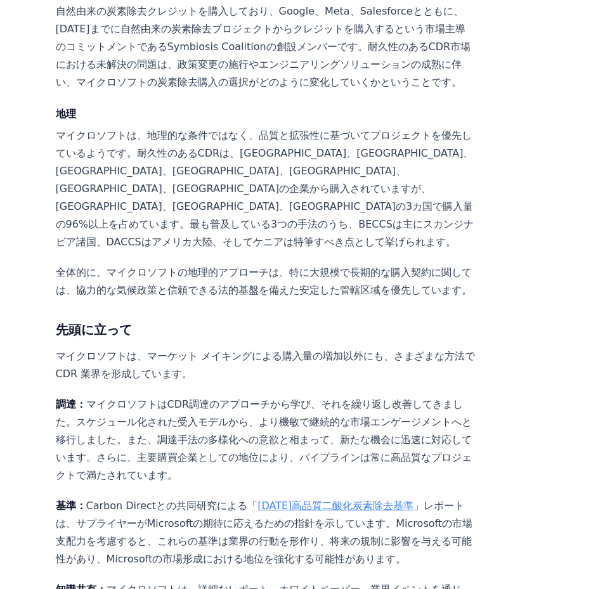
scroll to position [2219, 0]
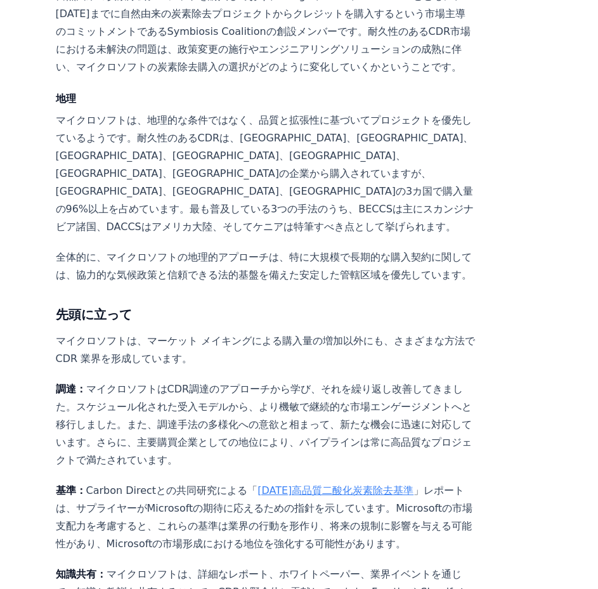
click at [235, 114] on font "マイクロソフトは、地理的な条件ではなく、品質と拡張性に基づいてプロジェクトを優先しているようです。耐久性のあるCDRは、ヨーロッパ、アメリカ、カナダ、メキシコ…" at bounding box center [265, 173] width 418 height 119
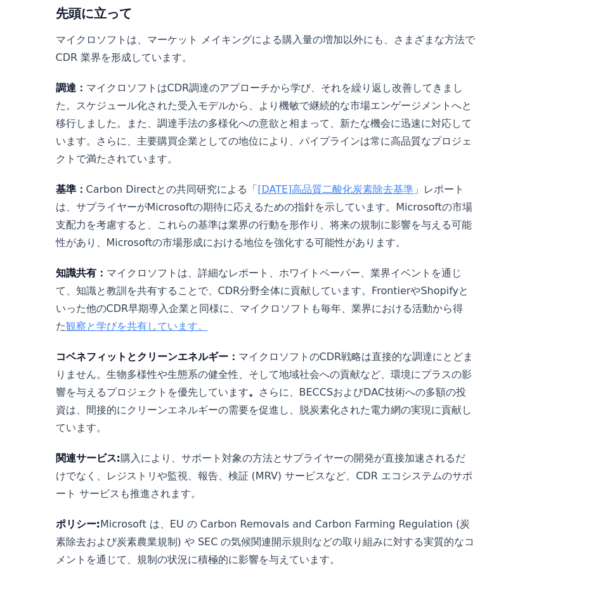
scroll to position [2535, 0]
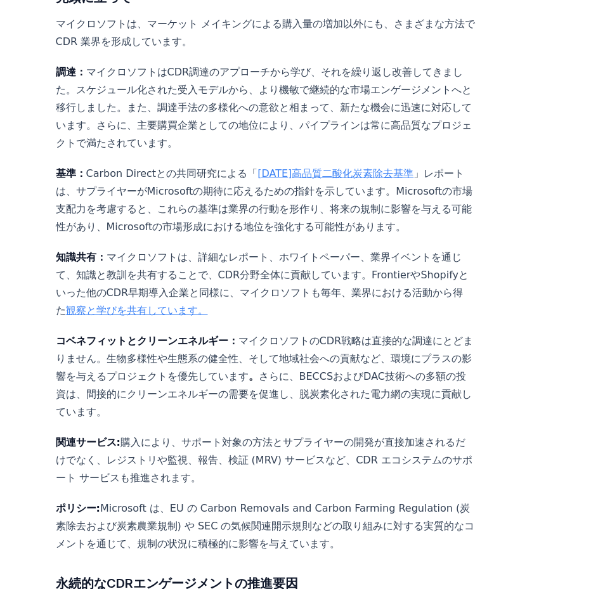
click at [208, 304] on font "観察と学びを共有しています。" at bounding box center [137, 310] width 142 height 12
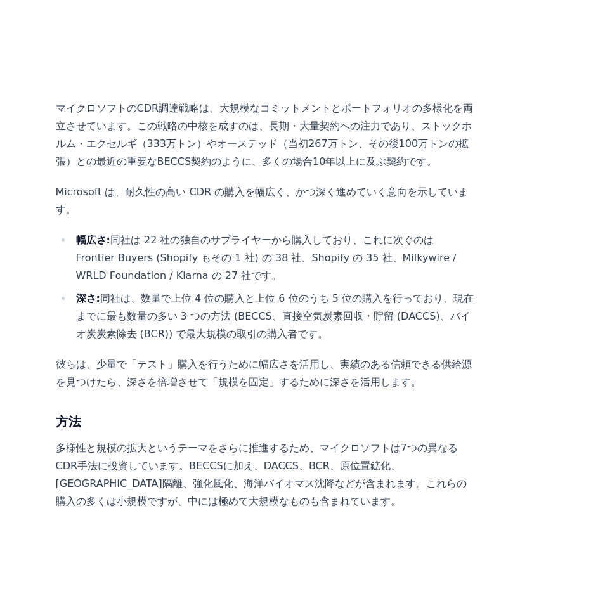
scroll to position [1022, 0]
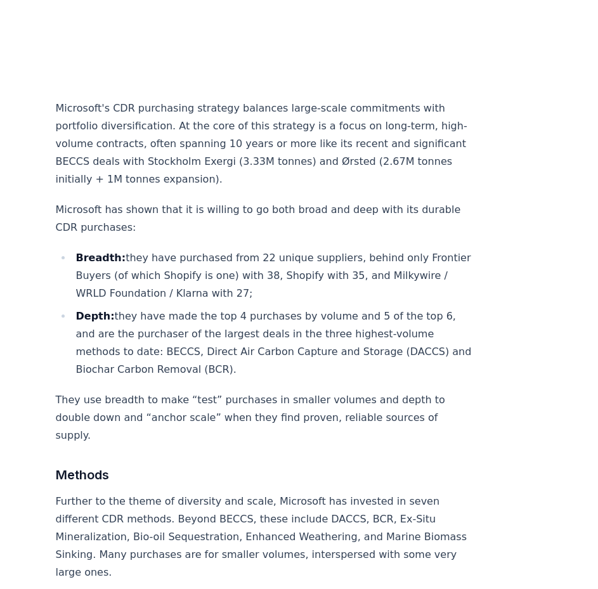
click at [345, 100] on p "Microsoft's CDR purchasing strategy balances large-scale commitments with portf…" at bounding box center [266, 144] width 420 height 89
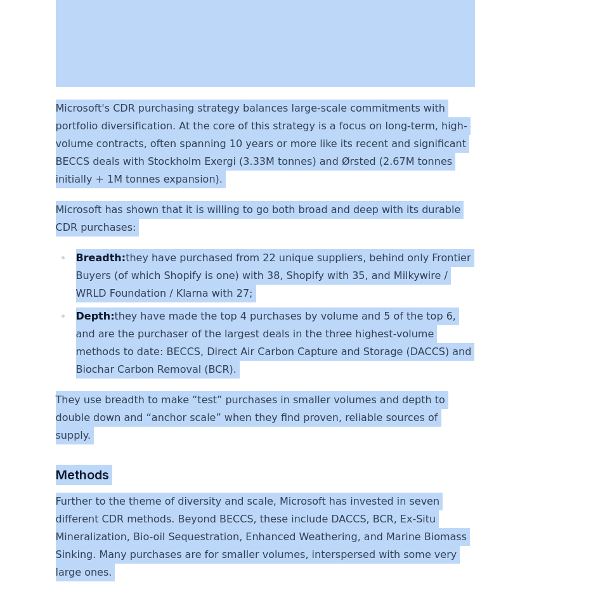
copy div "CDR . fyi Leaderboards CDR Map Pricing Survey Events Partners About Us Blog Con…"
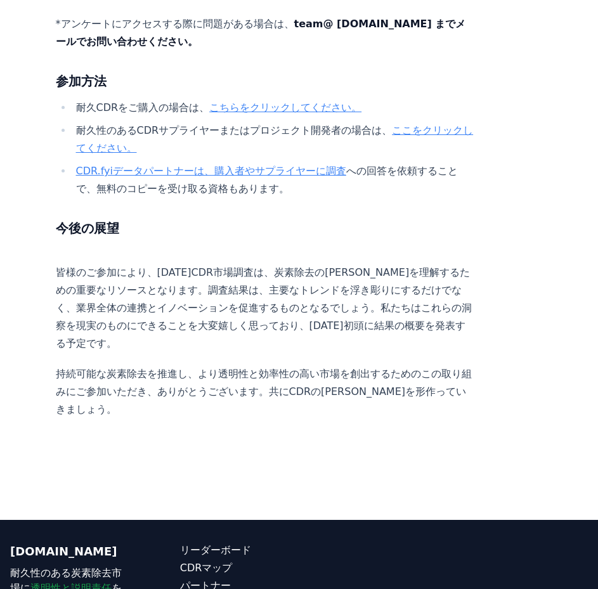
scroll to position [996, 0]
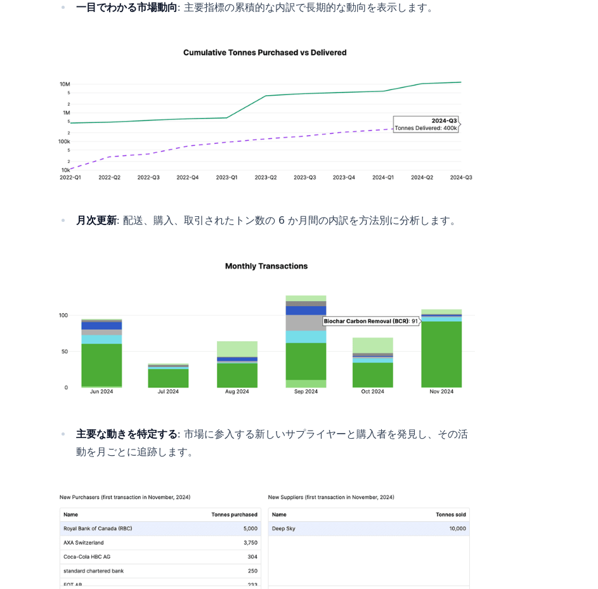
scroll to position [811, 0]
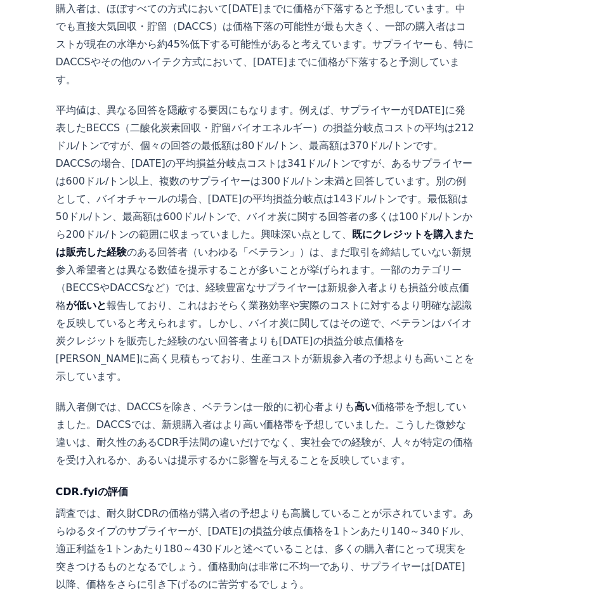
scroll to position [1331, 0]
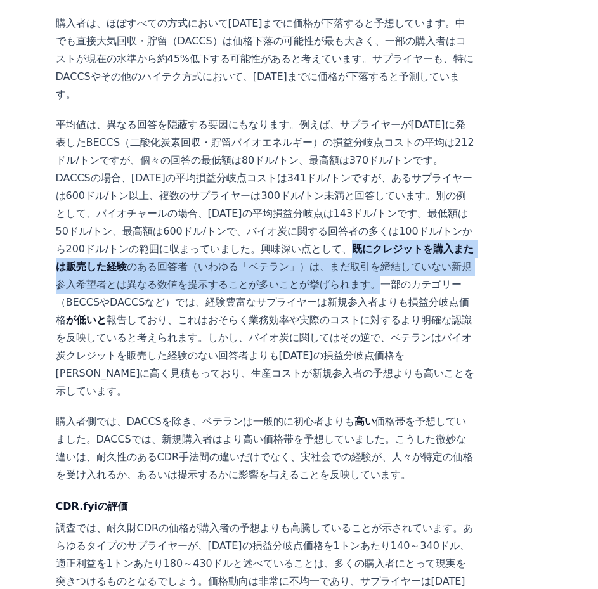
drag, startPoint x: 202, startPoint y: 173, endPoint x: 210, endPoint y: 207, distance: 34.6
click at [210, 207] on p "平均値は、異なる回答を隠蔽する要因にもなります。例えば、サプライヤーが[DATE]に発表したBECCS（二酸化炭素回収・貯留バイオエネルギー）の損益分岐点コス…" at bounding box center [266, 258] width 420 height 284
click at [210, 261] on font "のある回答者（いわゆる「ベテラン」）は、まだ取引を締結していない新規参入希望者とは異なる数値を提示することが多いことが挙げられます。一部のカテゴリー（BECC…" at bounding box center [264, 293] width 416 height 65
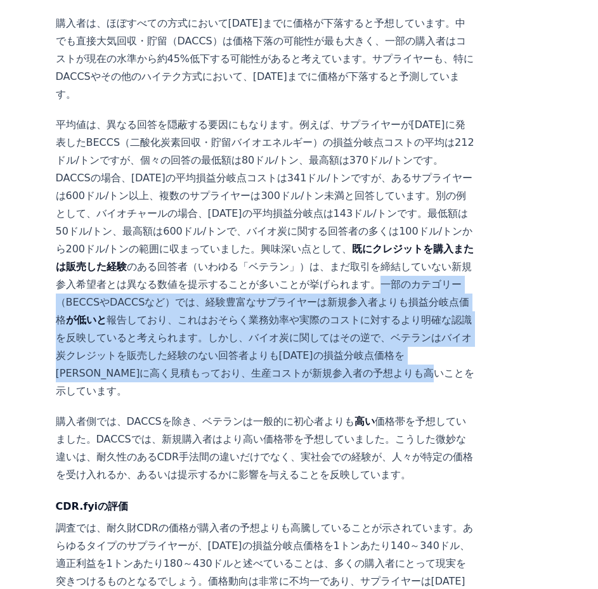
drag, startPoint x: 212, startPoint y: 212, endPoint x: 197, endPoint y: 304, distance: 93.2
click at [197, 304] on p "平均値は、異なる回答を隠蔽する要因にもなります。例えば、サプライヤーが2030年に発表したBECCS（二酸化炭素回収・貯留バイオエネルギー）の損益分岐点コスト…" at bounding box center [266, 258] width 420 height 284
click at [193, 314] on font "報告しており、これはおそらく業務効率や実際のコストに対するより明確な認識を反映していると考えられます。しかし、バイオ炭に関してはその逆で、ベテランはバイオ炭ク…" at bounding box center [265, 355] width 419 height 83
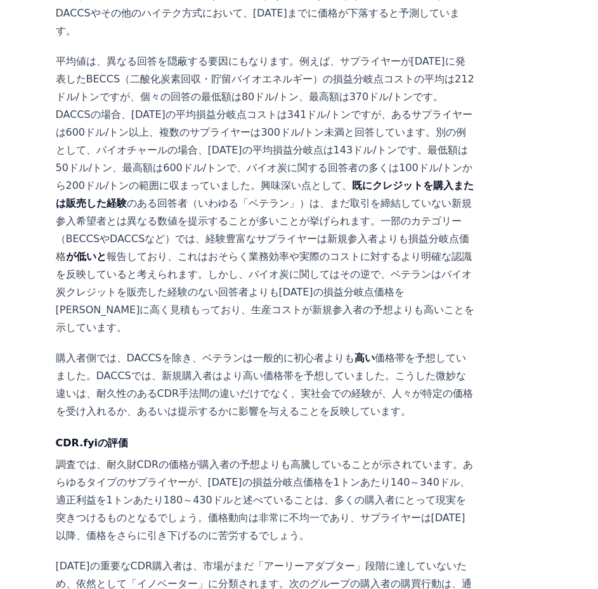
click at [258, 352] on font "購入者側では、DACCSを除き、ベテランは一般的に初心者よりも" at bounding box center [205, 358] width 299 height 12
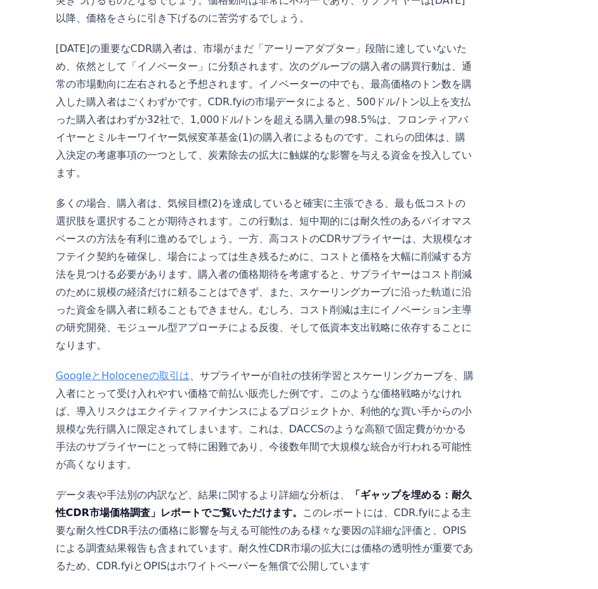
scroll to position [2028, 0]
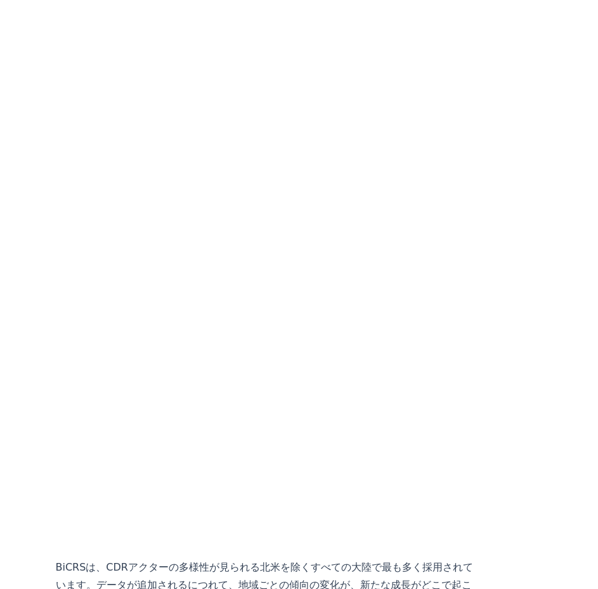
scroll to position [3676, 0]
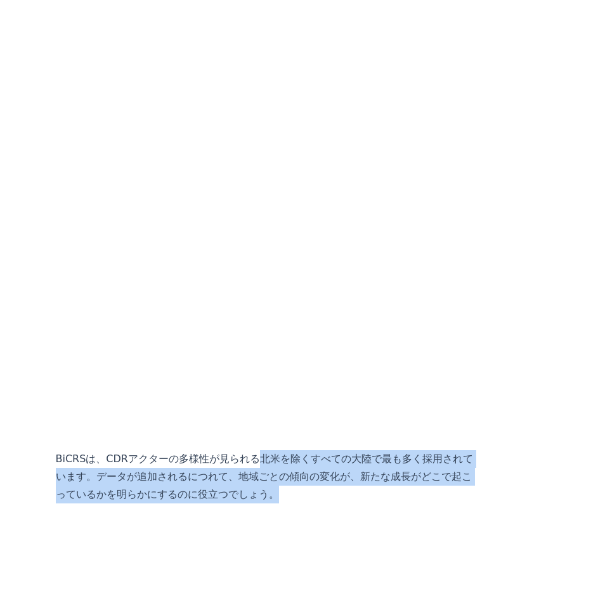
drag, startPoint x: 233, startPoint y: 328, endPoint x: 243, endPoint y: 363, distance: 36.9
click at [243, 450] on p "BiCRSは、CDRアクターの多様性が見られる北米を除くすべての大陸で最も多く採用されています。データが追加されるにつれて、地域ごとの傾向の変化が、新たな成長…" at bounding box center [266, 476] width 420 height 53
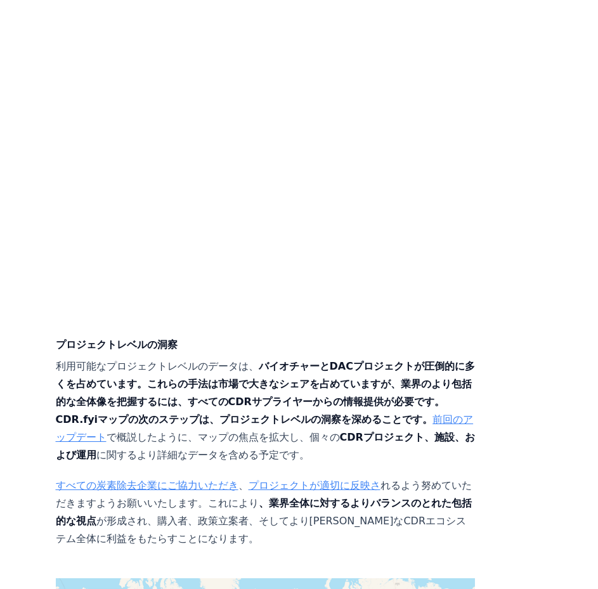
scroll to position [4754, 0]
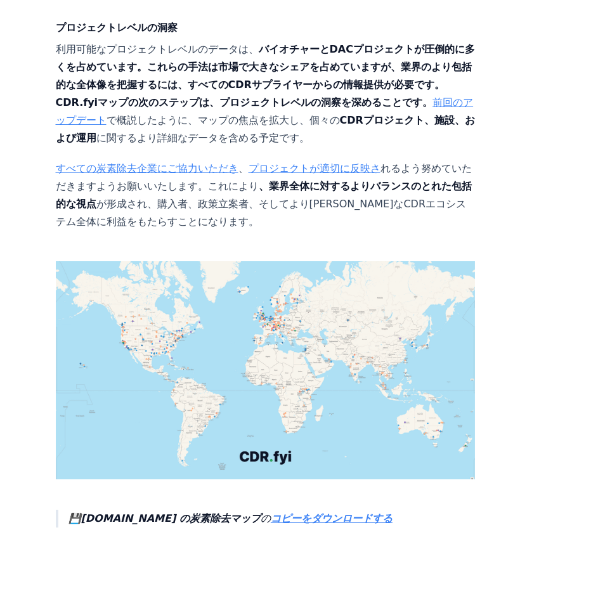
click at [271, 512] on font "コピーをダウンロードする" at bounding box center [332, 518] width 122 height 12
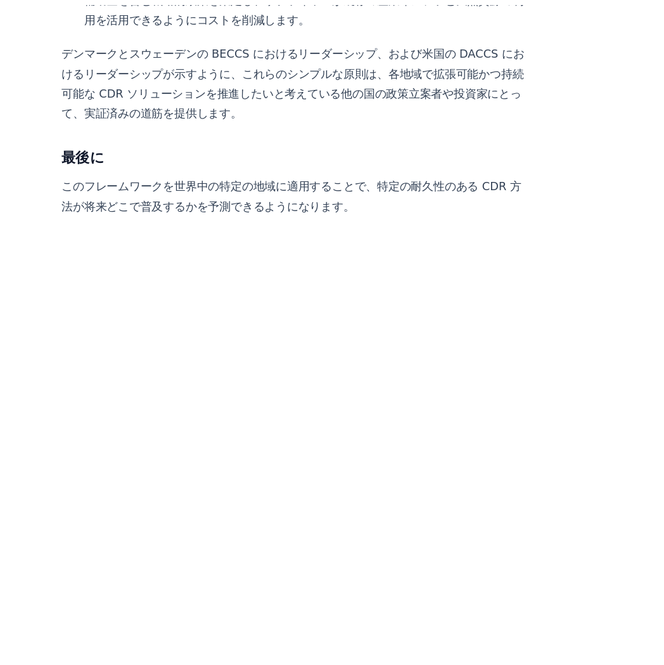
scroll to position [5641, 0]
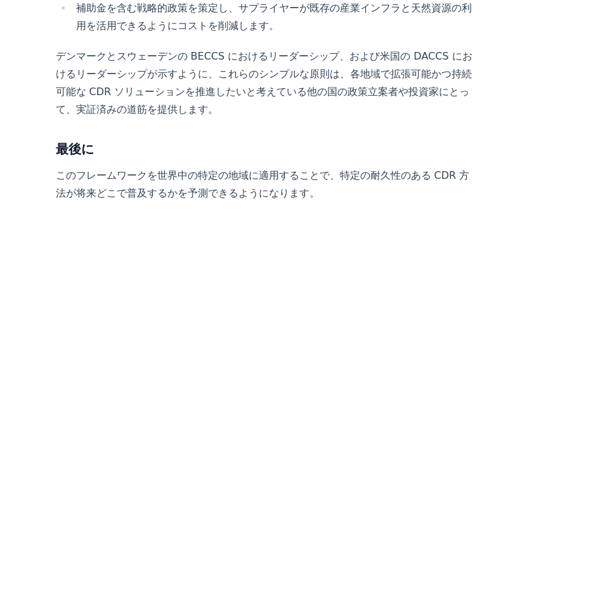
drag, startPoint x: 394, startPoint y: 259, endPoint x: 475, endPoint y: 219, distance: 91.0
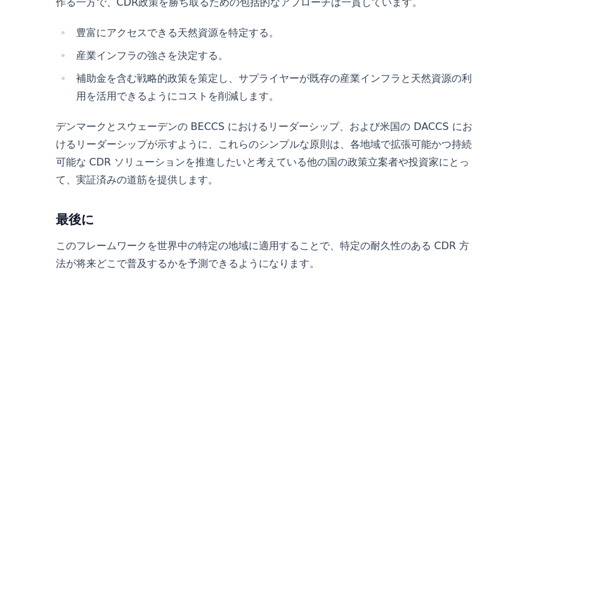
scroll to position [5571, 0]
drag, startPoint x: 485, startPoint y: 290, endPoint x: 436, endPoint y: 261, distance: 56.5
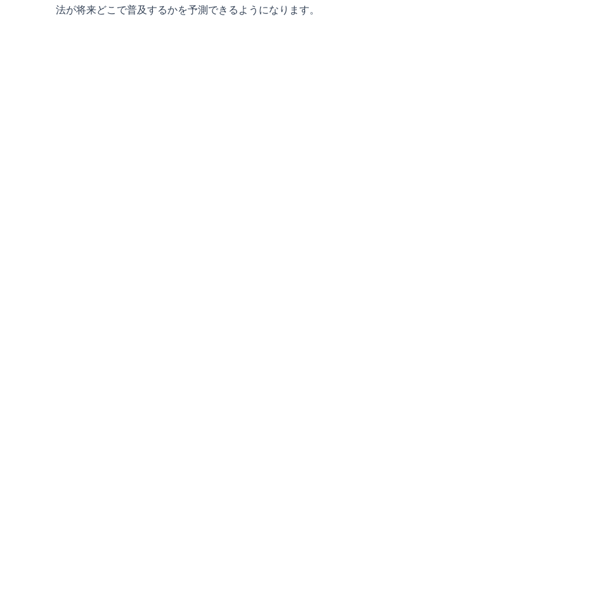
scroll to position [5888, 0]
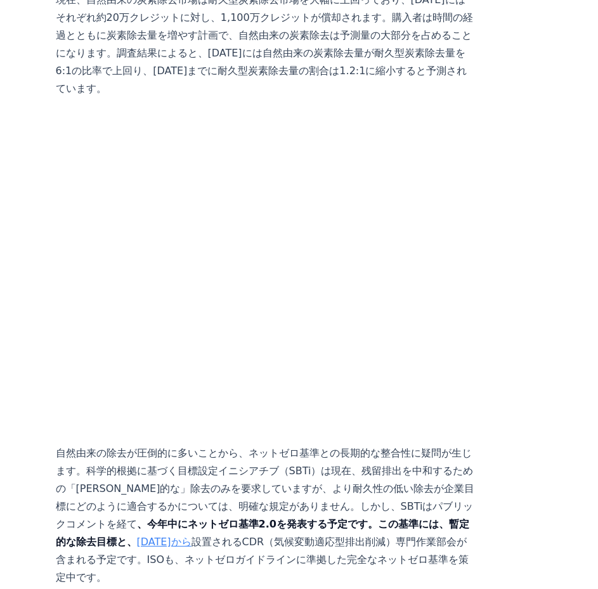
scroll to position [1521, 0]
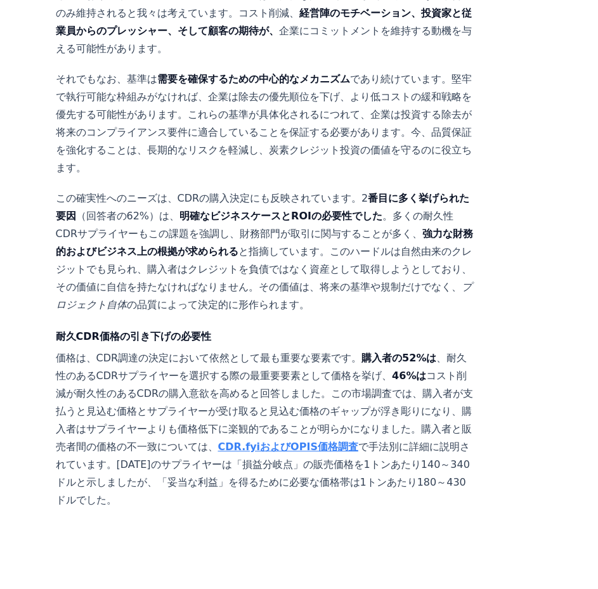
scroll to position [3867, 0]
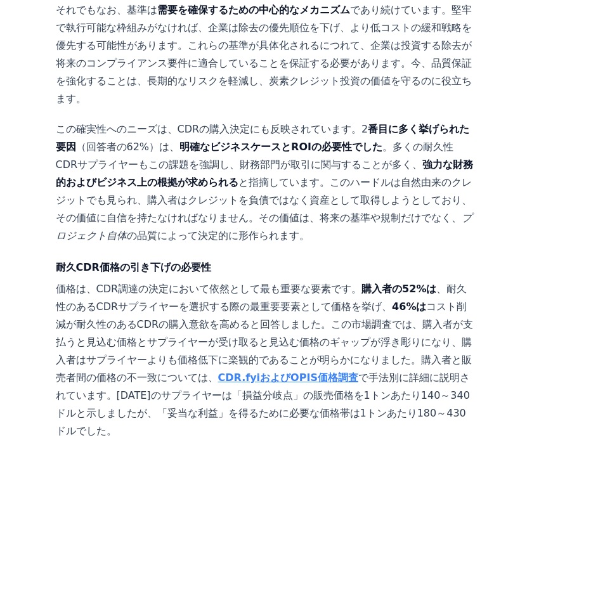
click at [271, 283] on font "、耐久性のあるCDRサプライヤーを選択する際の最重要要素として価格を挙げ、" at bounding box center [261, 298] width 411 height 30
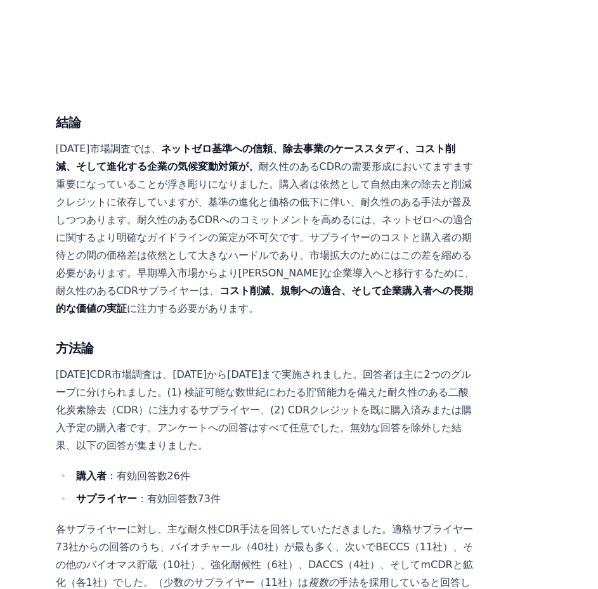
scroll to position [6402, 0]
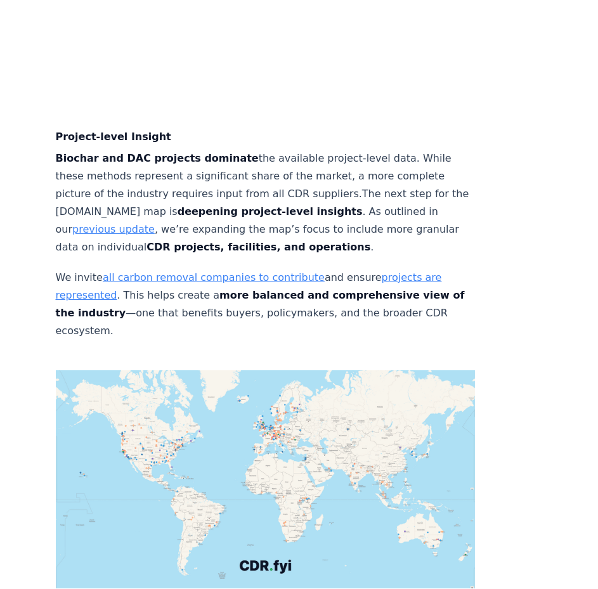
scroll to position [4855, 0]
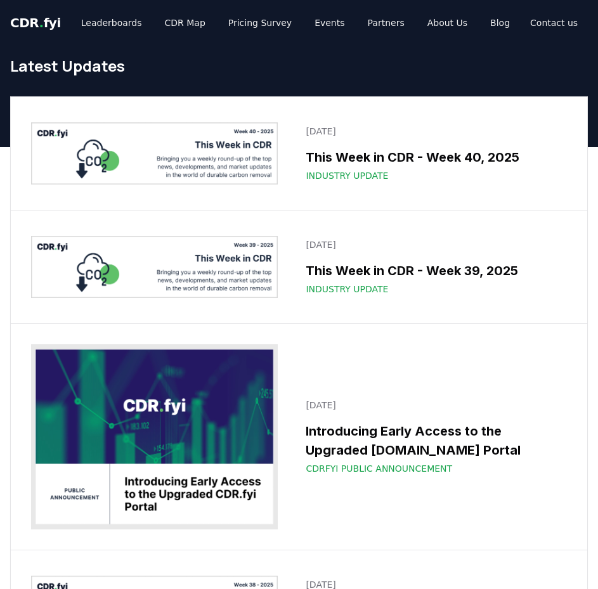
scroll to position [5759, 0]
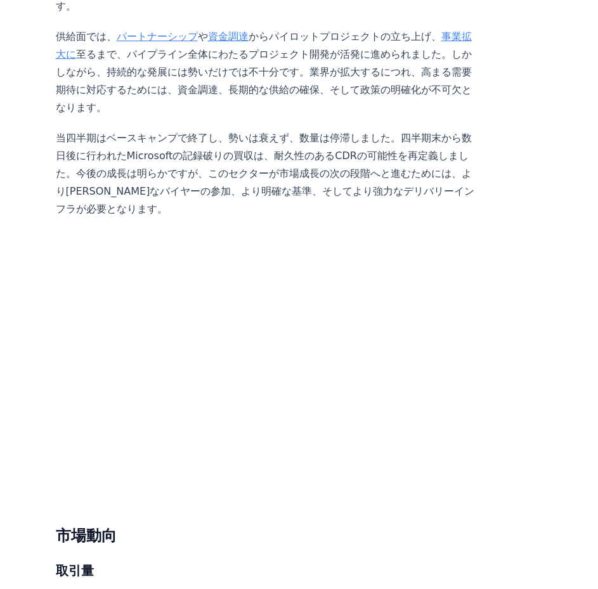
scroll to position [2472, 0]
